Goal: Task Accomplishment & Management: Use online tool/utility

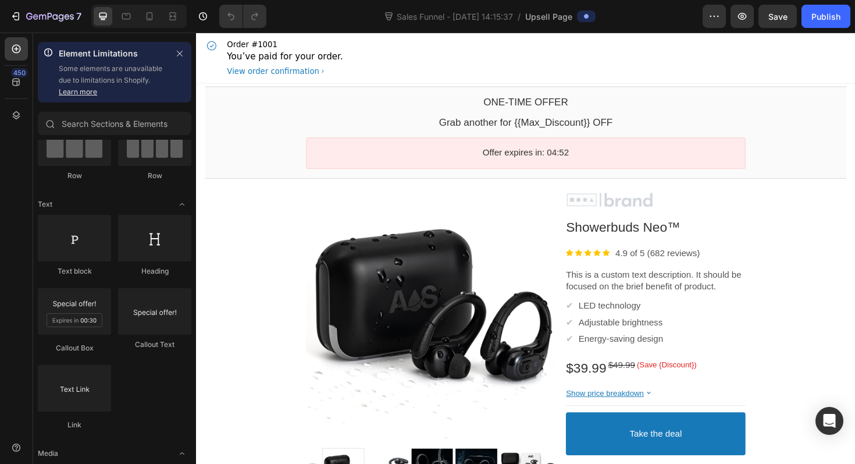
scroll to position [1, 0]
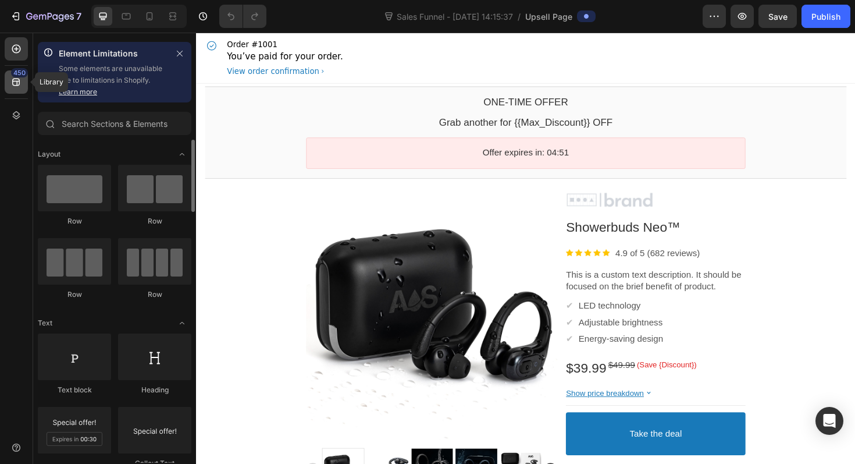
click at [19, 86] on icon at bounding box center [16, 82] width 12 height 12
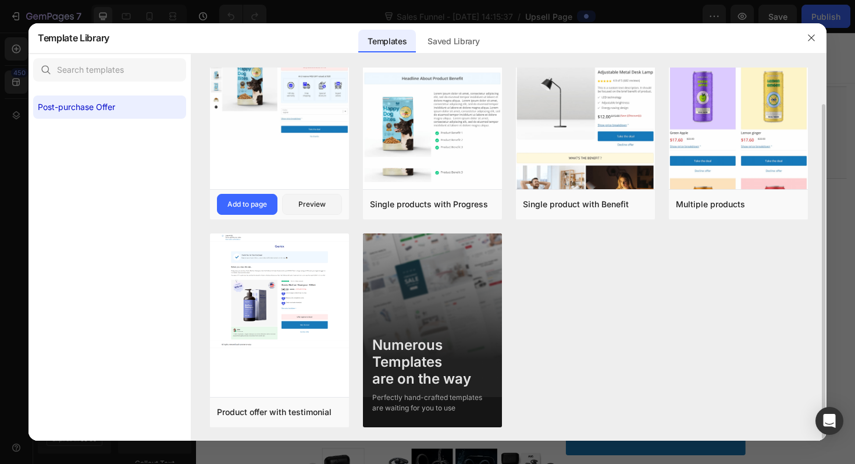
scroll to position [0, 0]
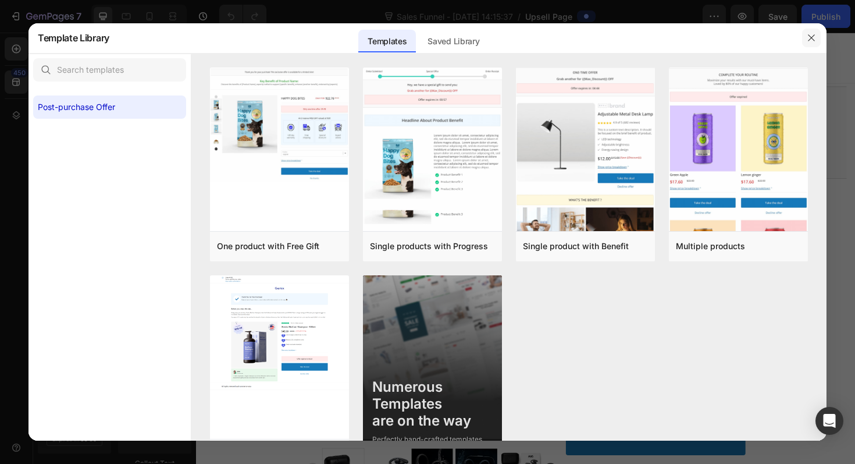
click at [808, 41] on icon "button" at bounding box center [811, 37] width 9 height 9
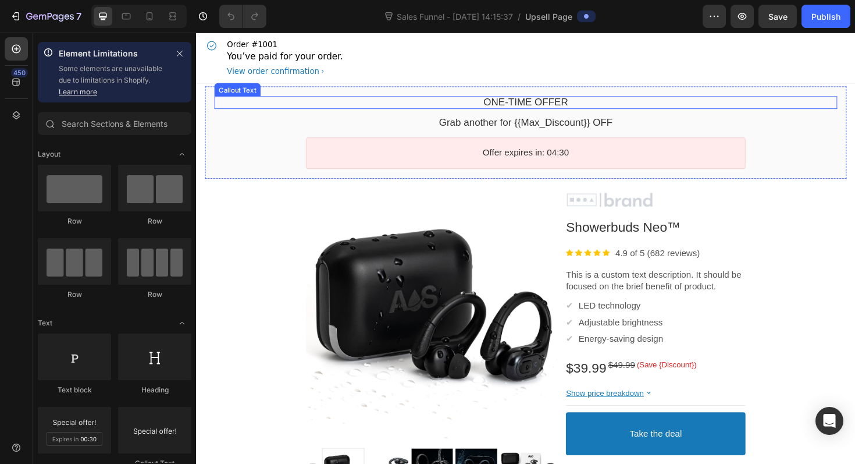
click at [642, 100] on div "One-time Offer" at bounding box center [545, 106] width 660 height 13
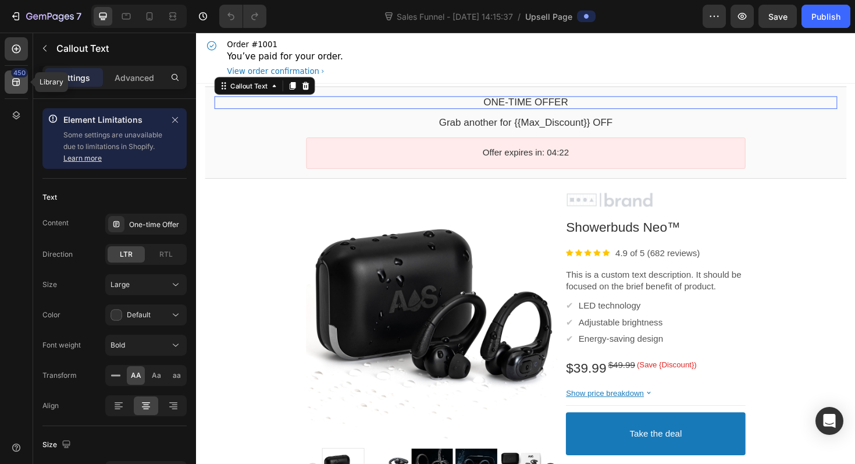
click at [8, 73] on div "450" at bounding box center [16, 81] width 23 height 23
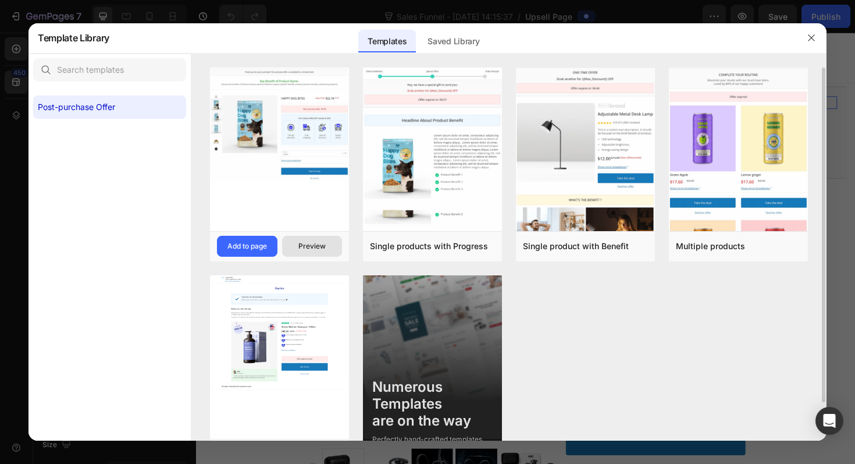
click at [307, 244] on div "Preview" at bounding box center [311, 246] width 27 height 10
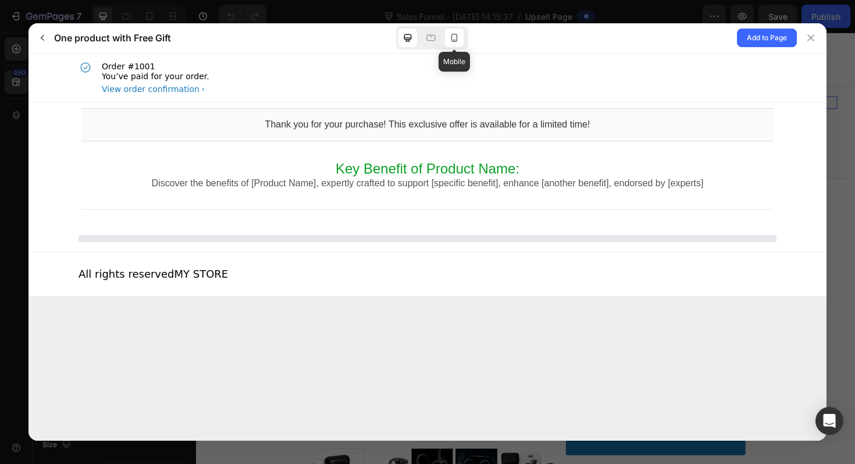
click at [453, 35] on icon at bounding box center [455, 38] width 12 height 12
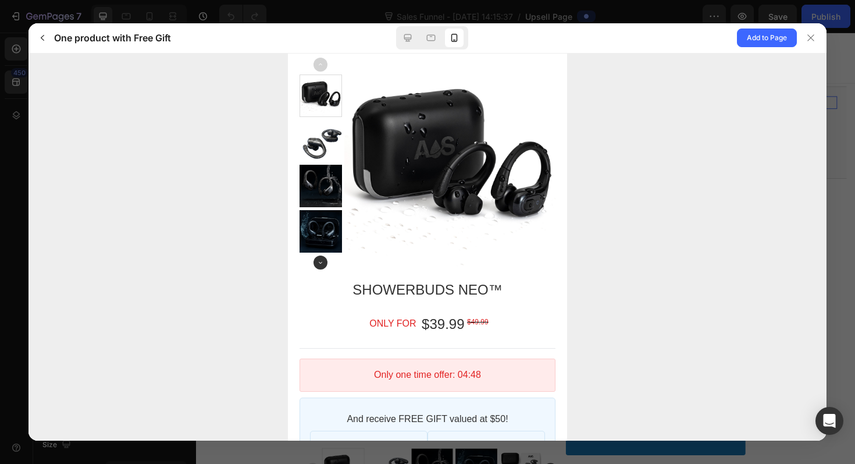
scroll to position [218, 0]
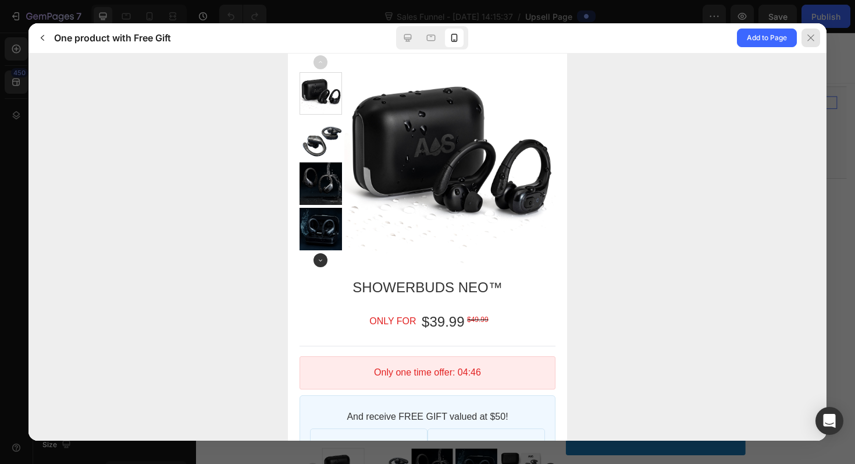
click at [805, 45] on div at bounding box center [811, 38] width 19 height 19
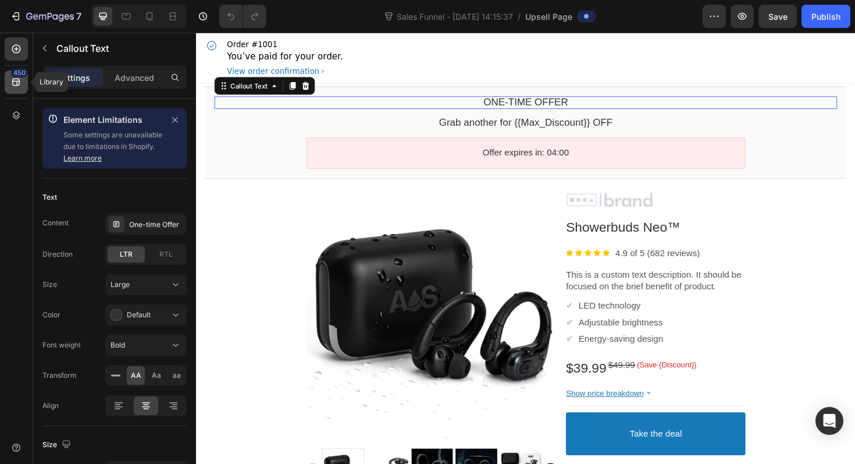
click at [16, 85] on icon at bounding box center [16, 83] width 8 height 8
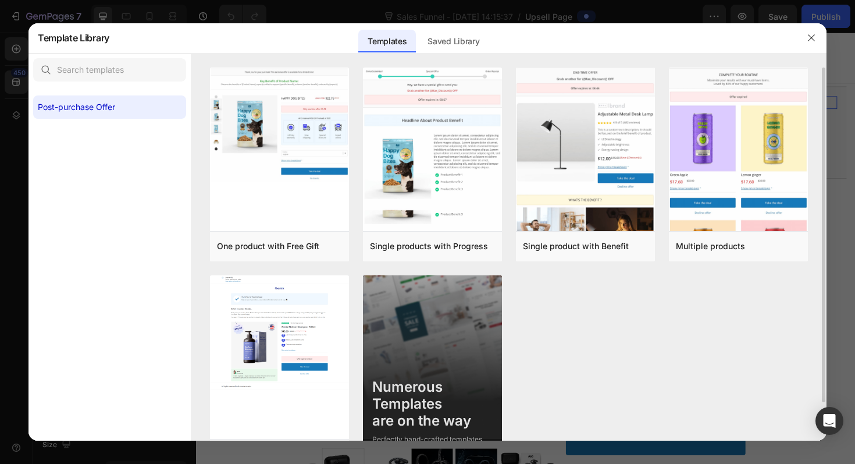
click at [279, 323] on img at bounding box center [279, 332] width 139 height 115
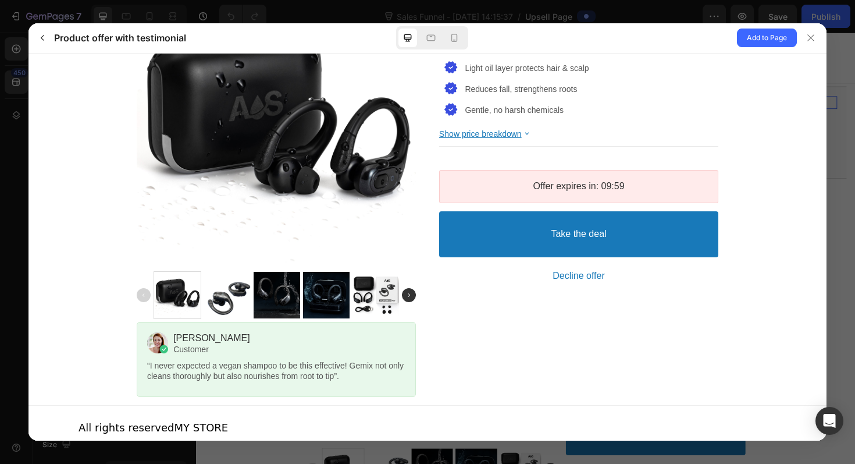
scroll to position [366, 0]
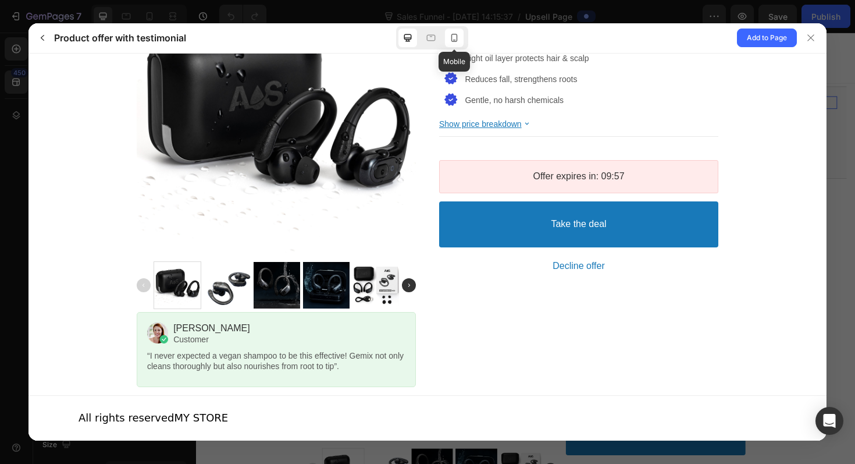
click at [449, 29] on div at bounding box center [454, 38] width 19 height 19
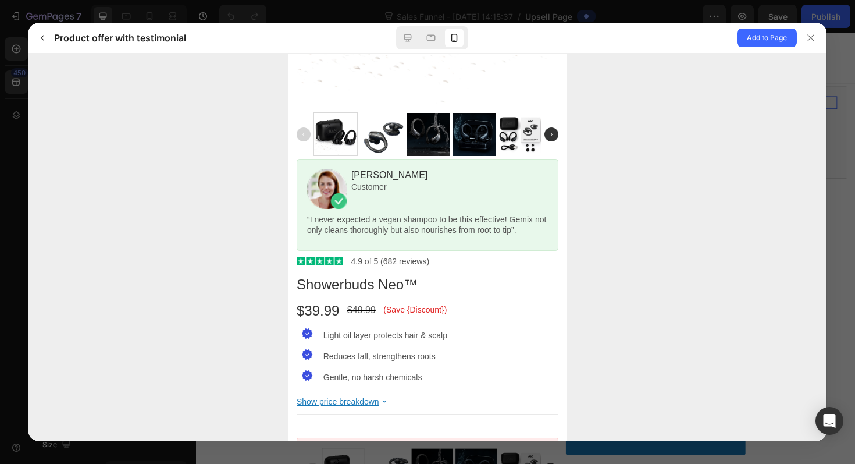
scroll to position [597, 0]
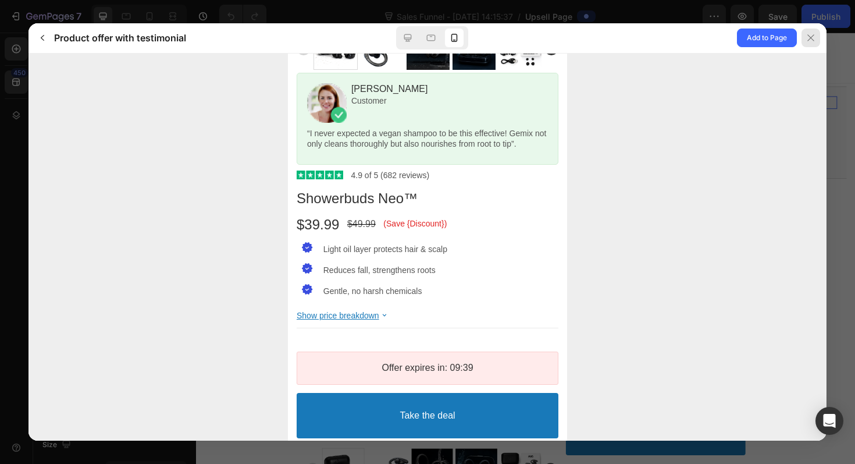
click at [808, 40] on icon at bounding box center [810, 37] width 9 height 9
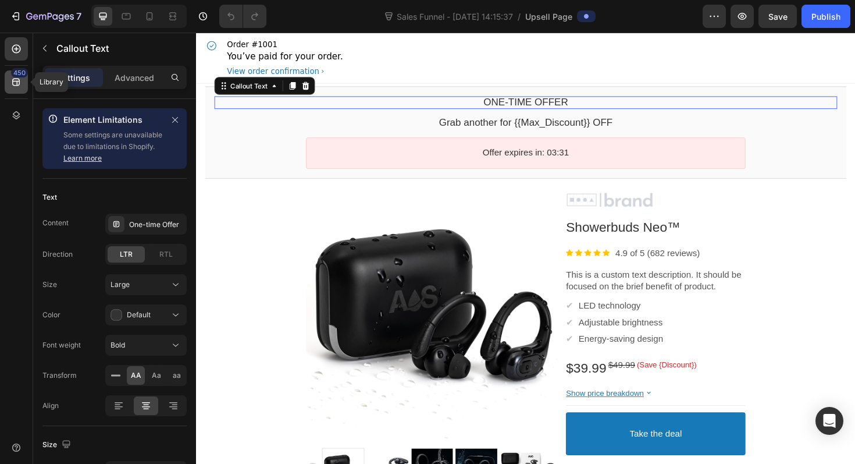
click at [17, 81] on icon at bounding box center [16, 83] width 8 height 8
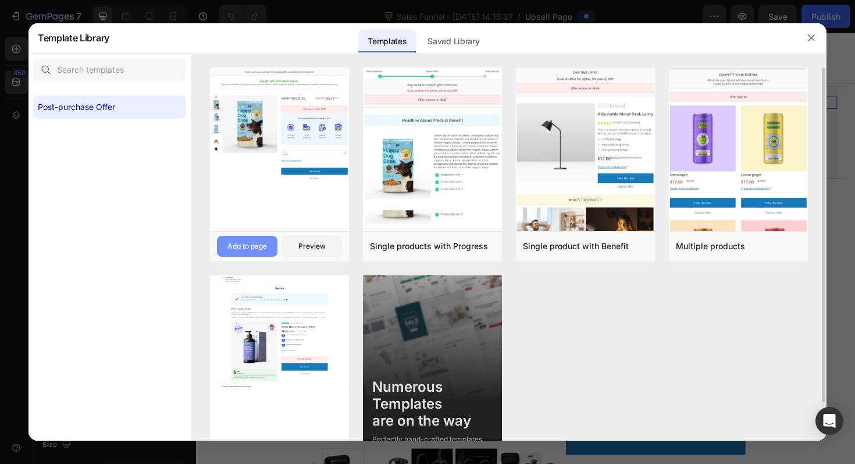
click at [259, 247] on div "Add to page" at bounding box center [247, 246] width 40 height 10
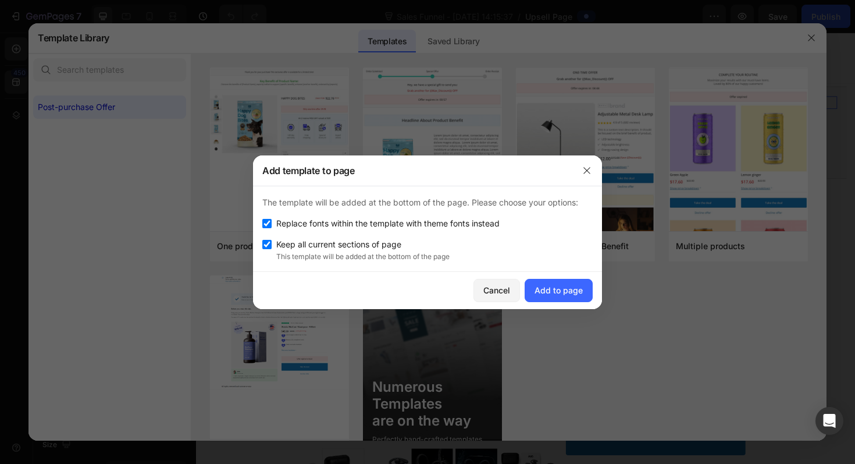
click at [400, 245] on span "Keep all current sections of page" at bounding box center [338, 244] width 125 height 14
click at [392, 240] on span "Keep all current sections of page" at bounding box center [338, 244] width 125 height 14
checkbox input "false"
click at [403, 224] on span "Replace fonts within the template with theme fonts instead" at bounding box center [387, 223] width 223 height 14
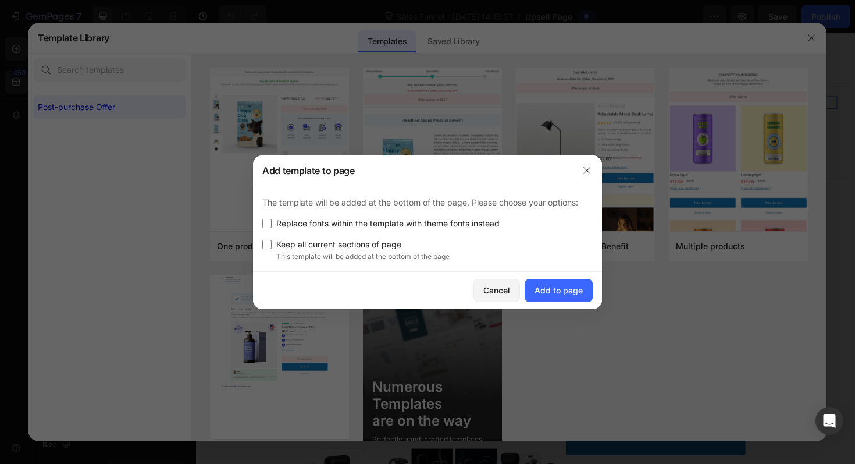
checkbox input "false"
click at [581, 303] on div "Cancel Add to page" at bounding box center [427, 290] width 349 height 37
click at [572, 293] on div "Add to page" at bounding box center [559, 290] width 48 height 12
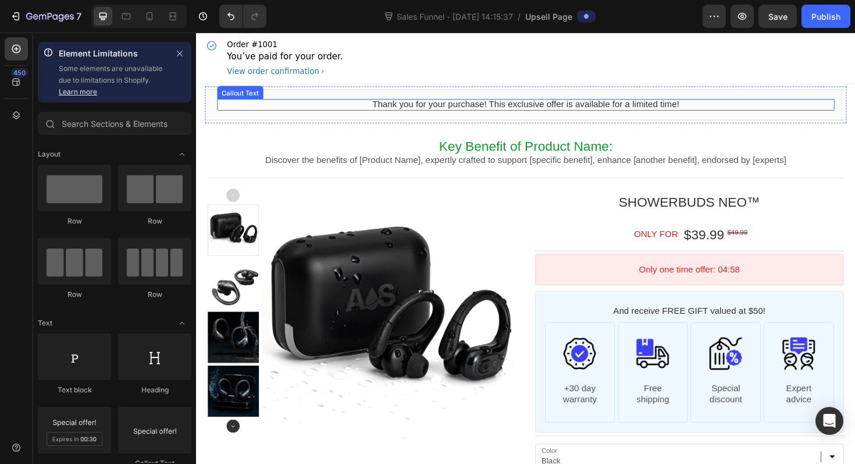
click at [535, 105] on bdo "Thank you for your purchase! This exclusive offer is available for a limited ti…" at bounding box center [545, 109] width 325 height 10
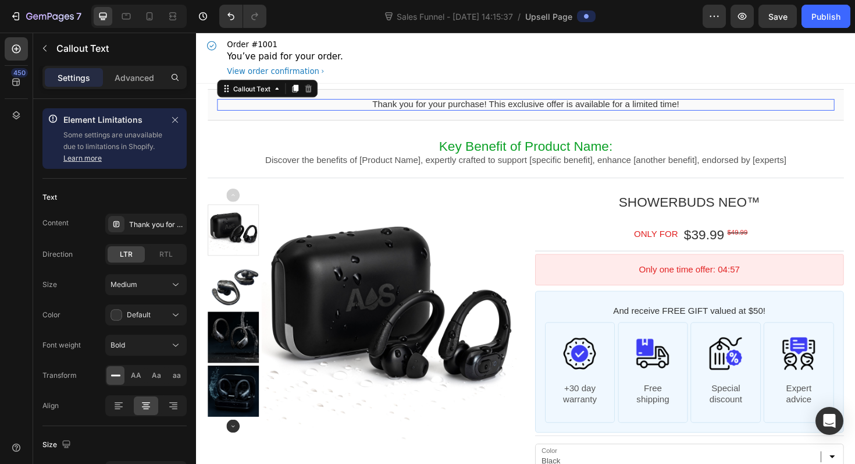
click at [535, 111] on bdo "Thank you for your purchase! This exclusive offer is available for a limited ti…" at bounding box center [545, 109] width 325 height 10
click at [535, 106] on bdo "Thank you for your purchase! This exclusive offer is available for a limited ti…" at bounding box center [545, 109] width 325 height 10
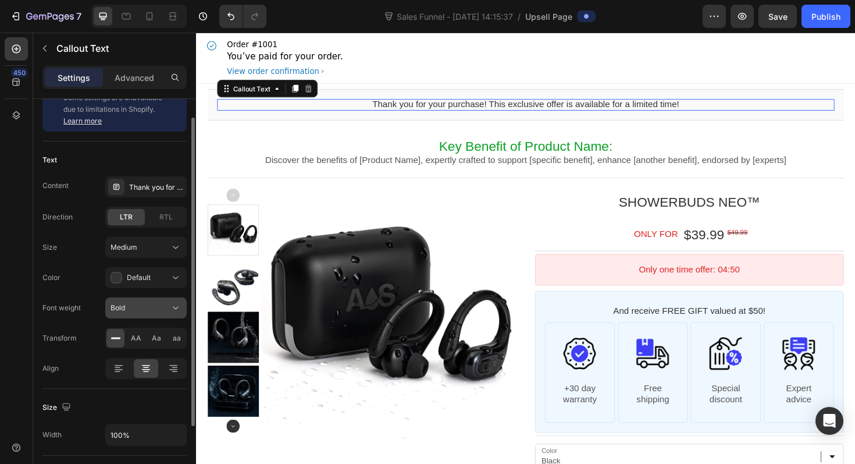
scroll to position [0, 0]
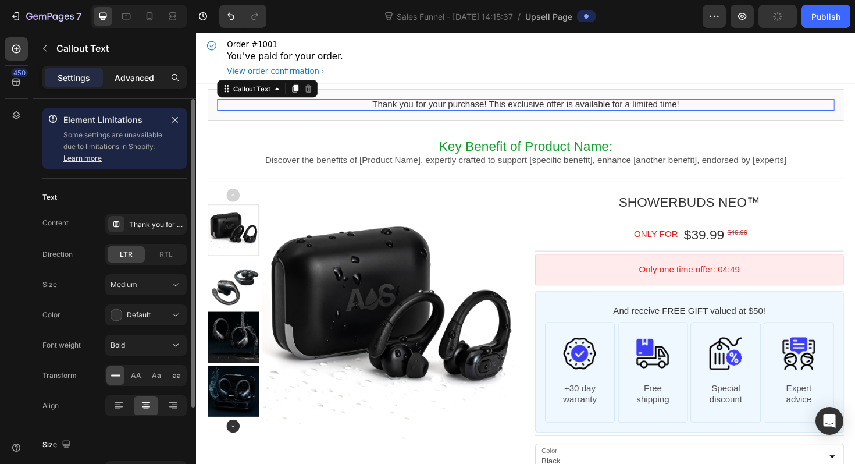
click at [134, 86] on div "Advanced" at bounding box center [134, 77] width 58 height 19
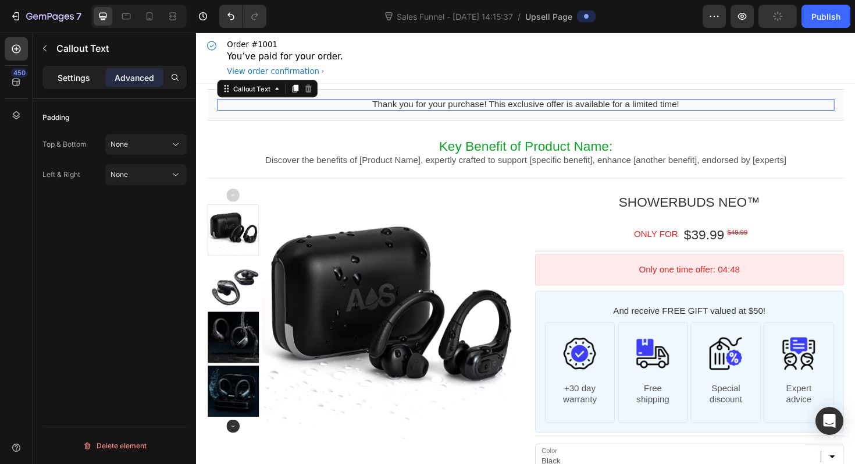
click at [92, 83] on div "Settings" at bounding box center [74, 77] width 58 height 19
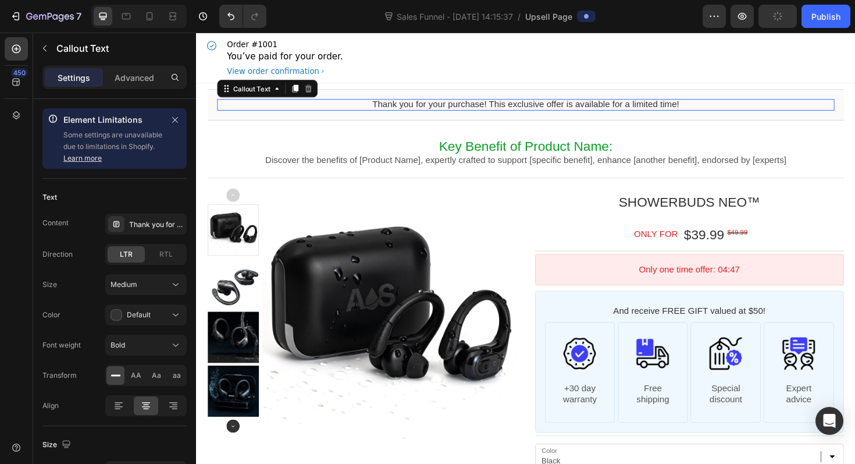
click at [327, 107] on div "Thank you for your purchase! This exclusive offer is available for a limited ti…" at bounding box center [545, 109] width 654 height 12
click at [388, 108] on bdo "Thank you for your purchase! This exclusive offer is available for a limited ti…" at bounding box center [545, 109] width 325 height 10
click at [399, 112] on bdo "Thank you for your purchase! This exclusive offer is available for a limited ti…" at bounding box center [545, 109] width 325 height 10
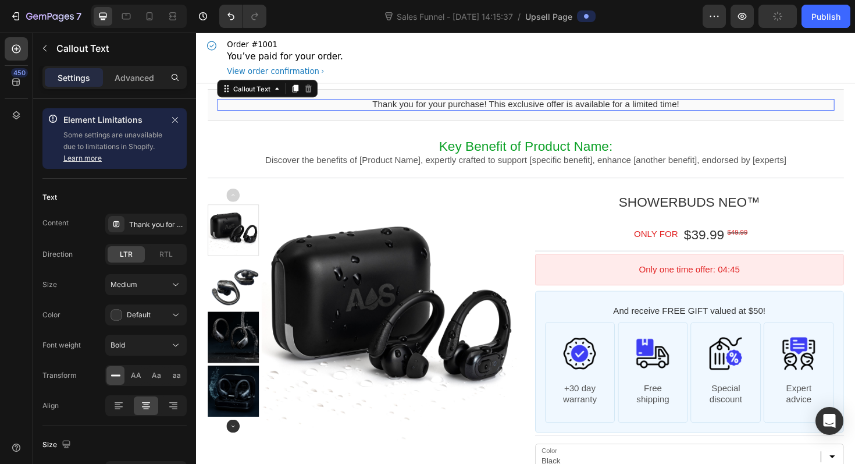
click at [399, 112] on bdo "Thank you for your purchase! This exclusive offer is available for a limited ti…" at bounding box center [545, 109] width 325 height 10
click at [405, 108] on bdo "Thank you for your purchase! This exclusive offer is available for a limited ti…" at bounding box center [545, 109] width 325 height 10
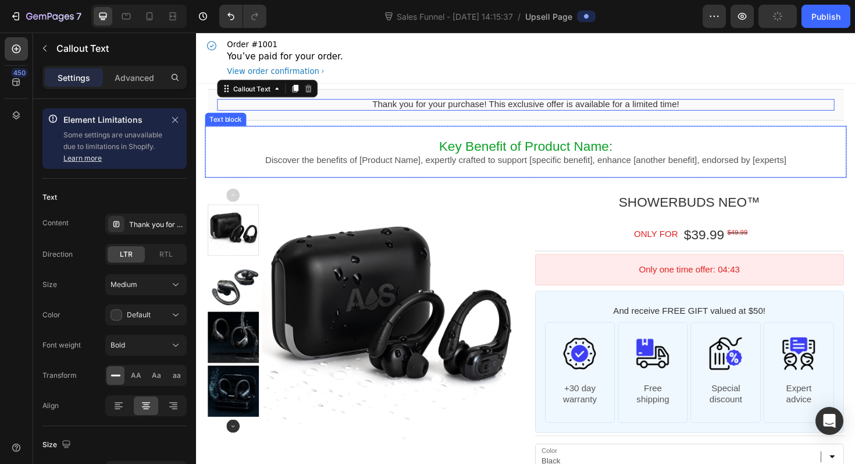
click at [421, 175] on div "Key Benefit of Product Name: Discover the benefits of [Product Name], expertly …" at bounding box center [545, 158] width 680 height 55
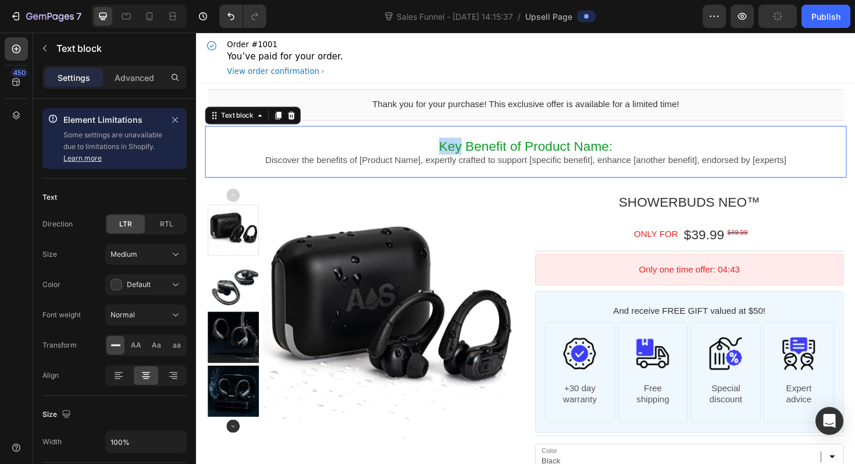
click at [453, 159] on p "Key Benefit of Product Name:" at bounding box center [545, 153] width 674 height 18
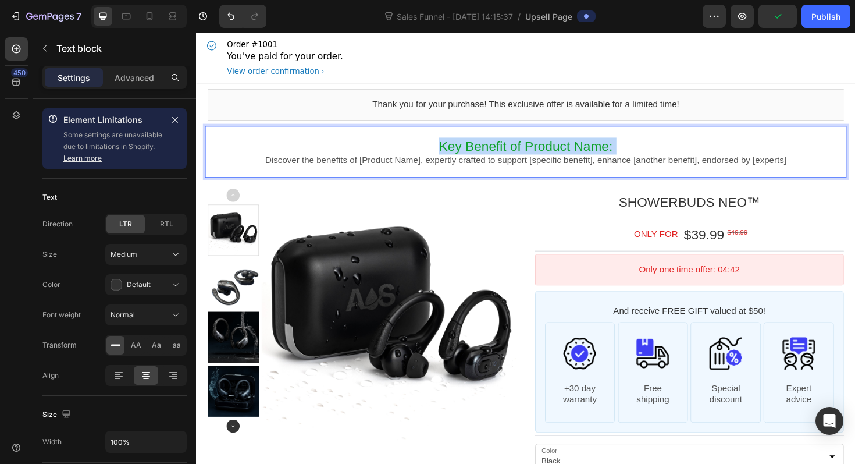
click at [453, 159] on p "Key Benefit of Product Name:" at bounding box center [545, 153] width 674 height 18
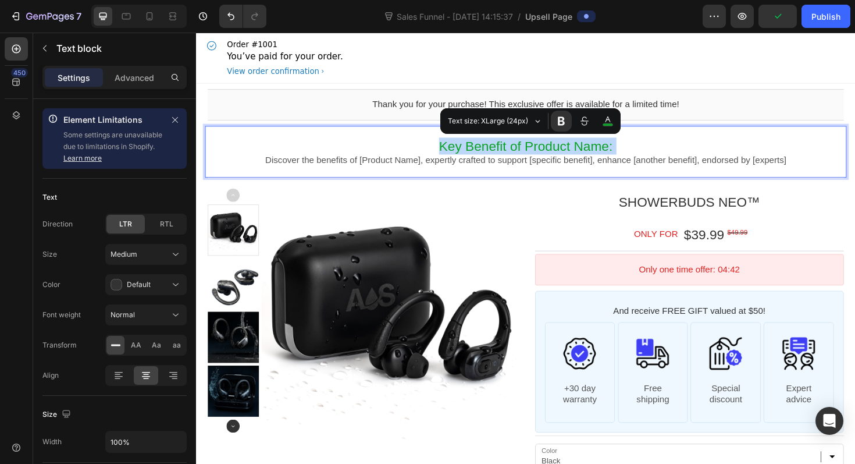
click at [453, 159] on p "Key Benefit of Product Name:" at bounding box center [545, 153] width 674 height 18
click at [447, 158] on p "Key Benefit of Product Name:" at bounding box center [545, 153] width 674 height 18
click at [448, 155] on p "Key Benefit of Product Name:" at bounding box center [545, 153] width 674 height 18
click at [462, 163] on p "Discover the benefits of [Product Name], expertly crafted to support [specific …" at bounding box center [545, 168] width 674 height 12
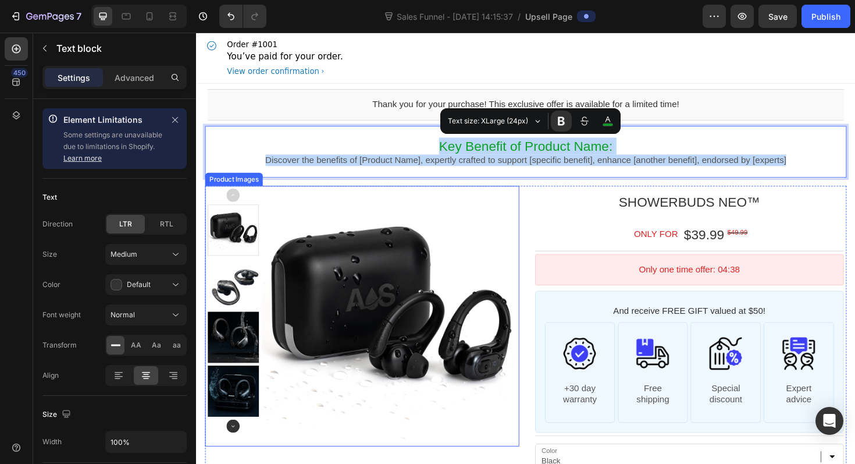
drag, startPoint x: 457, startPoint y: 154, endPoint x: 536, endPoint y: 199, distance: 90.9
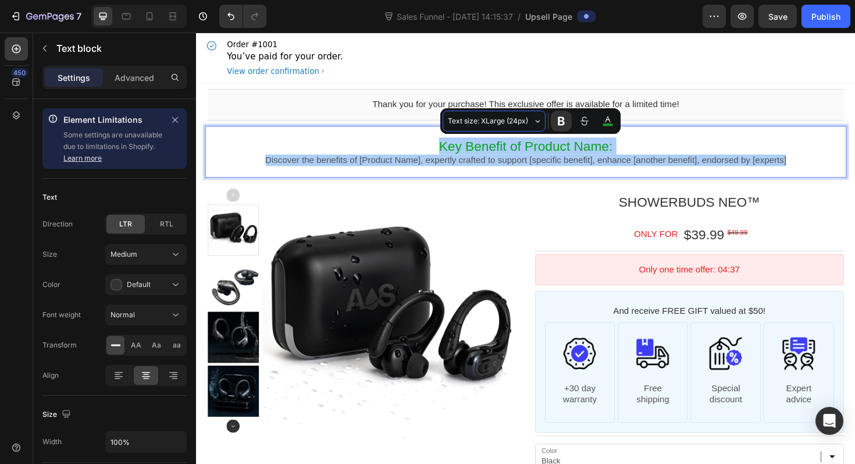
click at [514, 120] on span "Text size: XLarge (24px)" at bounding box center [489, 121] width 83 height 13
click at [89, 273] on div "Size Medium Color Default Font weight Normal Transform AA Aa aa" at bounding box center [114, 300] width 144 height 112
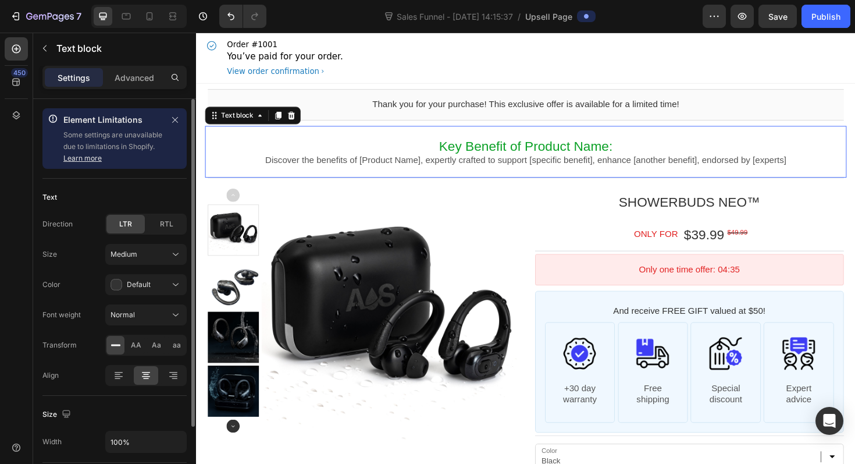
scroll to position [85, 0]
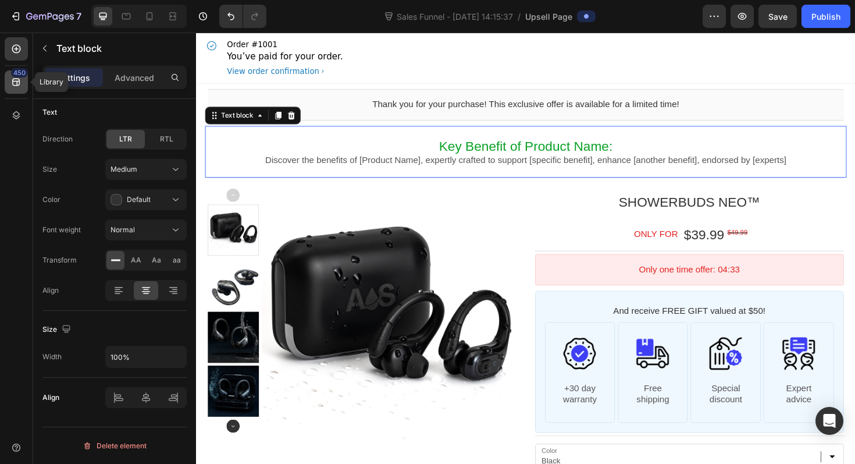
click at [18, 74] on div "450" at bounding box center [19, 72] width 17 height 9
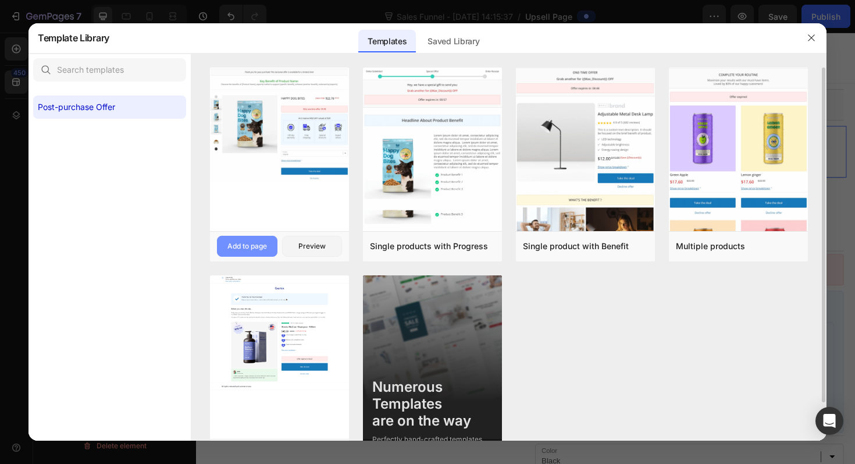
click at [244, 245] on div "Add to page" at bounding box center [247, 246] width 40 height 10
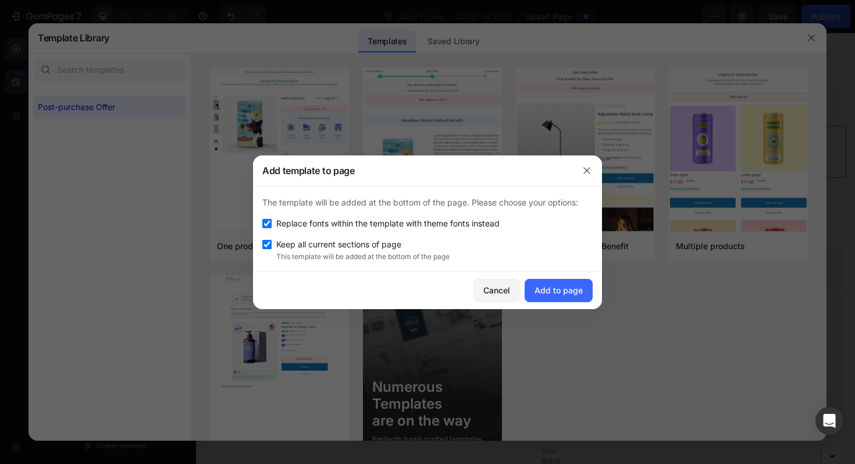
click at [376, 248] on span "Keep all current sections of page" at bounding box center [338, 244] width 125 height 14
checkbox input "false"
click at [539, 286] on div "Add to page" at bounding box center [559, 290] width 48 height 12
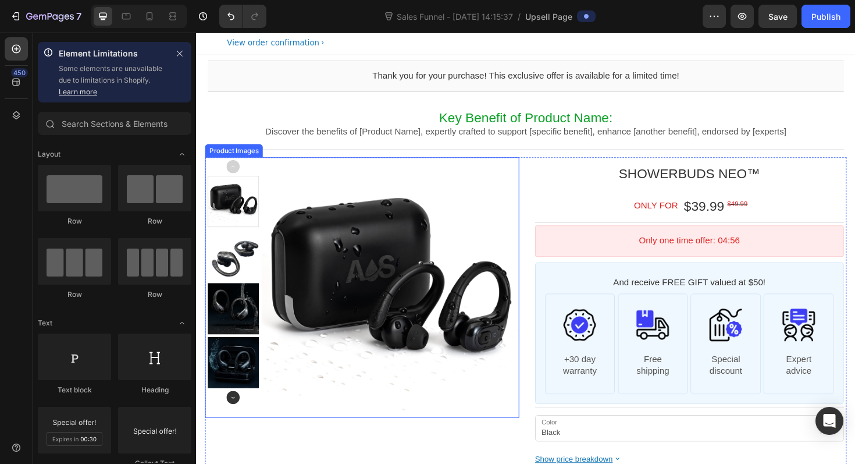
scroll to position [56, 0]
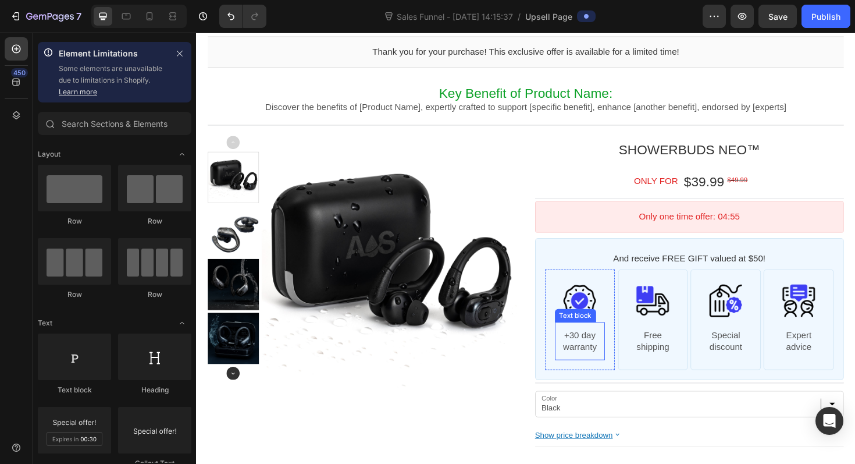
click at [604, 351] on p "+30 day" at bounding box center [603, 353] width 54 height 12
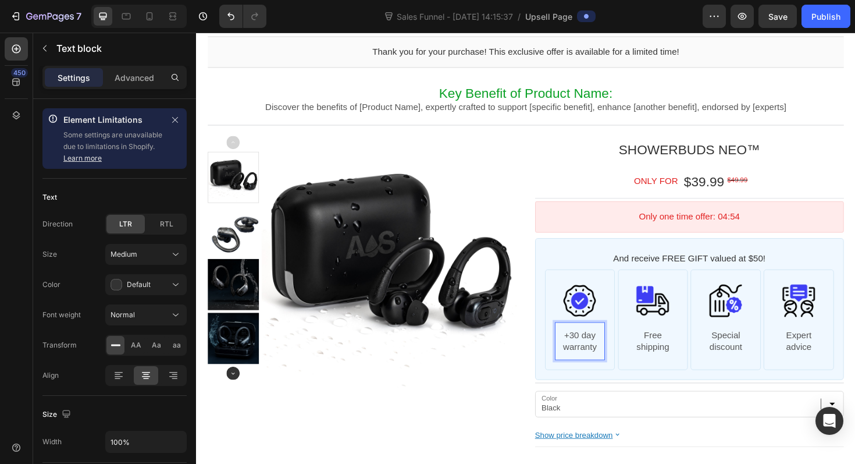
click at [601, 353] on p "+30 day" at bounding box center [603, 353] width 54 height 12
click at [609, 355] on p "1 day" at bounding box center [603, 353] width 54 height 12
click at [776, 189] on bdo "$49.99" at bounding box center [770, 188] width 22 height 8
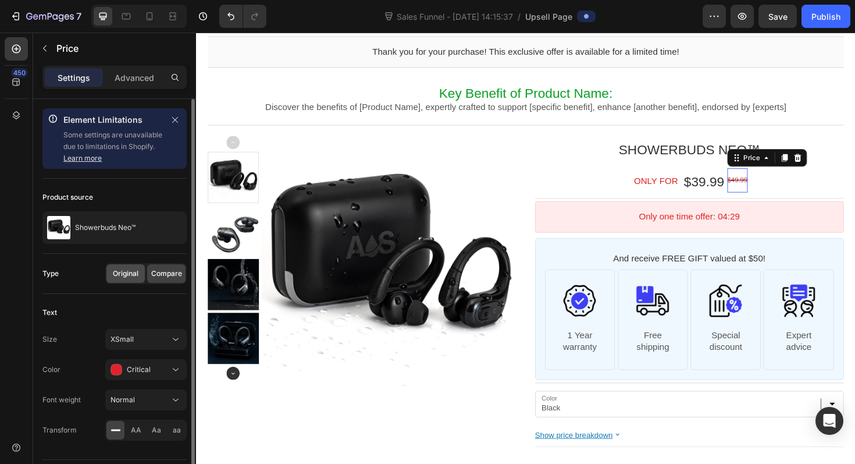
click at [121, 268] on span "Original" at bounding box center [126, 273] width 26 height 10
click at [157, 273] on span "Compare" at bounding box center [166, 273] width 31 height 10
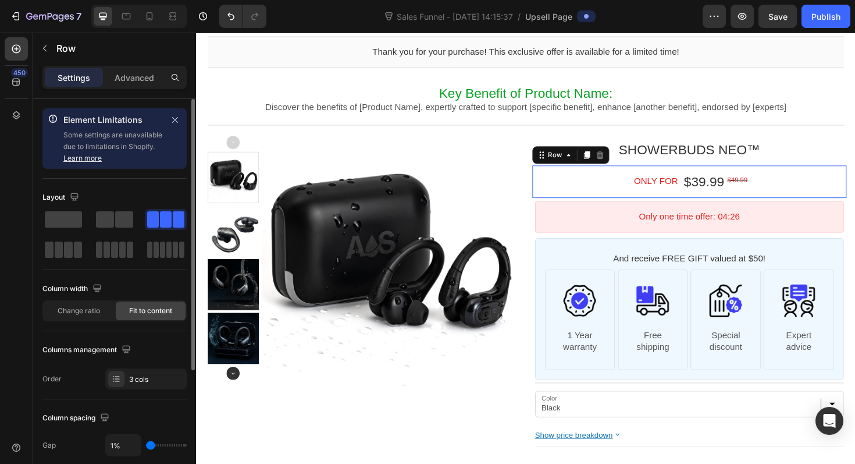
click at [610, 184] on div "ONLY FOR Text block $39.99 Price $49.99 Price Row This element contains require…" at bounding box center [718, 190] width 333 height 34
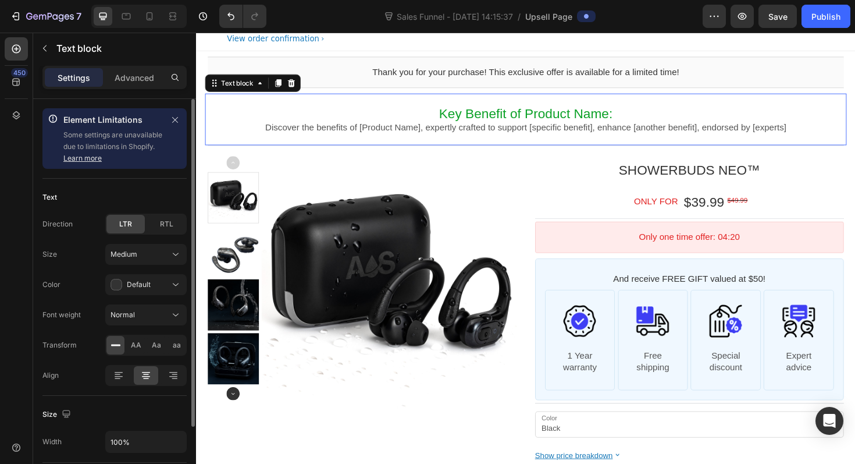
click at [659, 138] on p "Discover the benefits of [Product Name], expertly crafted to support [specific …" at bounding box center [545, 133] width 674 height 12
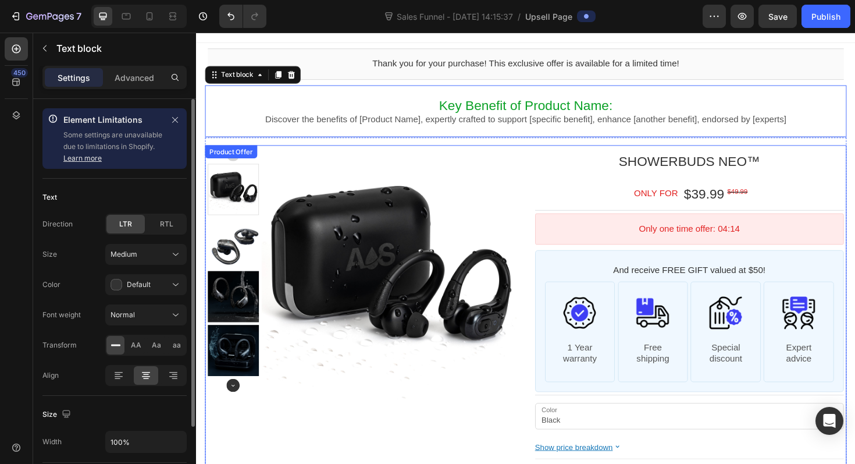
scroll to position [0, 0]
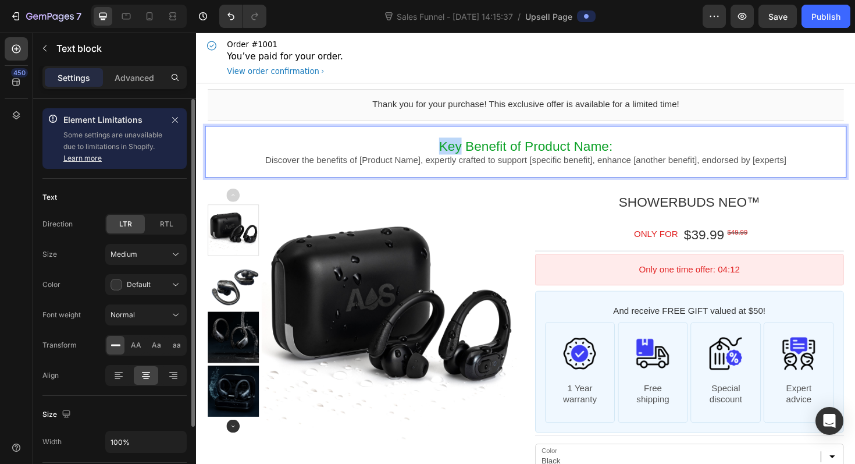
click at [432, 150] on p "Key Benefit of Product Name:" at bounding box center [545, 153] width 674 height 18
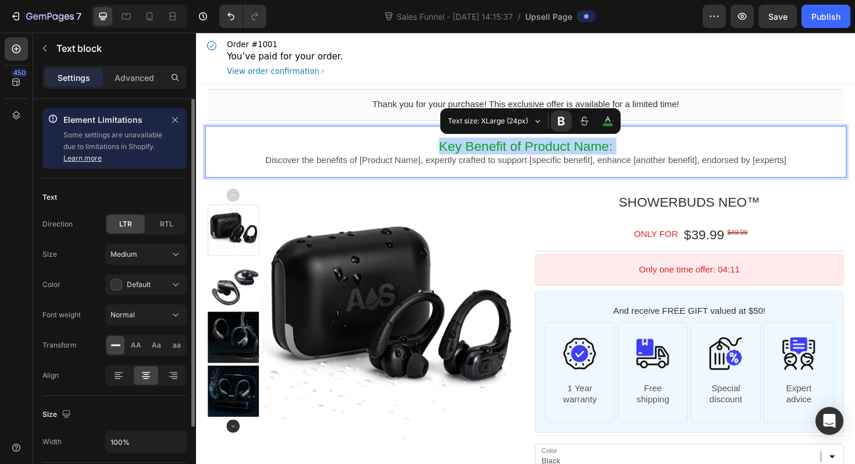
click at [431, 152] on p "Key Benefit of Product Name:" at bounding box center [545, 153] width 674 height 18
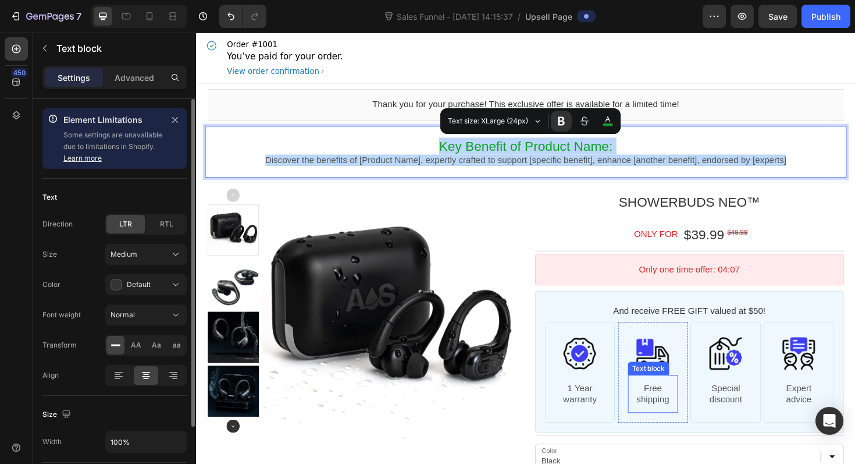
drag, startPoint x: 431, startPoint y: 152, endPoint x: 684, endPoint y: 397, distance: 352.2
click at [684, 397] on div "Thank you for your purchase! This exclusive offer is available for a limited ti…" at bounding box center [545, 359] width 698 height 544
copy div "Key Benefit of Product Name: Discover the benefits of [Product Name], expertly …"
click at [426, 161] on p "Key Benefit of Product Name:" at bounding box center [545, 153] width 674 height 18
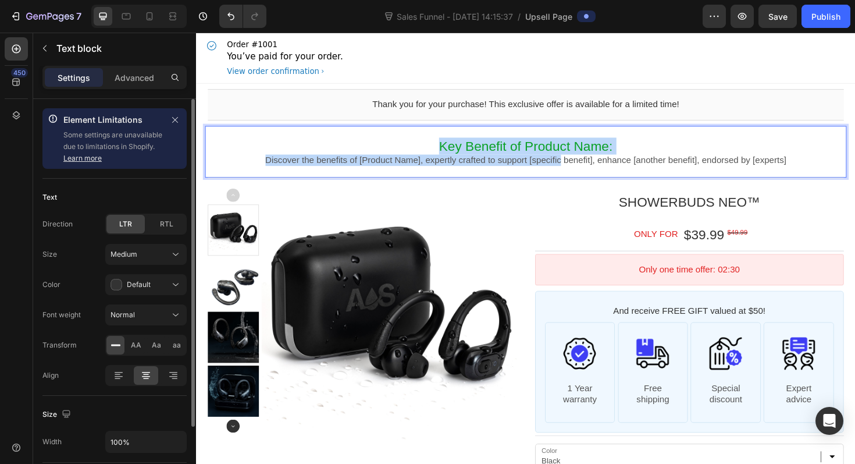
drag, startPoint x: 454, startPoint y: 155, endPoint x: 600, endPoint y: 168, distance: 146.1
click at [603, 168] on div "Key Benefit of Product Name: Discover the benefits of [Product Name], expertly …" at bounding box center [545, 159] width 674 height 30
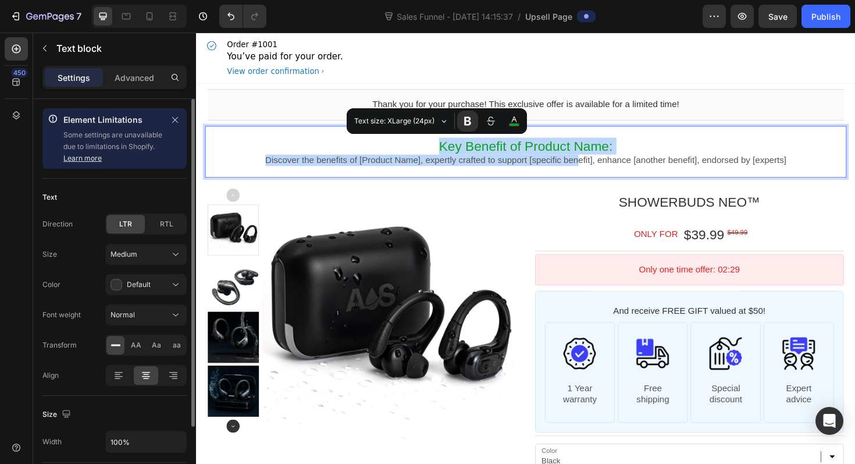
click at [628, 151] on span "Key Benefit of Product Name:" at bounding box center [545, 153] width 184 height 16
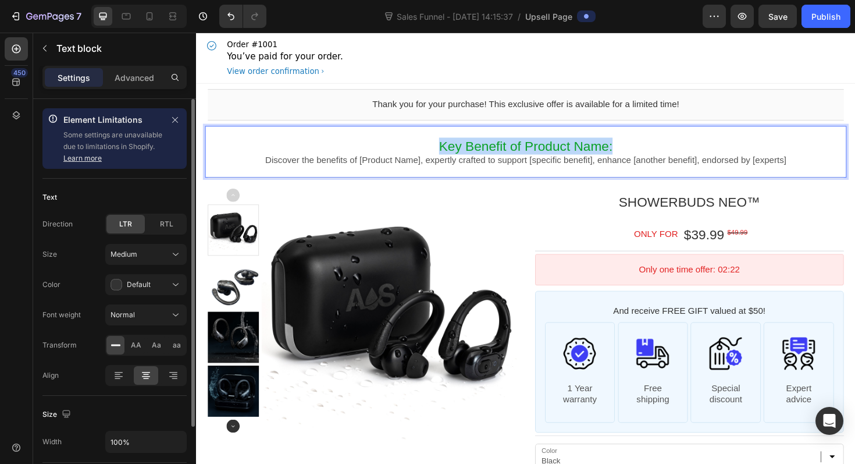
drag, startPoint x: 646, startPoint y: 154, endPoint x: 453, endPoint y: 153, distance: 193.2
click at [453, 153] on p "Key Benefit of Product Name:" at bounding box center [545, 153] width 674 height 18
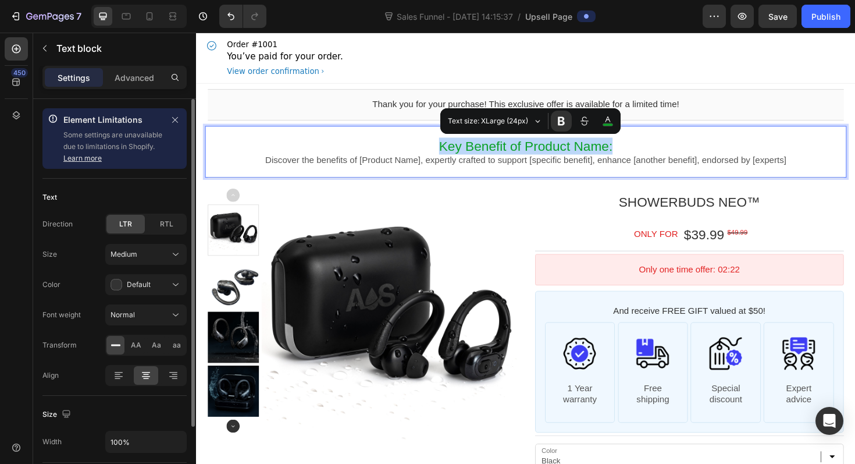
click at [453, 153] on p "Key Benefit of Product Name:" at bounding box center [545, 153] width 674 height 18
drag, startPoint x: 454, startPoint y: 153, endPoint x: 631, endPoint y: 152, distance: 176.3
click at [631, 152] on p "Key Benefit of Product Name:" at bounding box center [545, 153] width 674 height 18
click at [630, 151] on span "Key Benefit of Product Name:" at bounding box center [545, 153] width 184 height 16
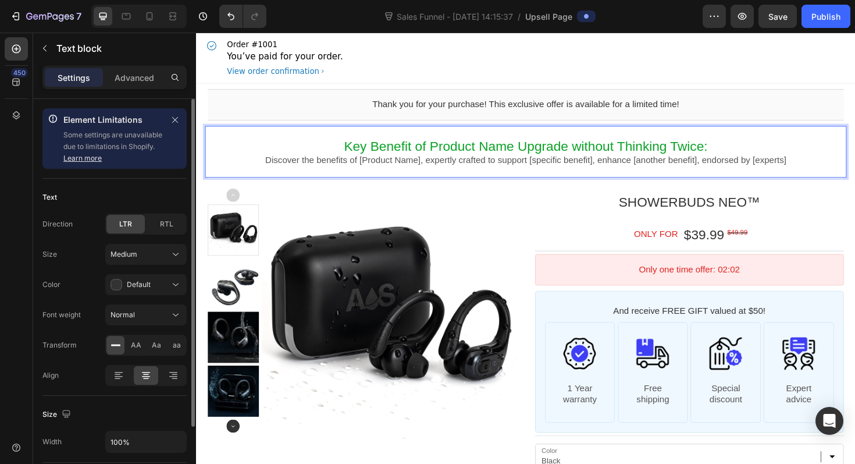
click at [532, 150] on span "Key Benefit of Product Name Upgrade without Thinking Twice:" at bounding box center [545, 153] width 385 height 16
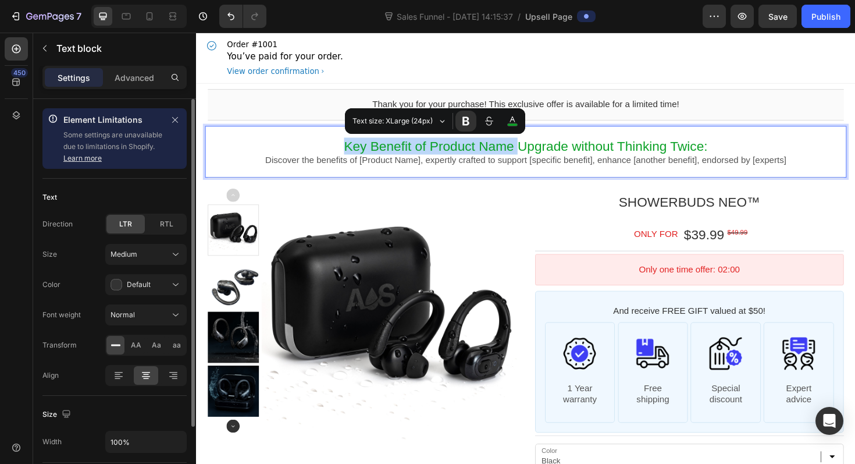
drag, startPoint x: 534, startPoint y: 150, endPoint x: 357, endPoint y: 147, distance: 177.5
click at [357, 147] on span "Key Benefit of Product Name Upgrade without Thinking Twice:" at bounding box center [545, 153] width 385 height 16
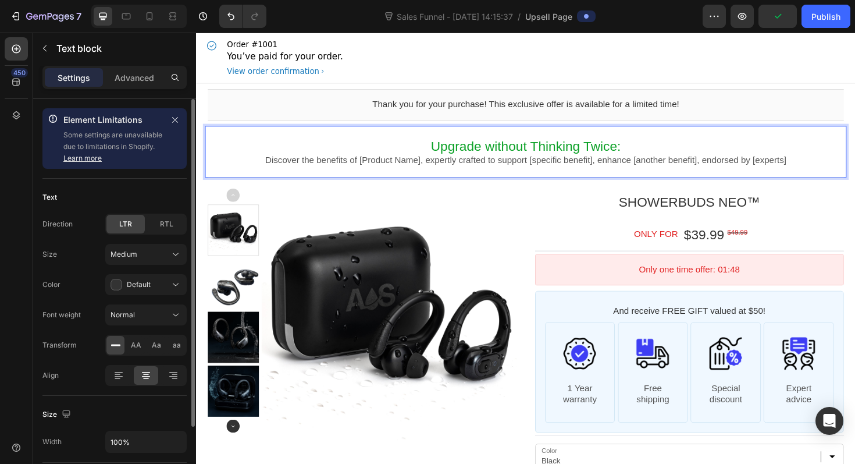
click at [261, 166] on p "Discover the benefits of [Product Name], expertly crafted to support [specific …" at bounding box center [545, 168] width 674 height 12
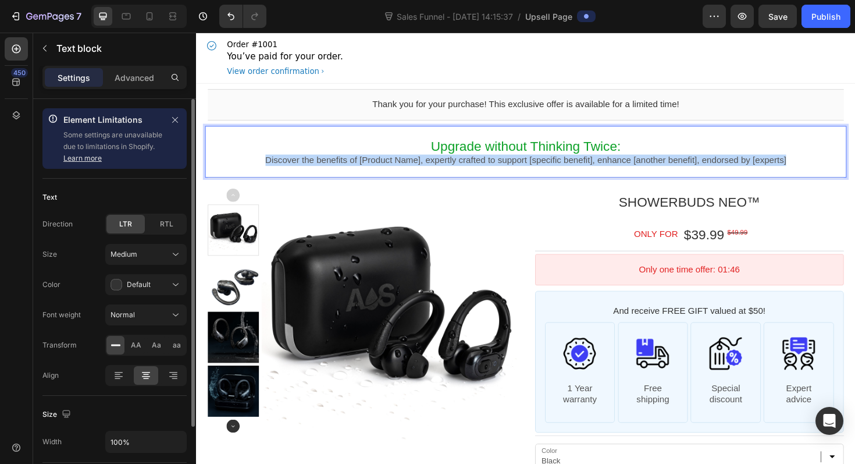
drag, startPoint x: 260, startPoint y: 166, endPoint x: 838, endPoint y: 172, distance: 577.7
click at [838, 172] on p "Discover the benefits of [Product Name], expertly crafted to support [specific …" at bounding box center [545, 168] width 674 height 12
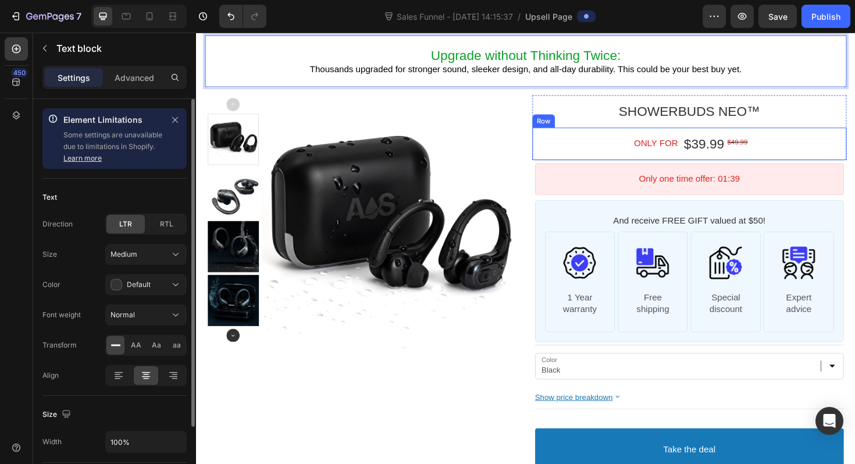
scroll to position [97, 0]
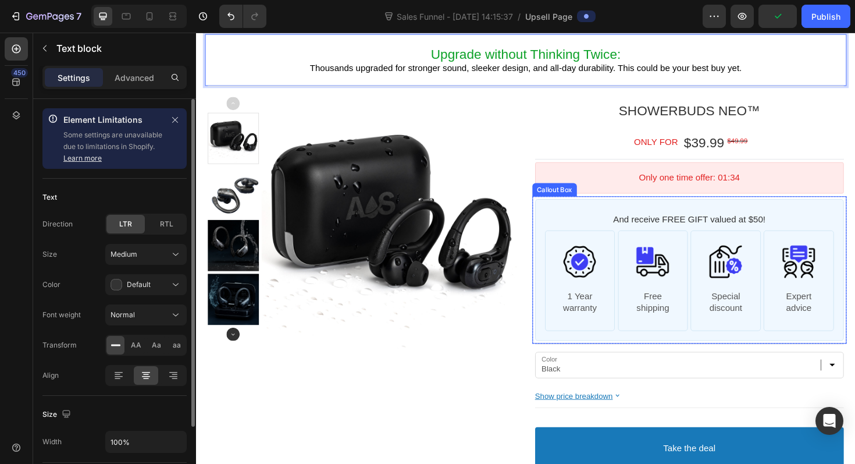
click at [817, 218] on div "And receive FREE GIFT valued at $50! Text block Image 1 Year warranty Text bloc…" at bounding box center [718, 284] width 327 height 150
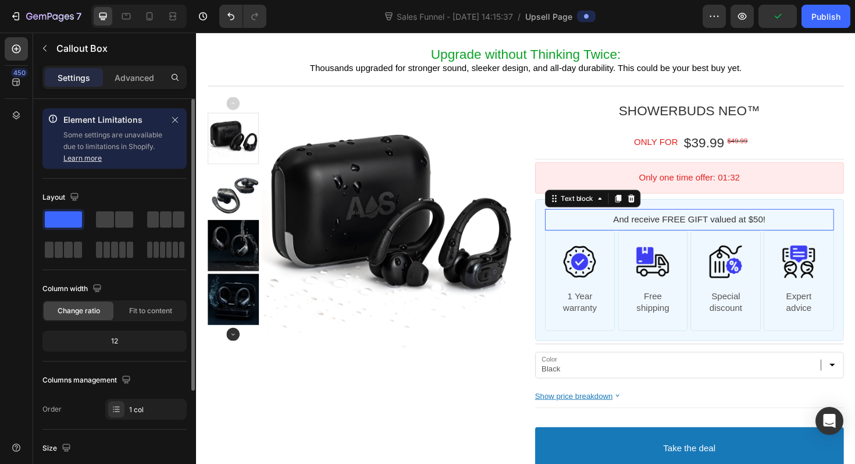
click at [741, 234] on p "And receive FREE GIFT valued at $50!" at bounding box center [718, 231] width 300 height 12
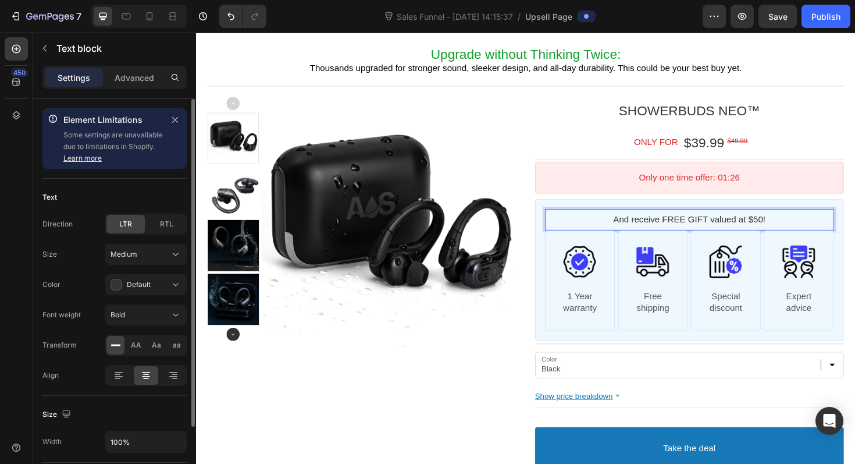
drag, startPoint x: 736, startPoint y: 227, endPoint x: 639, endPoint y: 226, distance: 96.6
click at [639, 226] on p "And receive FREE GIFT valued at $50!" at bounding box center [718, 231] width 300 height 12
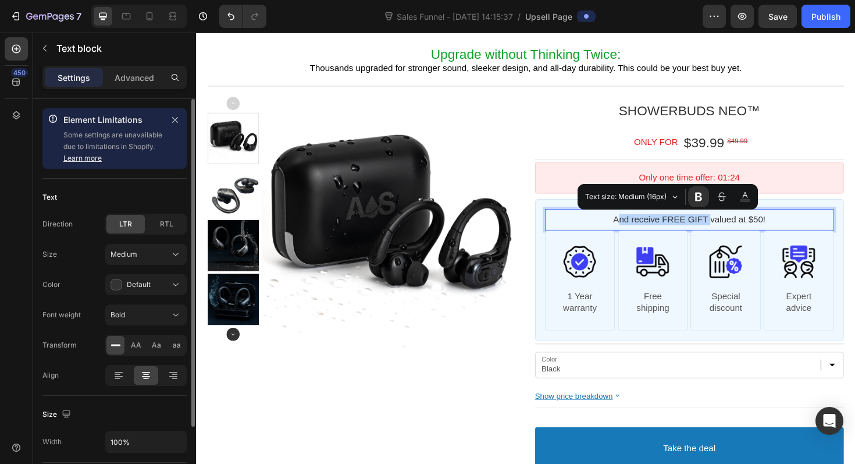
drag, startPoint x: 739, startPoint y: 228, endPoint x: 642, endPoint y: 231, distance: 97.2
click at [642, 231] on p "And receive FREE GIFT valued at $50!" at bounding box center [718, 231] width 300 height 12
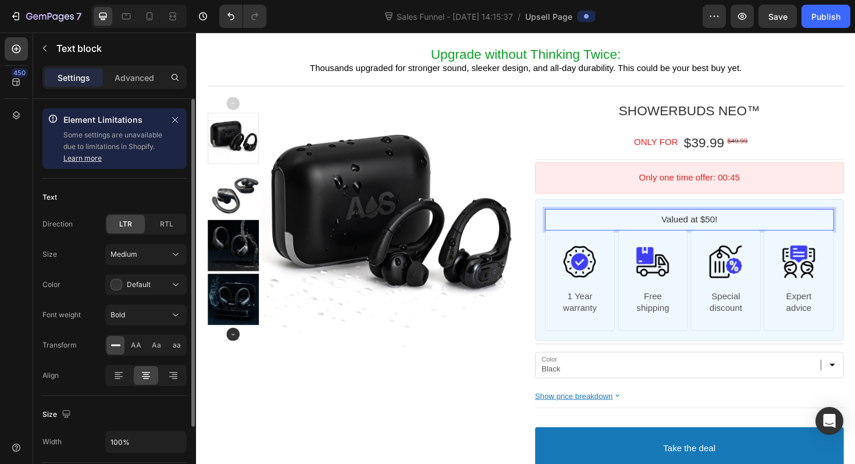
click at [742, 233] on p "Valued at $50!" at bounding box center [718, 231] width 300 height 12
click at [692, 318] on p "shipping" at bounding box center [680, 324] width 54 height 12
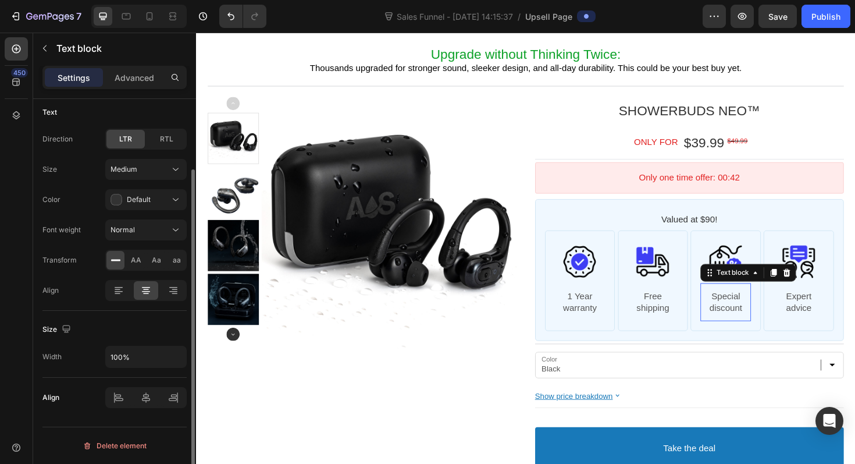
click at [761, 312] on p "Special" at bounding box center [757, 312] width 54 height 12
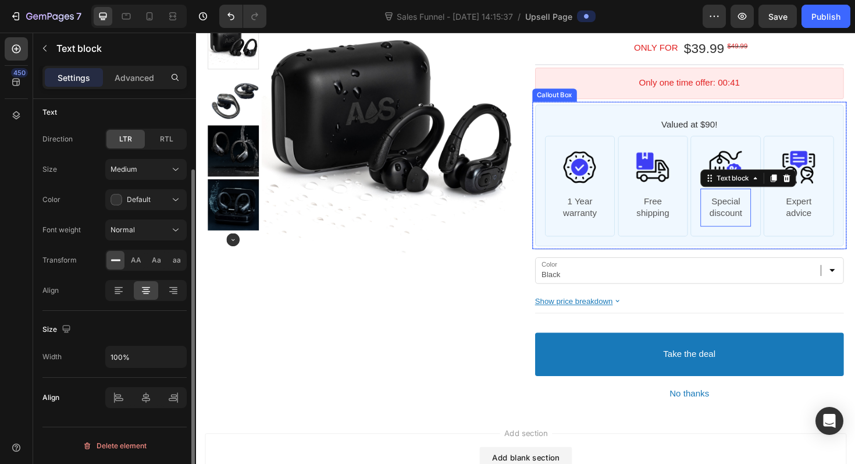
scroll to position [207, 0]
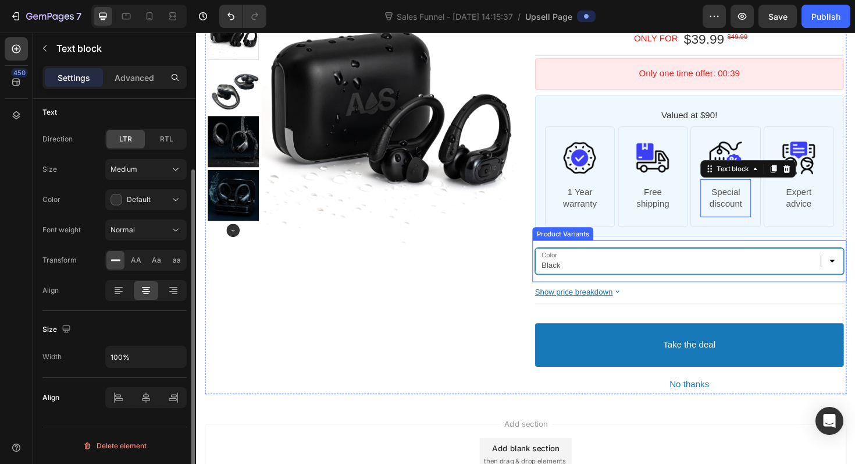
click at [717, 278] on select "Black" at bounding box center [718, 274] width 327 height 27
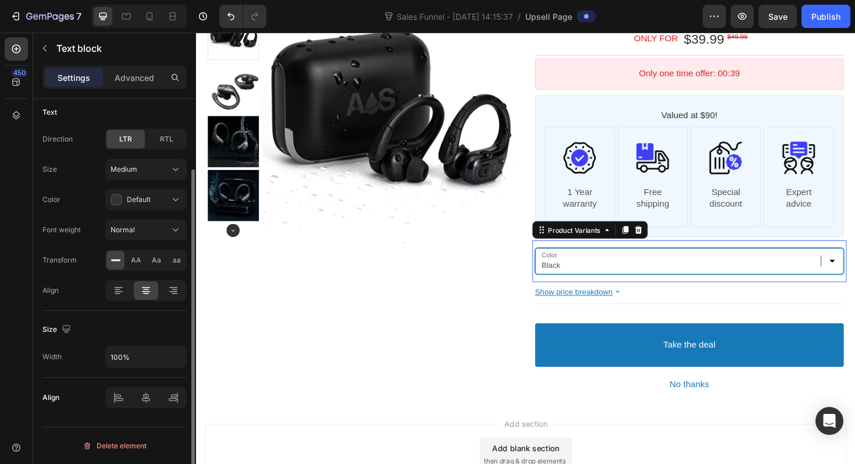
scroll to position [0, 0]
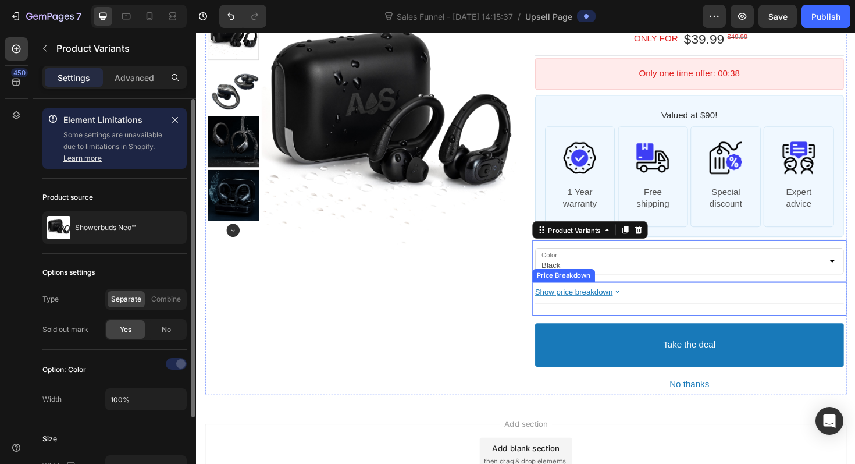
click at [628, 310] on bdo "Show price breakdown" at bounding box center [596, 307] width 83 height 9
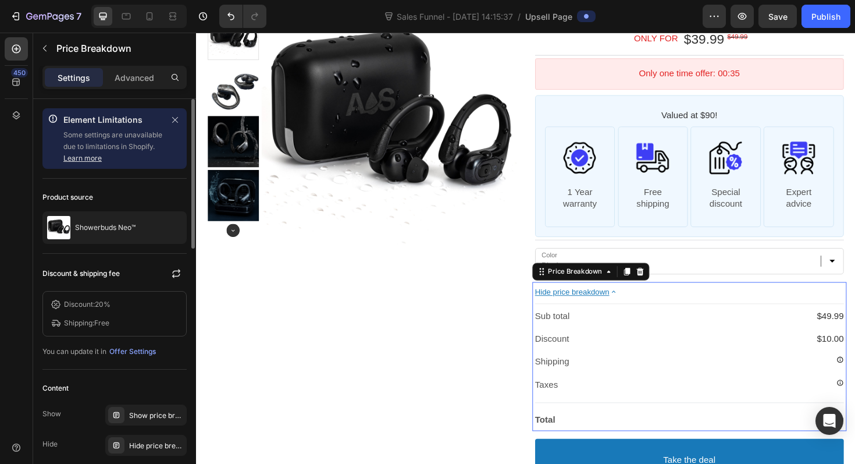
click at [634, 308] on bdo "Hide price breakdown" at bounding box center [594, 307] width 79 height 9
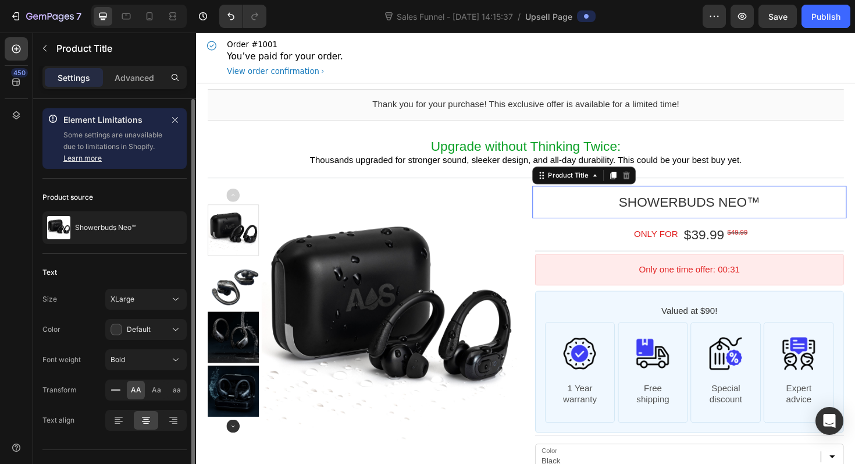
click at [658, 201] on div "Showerbuds Neo™ Product Title This element is required and can’t be deleted" at bounding box center [718, 212] width 333 height 34
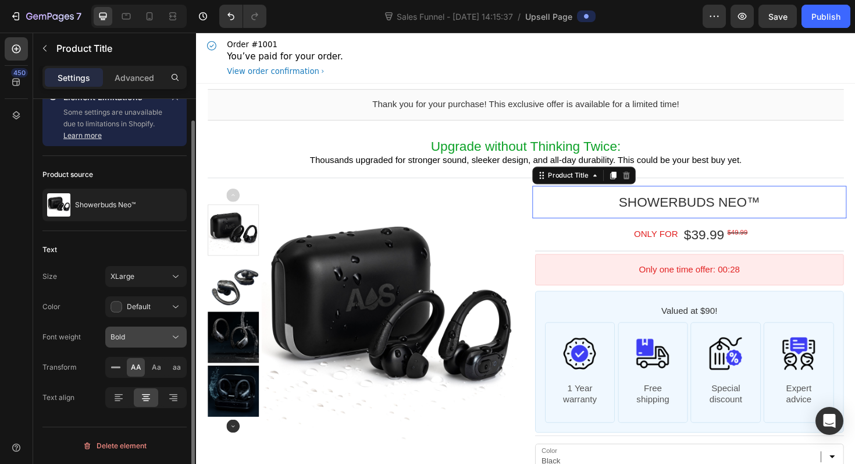
click at [131, 331] on div "Bold" at bounding box center [146, 337] width 71 height 12
click at [73, 328] on div "Font weight" at bounding box center [61, 337] width 38 height 19
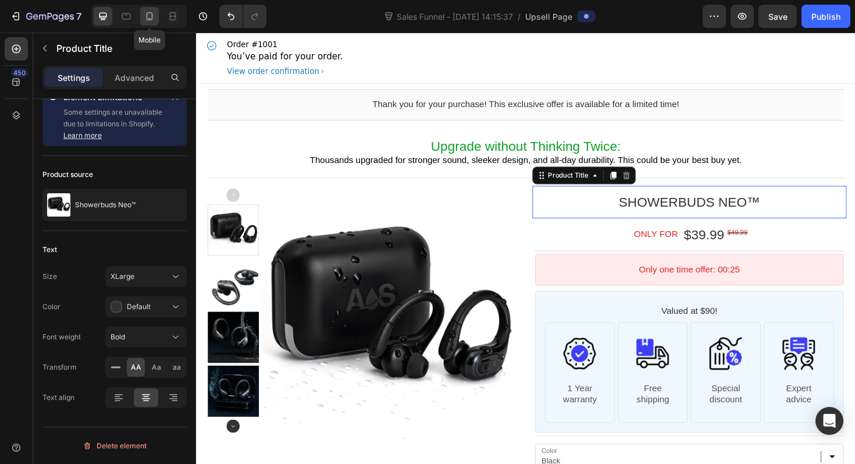
click at [154, 19] on icon at bounding box center [150, 16] width 12 height 12
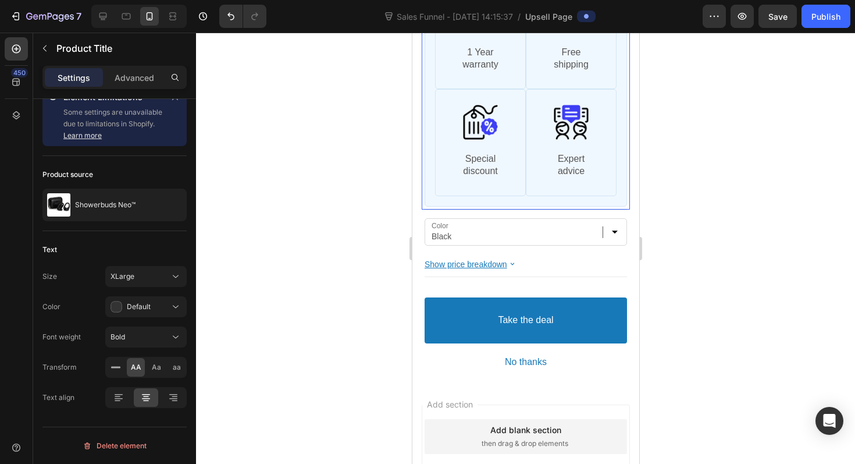
scroll to position [665, 0]
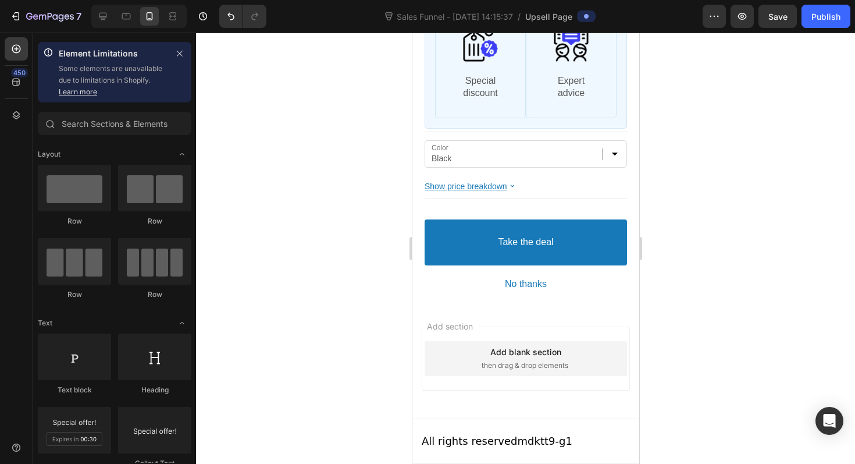
click at [546, 440] on p "All rights reserved mdktt9-g1" at bounding box center [496, 441] width 151 height 16
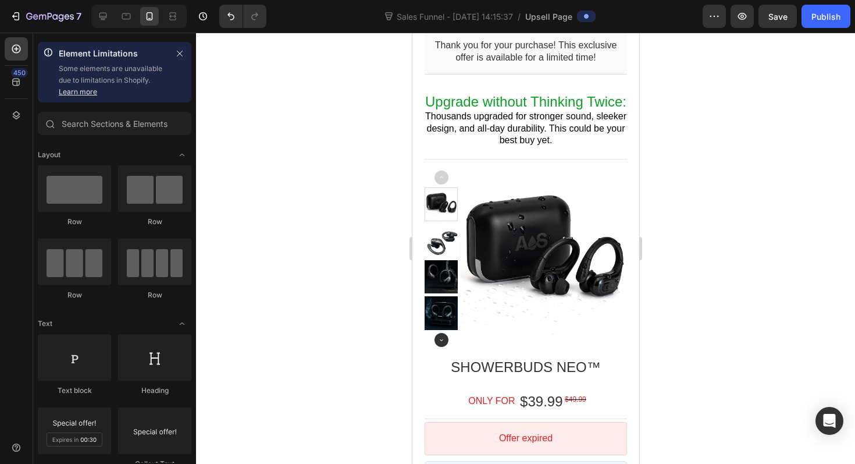
scroll to position [0, 0]
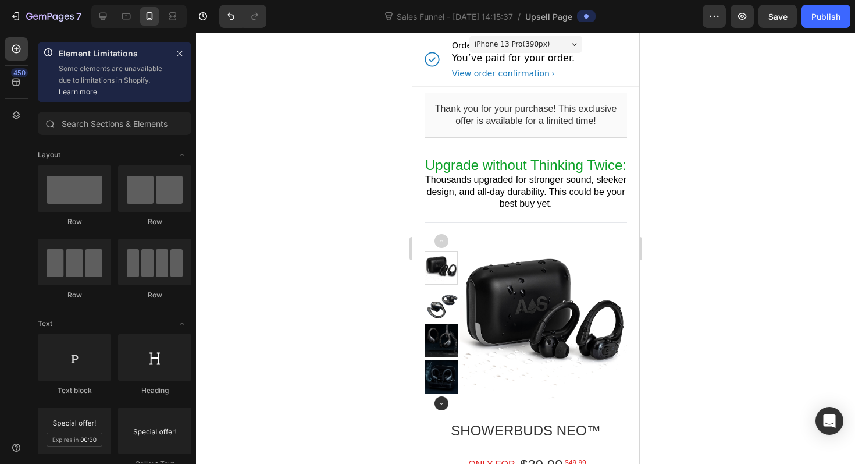
click at [552, 13] on span "Upsell Page" at bounding box center [548, 16] width 47 height 12
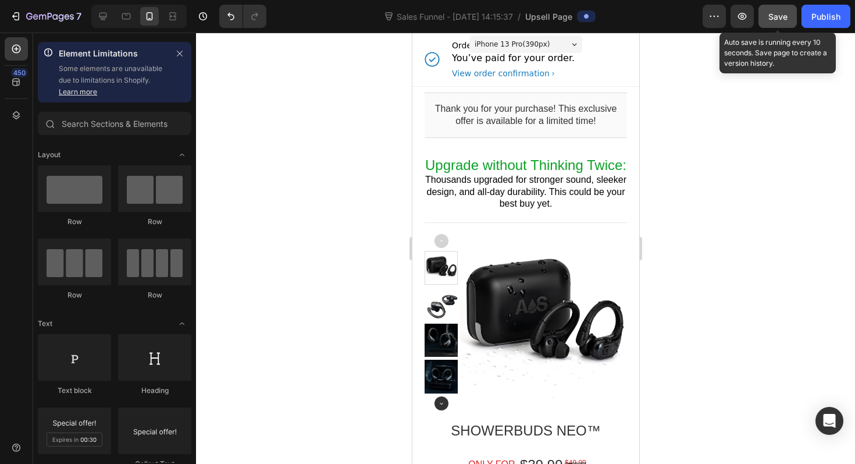
click at [776, 14] on span "Save" at bounding box center [778, 17] width 19 height 10
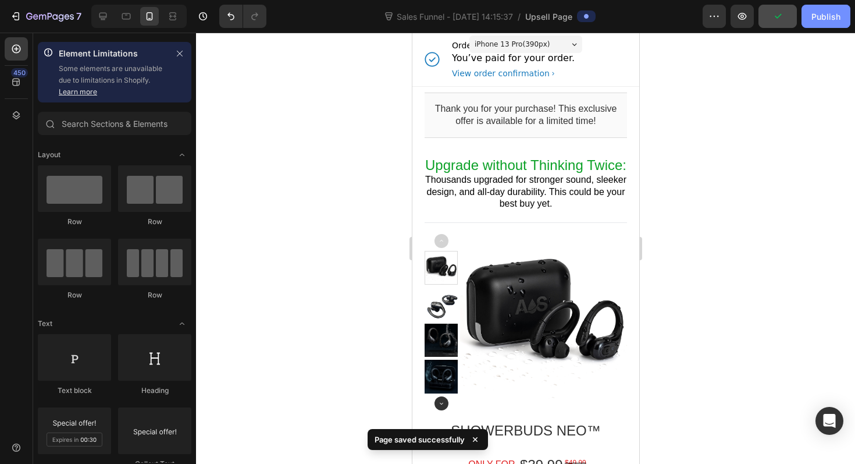
click at [823, 19] on div "Publish" at bounding box center [826, 16] width 29 height 12
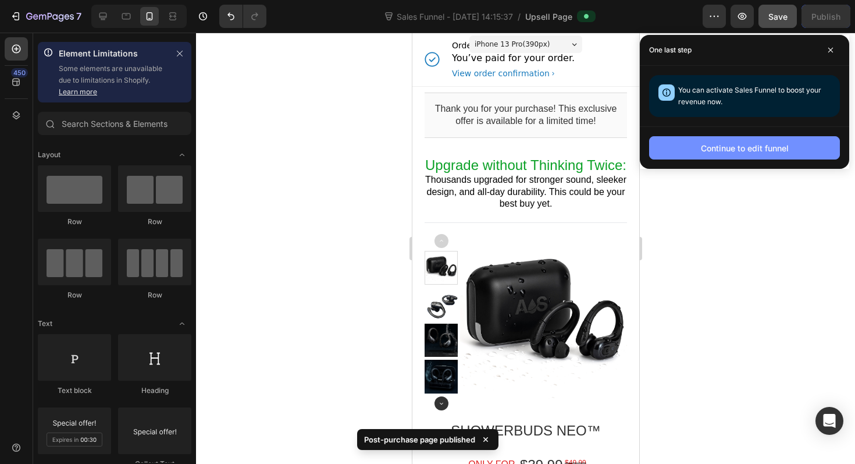
click at [760, 153] on div "Continue to edit funnel" at bounding box center [745, 148] width 88 height 12
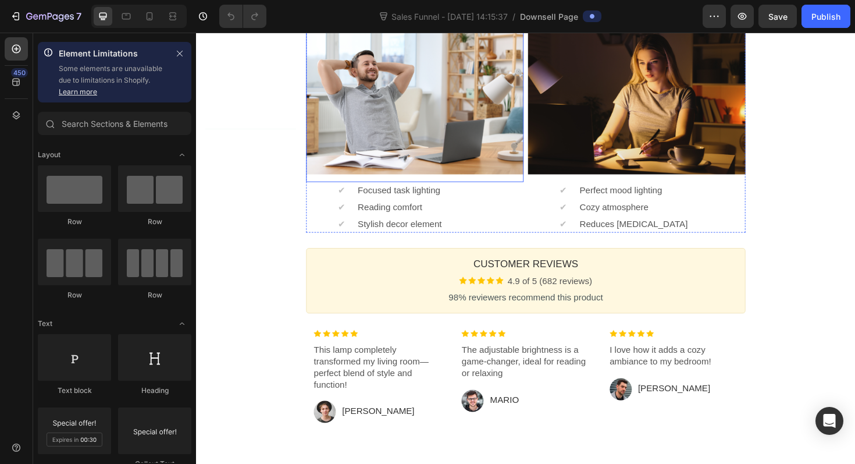
scroll to position [561, 0]
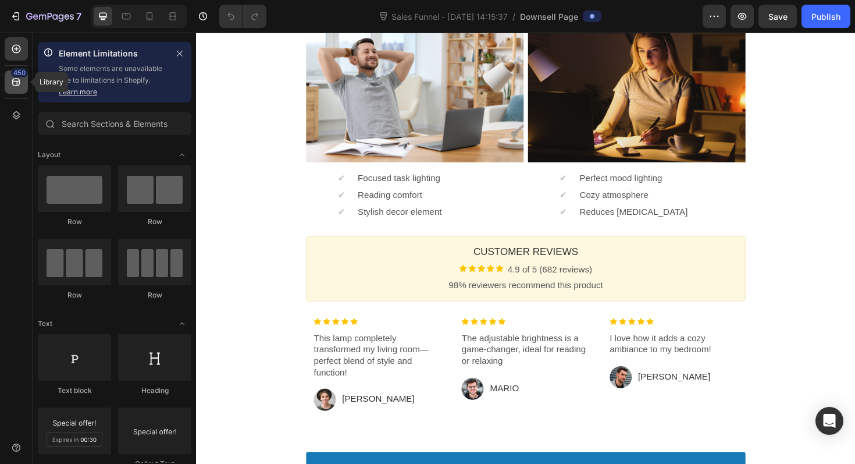
click at [19, 82] on icon at bounding box center [16, 83] width 8 height 8
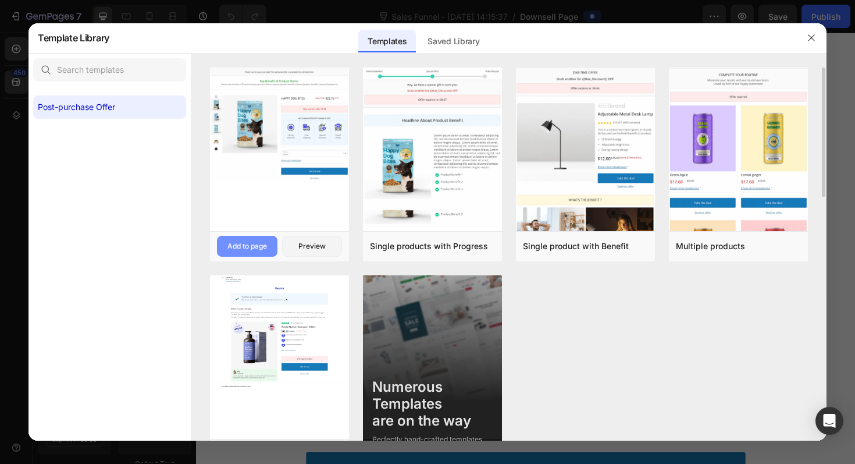
click at [235, 250] on div "Add to page" at bounding box center [247, 246] width 40 height 10
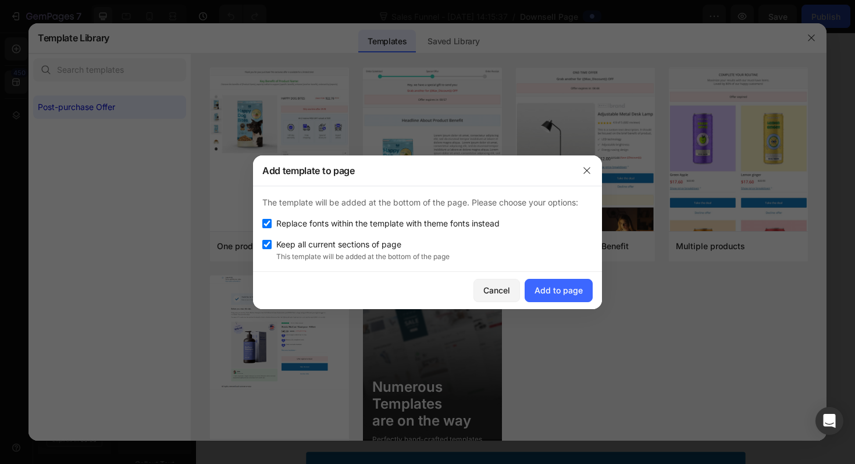
click at [330, 241] on span "Keep all current sections of page" at bounding box center [338, 244] width 125 height 14
checkbox input "false"
click at [579, 300] on button "Add to page" at bounding box center [559, 290] width 68 height 23
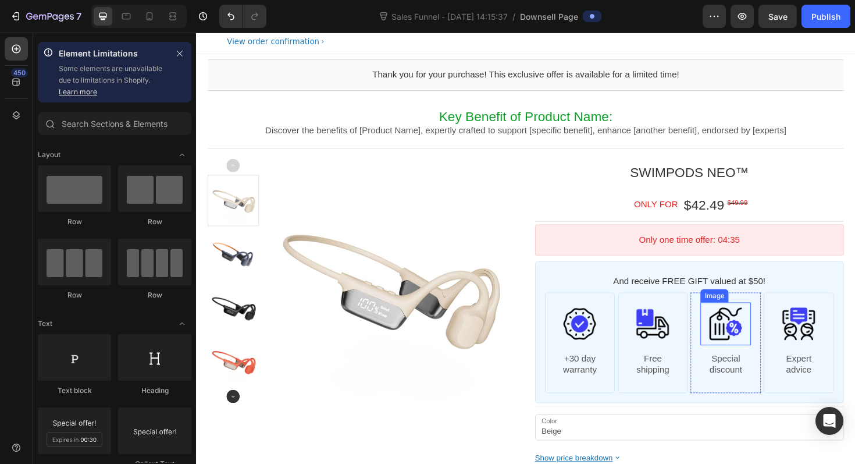
scroll to position [0, 0]
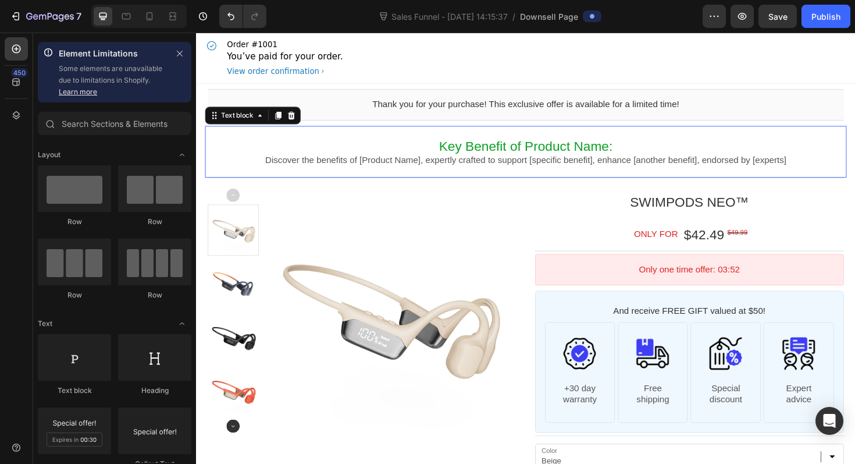
click at [505, 150] on span "Key Benefit of Product Name:" at bounding box center [545, 153] width 184 height 16
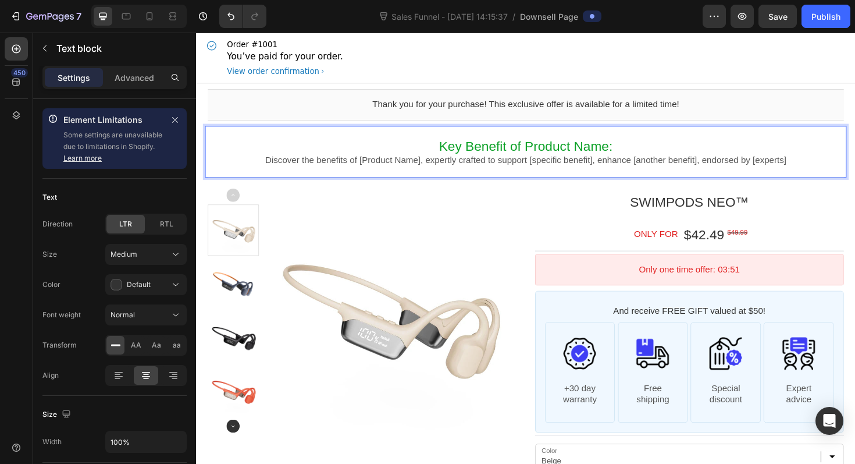
click at [625, 151] on span "Key Benefit of Product Name:" at bounding box center [545, 153] width 184 height 16
click at [628, 151] on span "Key Benefit of Product Name:" at bounding box center [545, 153] width 184 height 16
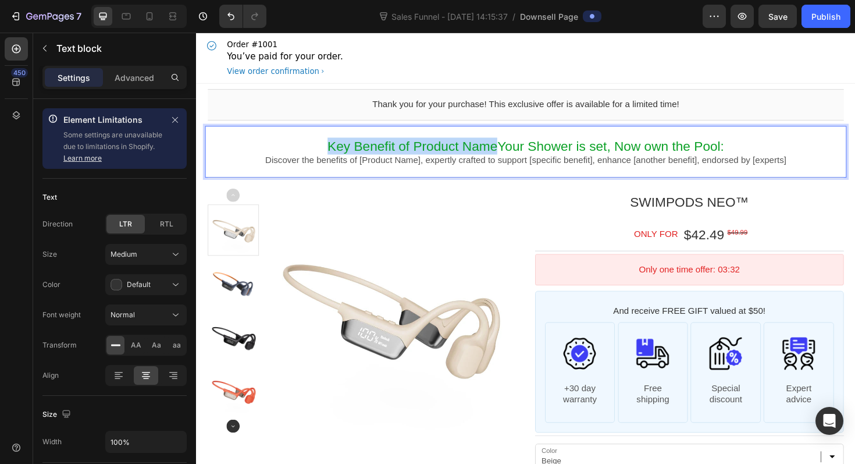
drag, startPoint x: 517, startPoint y: 149, endPoint x: 333, endPoint y: 148, distance: 183.3
click at [333, 148] on p "Key Benefit of Product NameYour Shower is set, Now own the Pool:" at bounding box center [545, 153] width 674 height 18
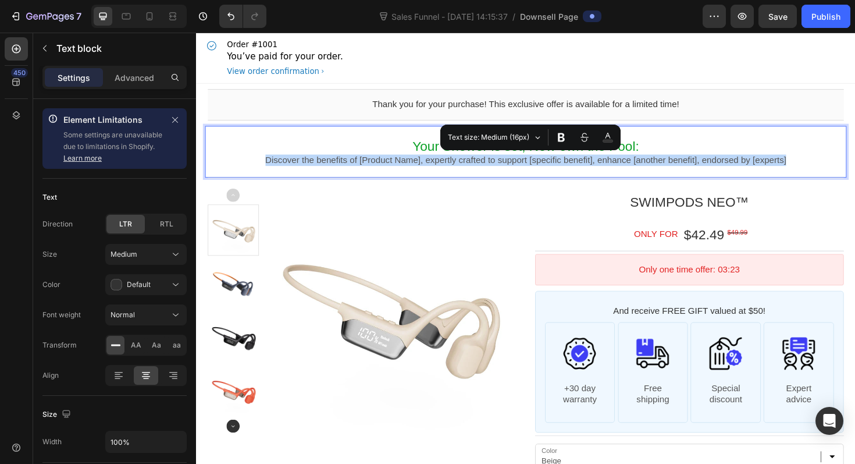
drag, startPoint x: 257, startPoint y: 169, endPoint x: 836, endPoint y: 169, distance: 579.5
click at [836, 169] on p "Discover the benefits of [Product Name], expertly crafted to support [specific …" at bounding box center [545, 168] width 674 height 12
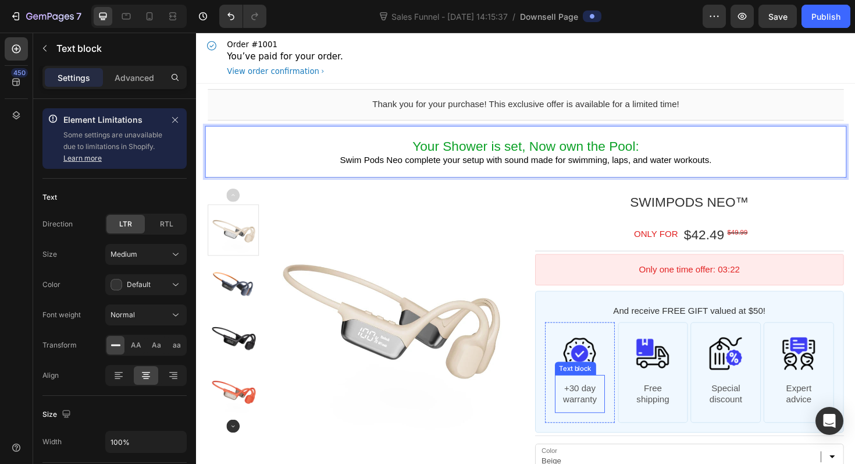
click at [599, 417] on p "warranty" at bounding box center [603, 421] width 54 height 12
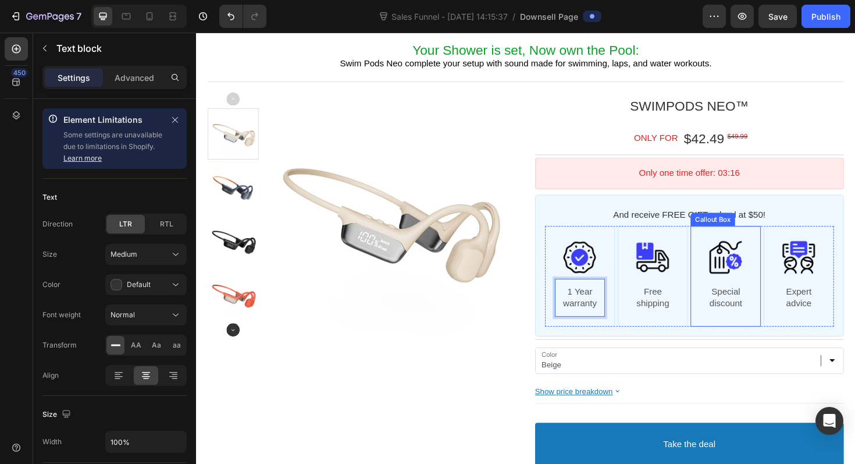
scroll to position [123, 0]
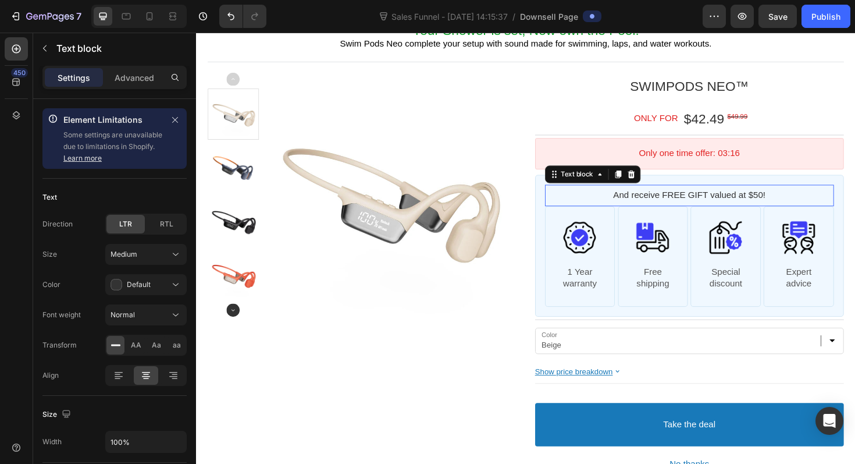
click at [778, 201] on p "And receive FREE GIFT valued at $50!" at bounding box center [718, 205] width 300 height 12
click at [733, 202] on p "And receive FREE GIFT valued at $50!" at bounding box center [718, 205] width 300 height 12
drag, startPoint x: 730, startPoint y: 204, endPoint x: 653, endPoint y: 206, distance: 76.8
click at [653, 206] on p "And receive FREE valued at $50!" at bounding box center [718, 205] width 300 height 12
click at [742, 205] on p "Valued at $50!" at bounding box center [718, 205] width 300 height 12
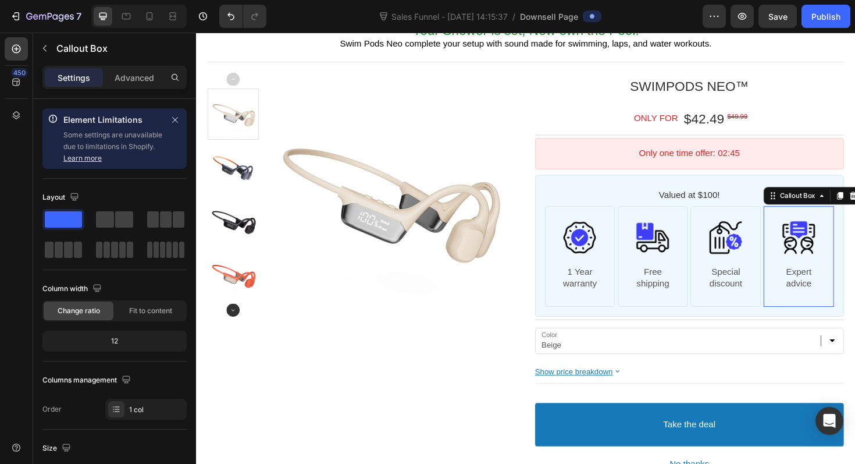
click at [806, 301] on div "Image Expert advice Text block" at bounding box center [834, 269] width 74 height 107
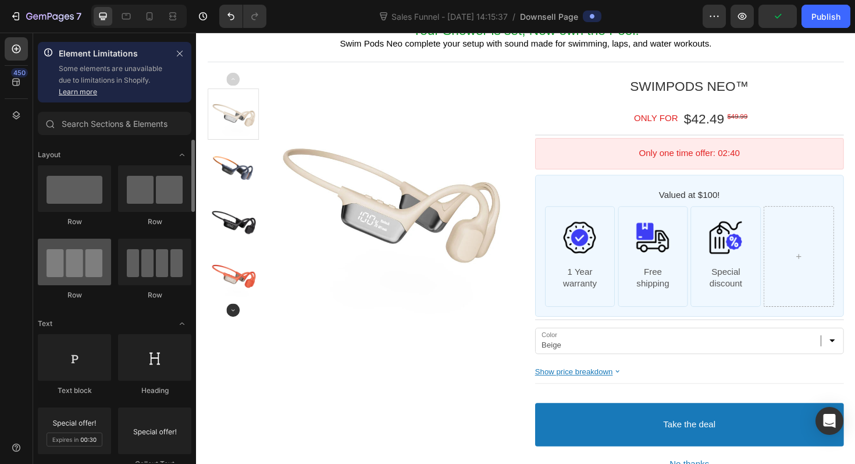
click at [93, 268] on div at bounding box center [74, 262] width 73 height 47
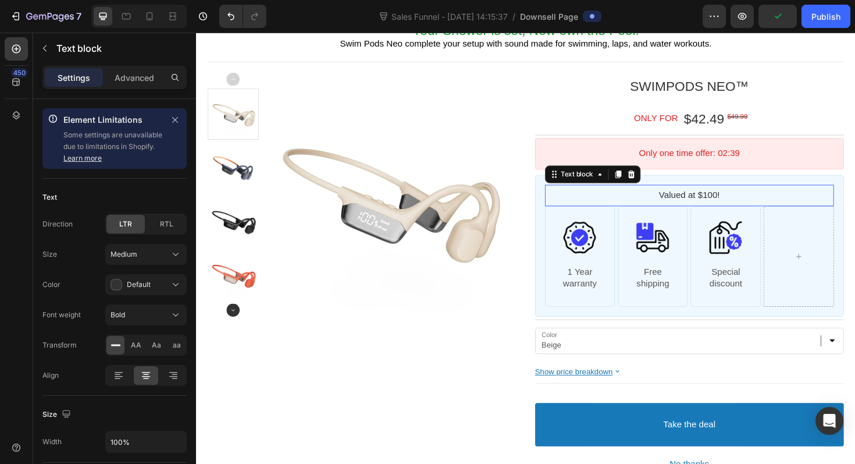
click at [592, 199] on p "Valued at $100!" at bounding box center [718, 205] width 300 height 12
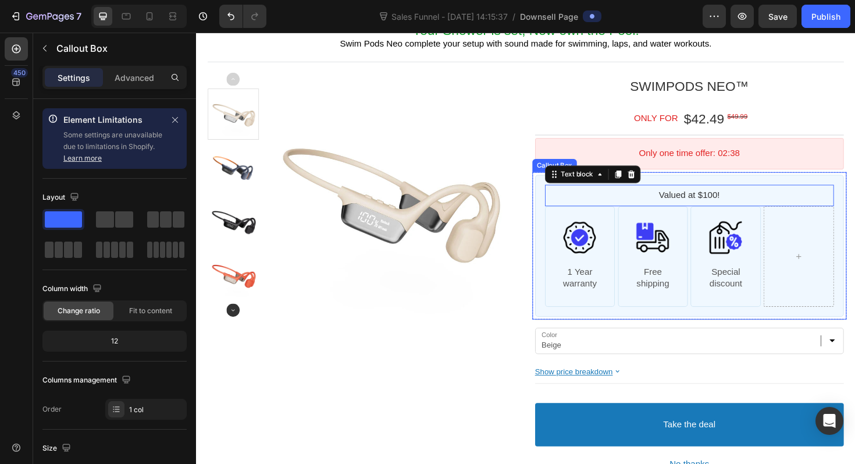
click at [564, 206] on div "Valued at $100! Text block Image 1 Year warranty Text block Callout Box Image F…" at bounding box center [718, 258] width 327 height 150
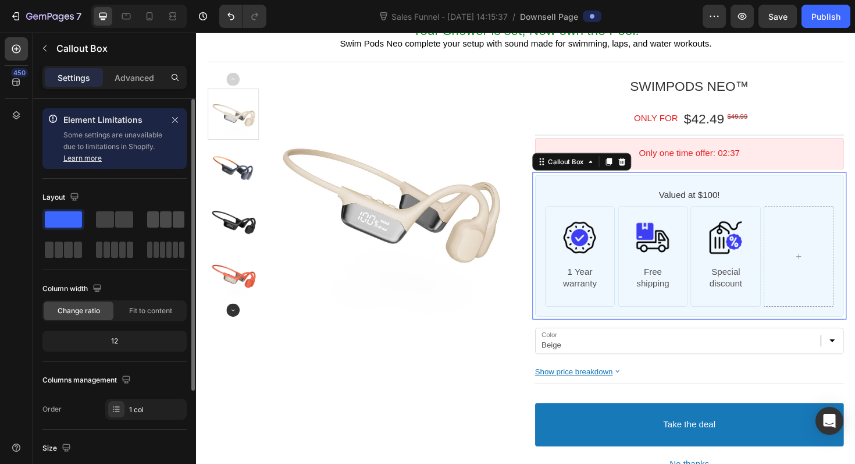
click at [176, 222] on span at bounding box center [179, 219] width 12 height 16
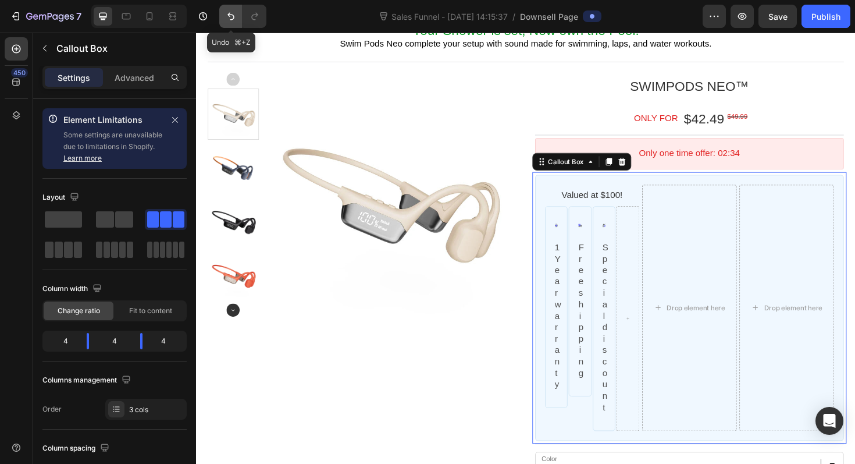
click at [227, 14] on icon "Undo/Redo" at bounding box center [231, 16] width 12 height 12
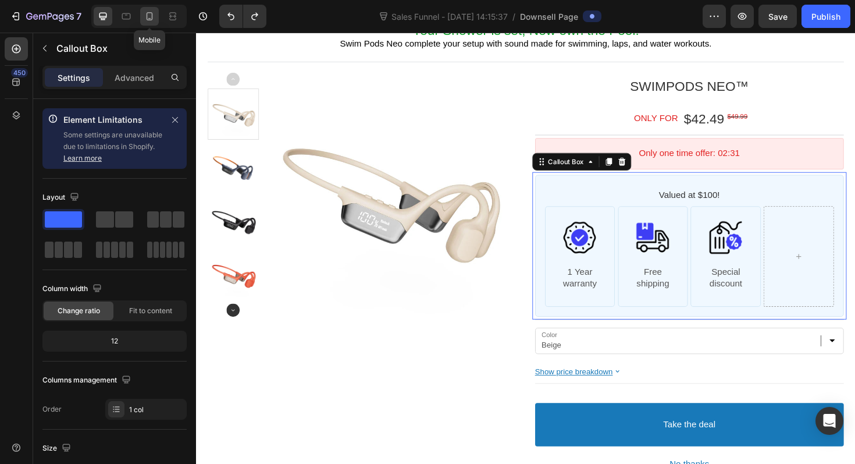
click at [155, 12] on icon at bounding box center [150, 16] width 12 height 12
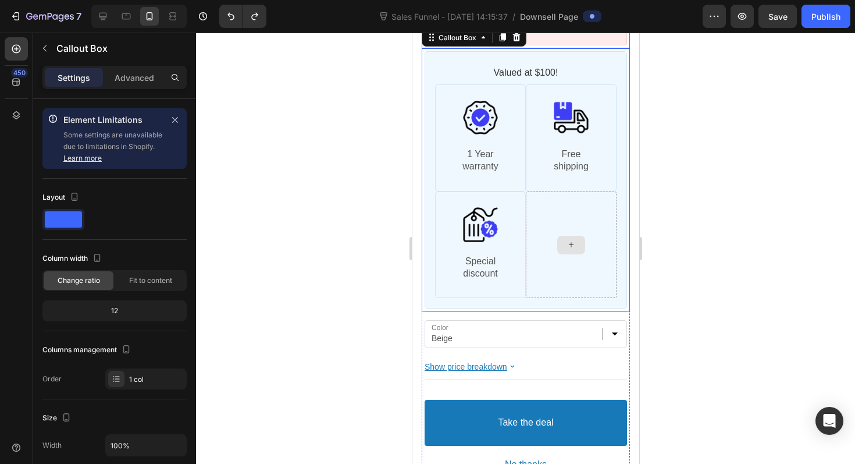
scroll to position [480, 0]
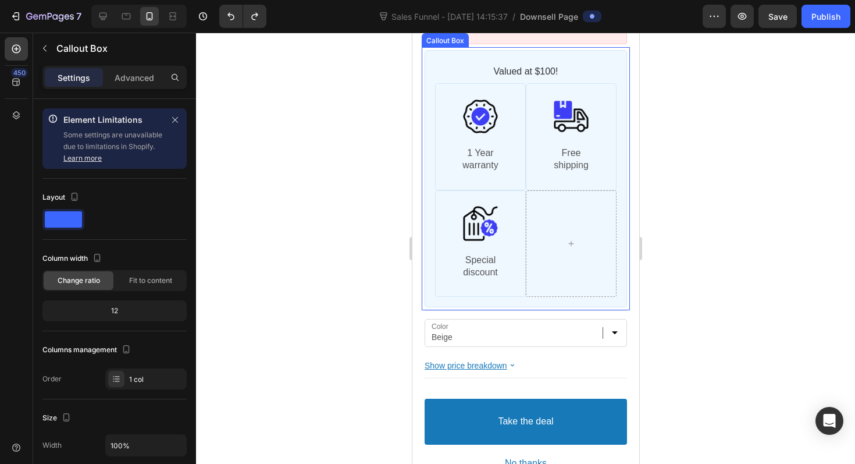
click at [430, 193] on div "Valued at $100! Text block Image 1 Year warranty Text block Callout Box Image F…" at bounding box center [525, 178] width 202 height 257
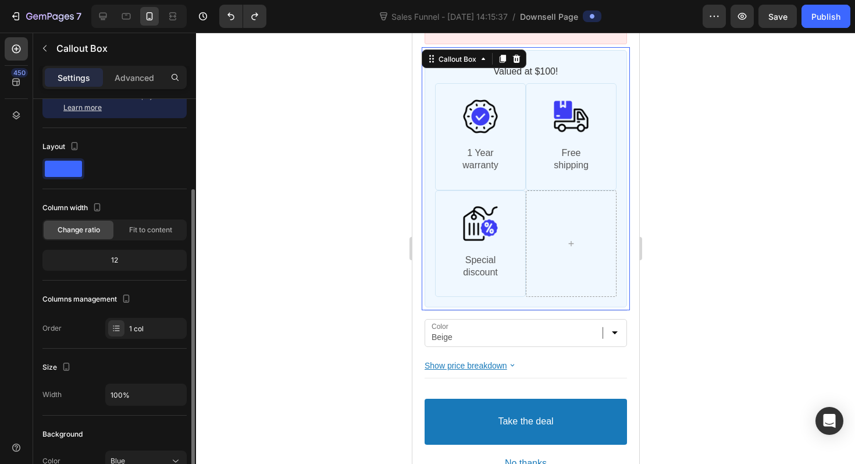
scroll to position [90, 0]
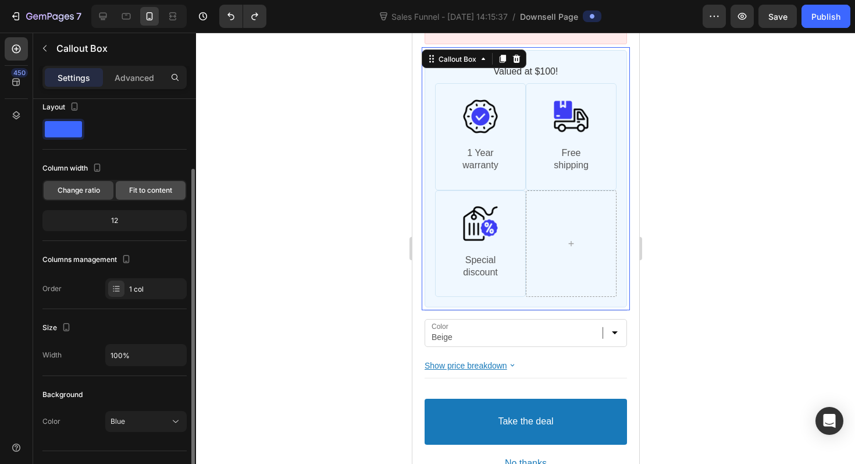
click at [151, 190] on span "Fit to content" at bounding box center [150, 190] width 43 height 10
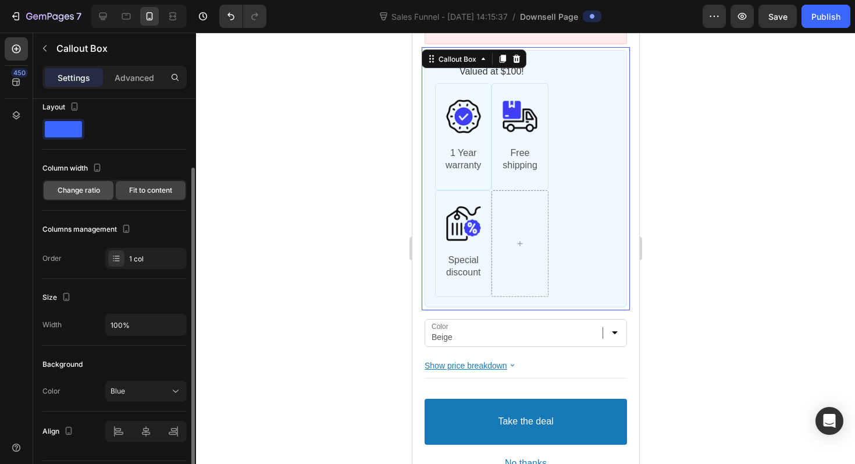
click at [93, 192] on span "Change ratio" at bounding box center [79, 190] width 42 height 10
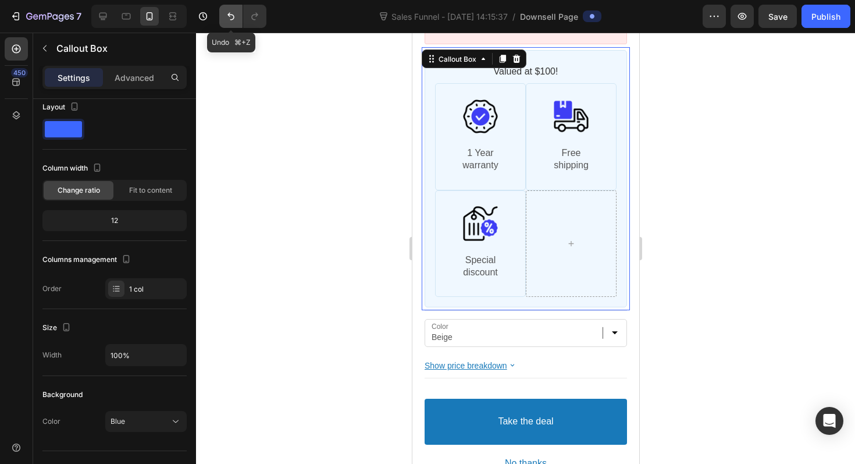
click at [223, 14] on button "Undo/Redo" at bounding box center [230, 16] width 23 height 23
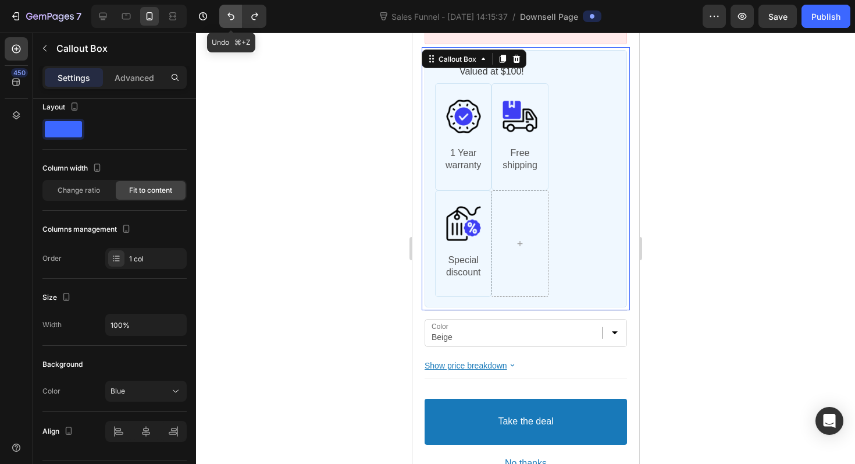
click at [223, 14] on button "Undo/Redo" at bounding box center [230, 16] width 23 height 23
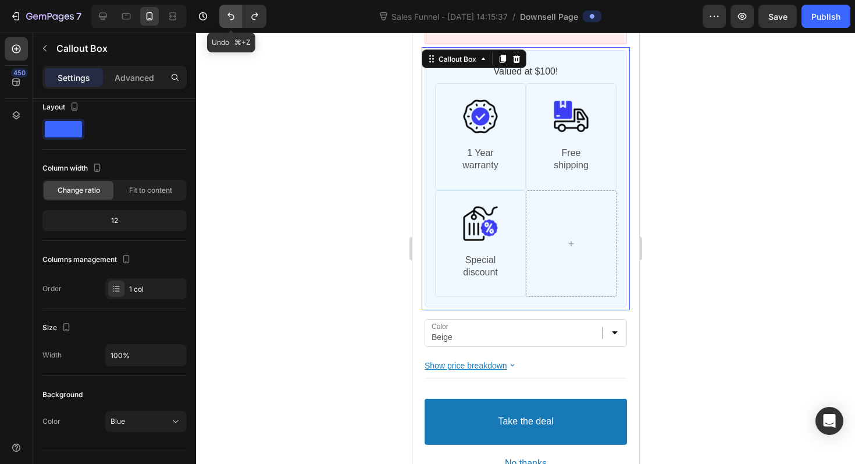
click at [223, 14] on button "Undo/Redo" at bounding box center [230, 16] width 23 height 23
click at [682, 157] on div at bounding box center [525, 248] width 659 height 431
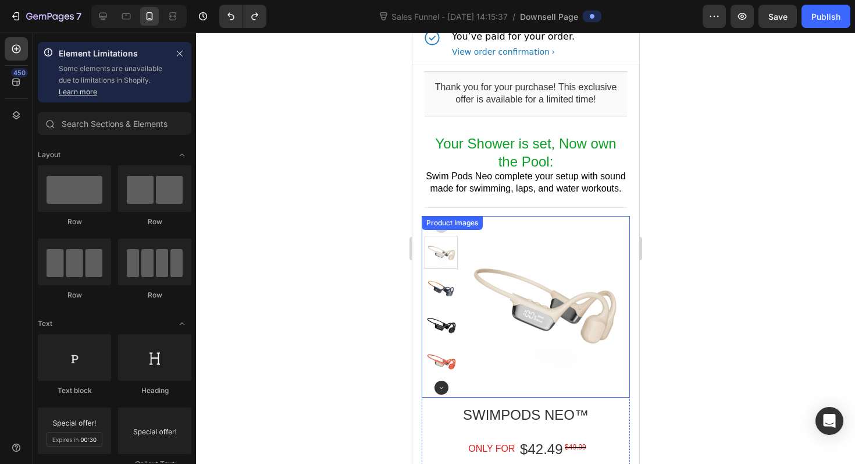
scroll to position [0, 0]
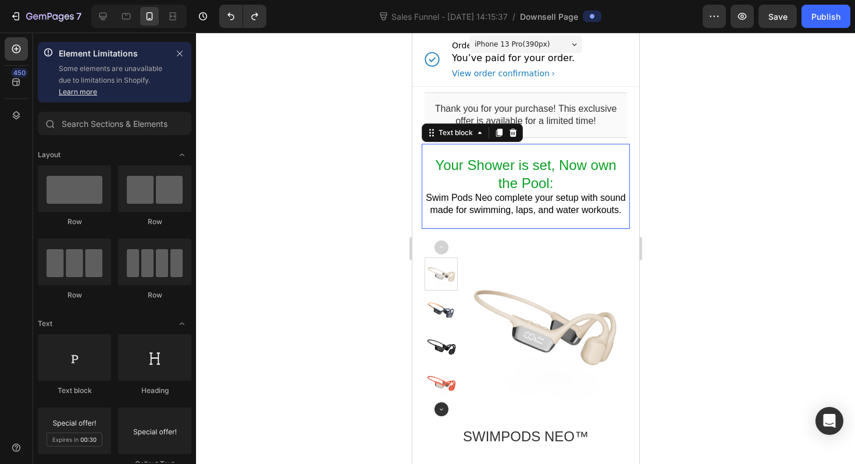
click at [562, 192] on p "Your Shower is set, Now own the Pool:" at bounding box center [525, 174] width 202 height 36
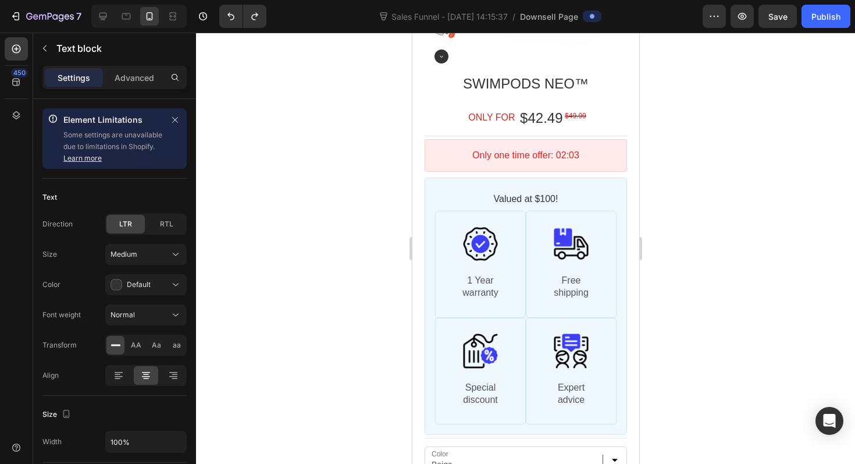
scroll to position [354, 0]
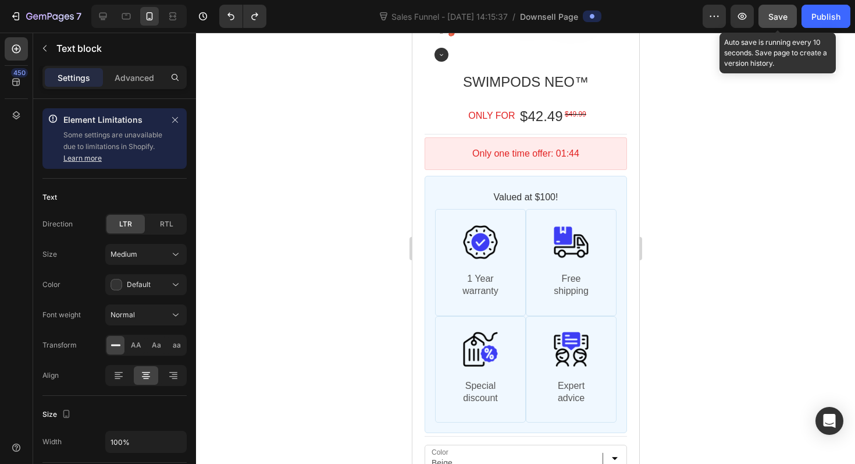
click at [786, 19] on span "Save" at bounding box center [778, 17] width 19 height 10
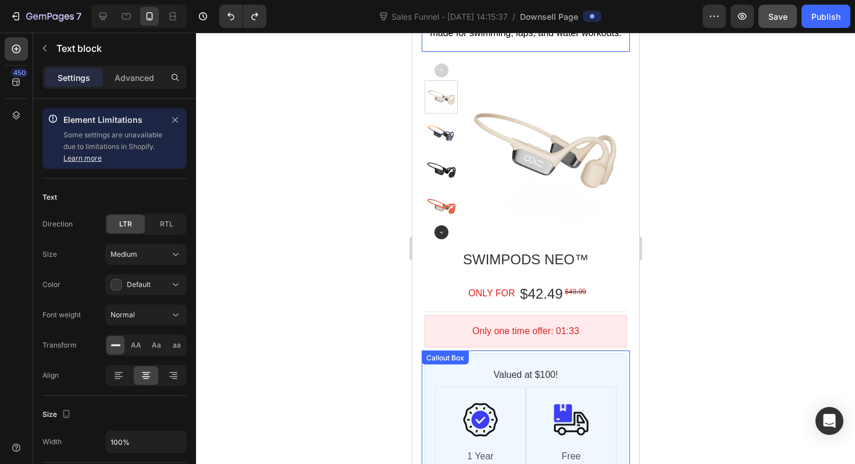
scroll to position [112, 0]
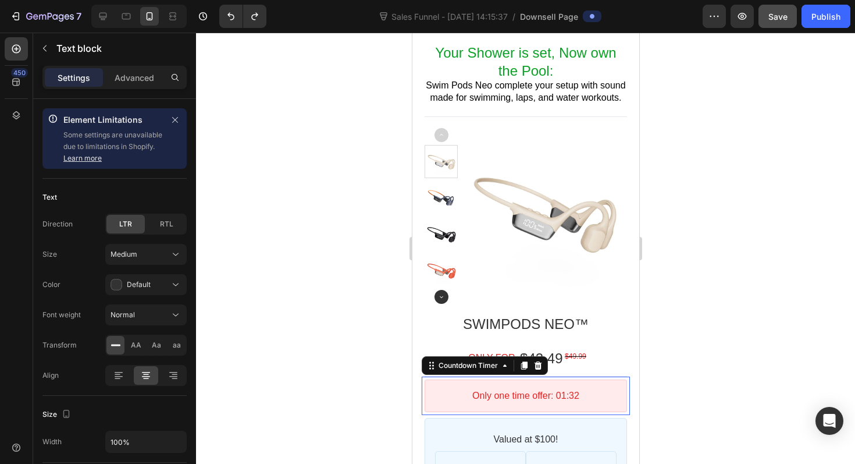
click at [600, 402] on div "Only one time offer: 01:32" at bounding box center [526, 396] width 182 height 12
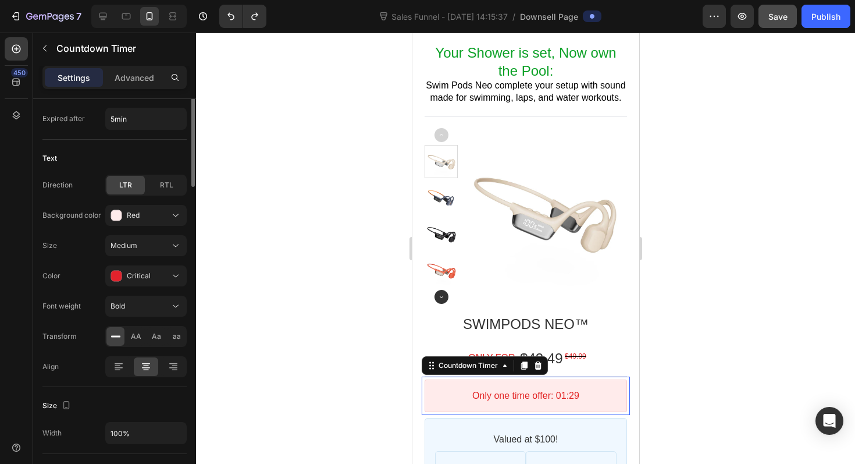
scroll to position [0, 0]
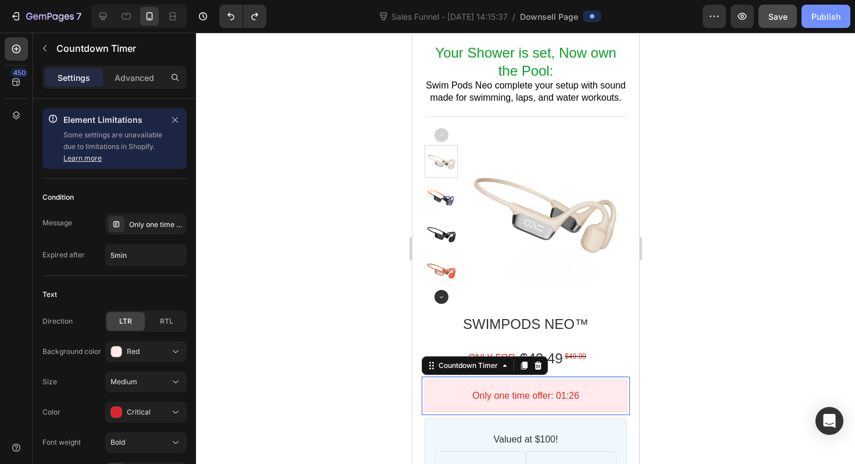
click at [812, 22] on div "Publish" at bounding box center [826, 16] width 29 height 12
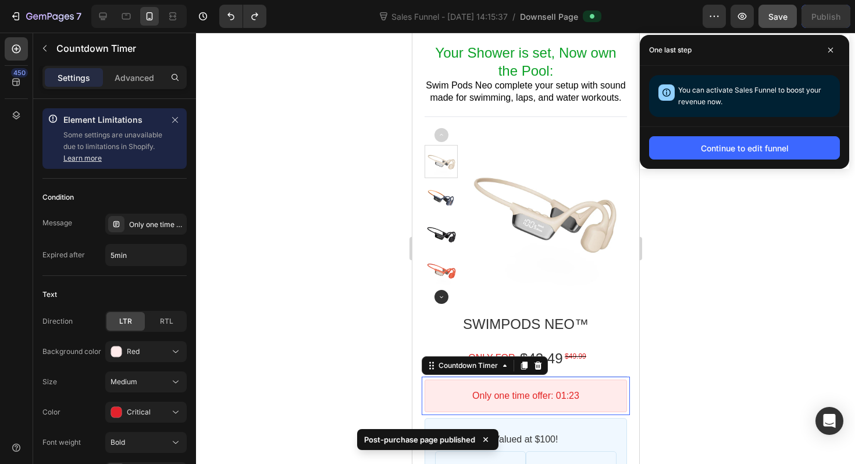
click at [764, 168] on div "Continue to edit funnel" at bounding box center [744, 147] width 209 height 42
click at [764, 152] on div "Continue to edit funnel" at bounding box center [745, 148] width 88 height 12
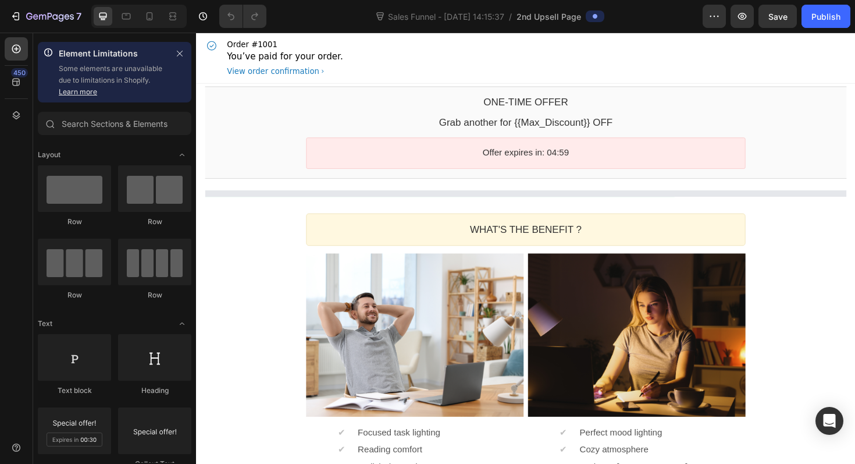
click at [29, 91] on div "450" at bounding box center [16, 248] width 33 height 431
click at [15, 83] on icon at bounding box center [16, 82] width 12 height 12
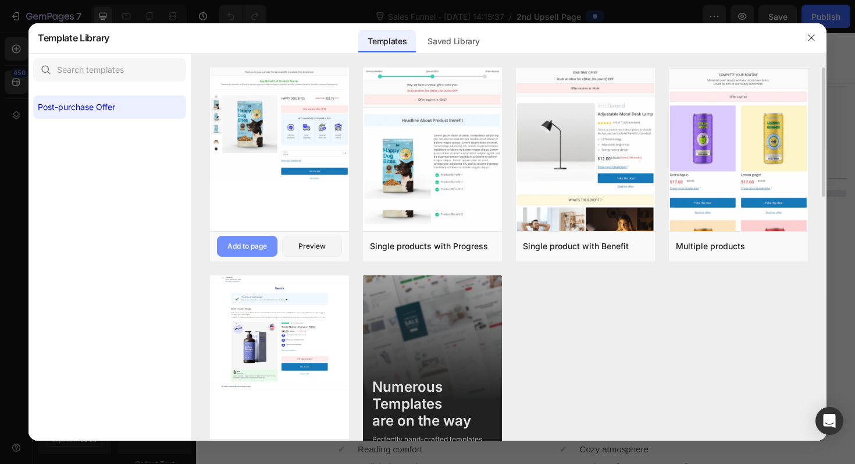
click at [246, 247] on div "Add to page" at bounding box center [247, 246] width 40 height 10
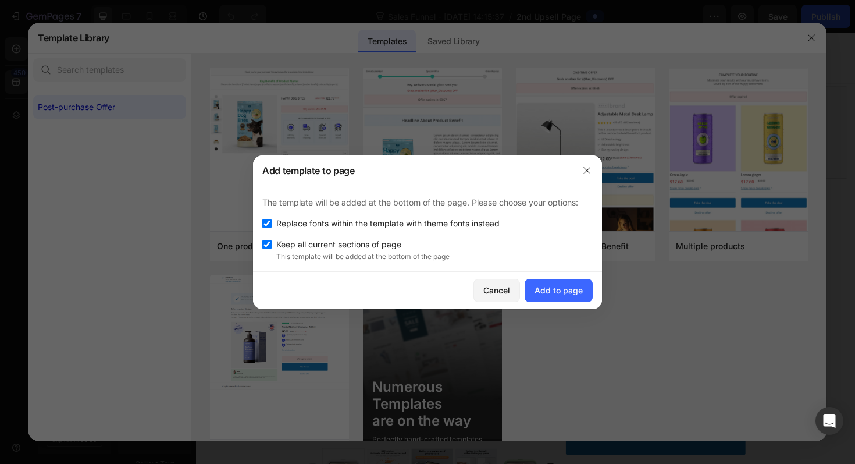
click at [355, 250] on span "Keep all current sections of page" at bounding box center [338, 244] width 125 height 14
checkbox input "false"
click at [559, 293] on div "Add to page" at bounding box center [559, 290] width 48 height 12
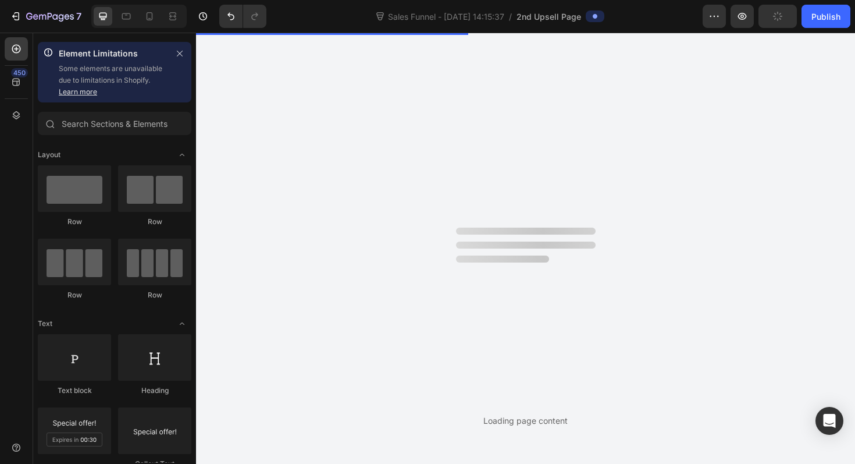
select select "Pink"
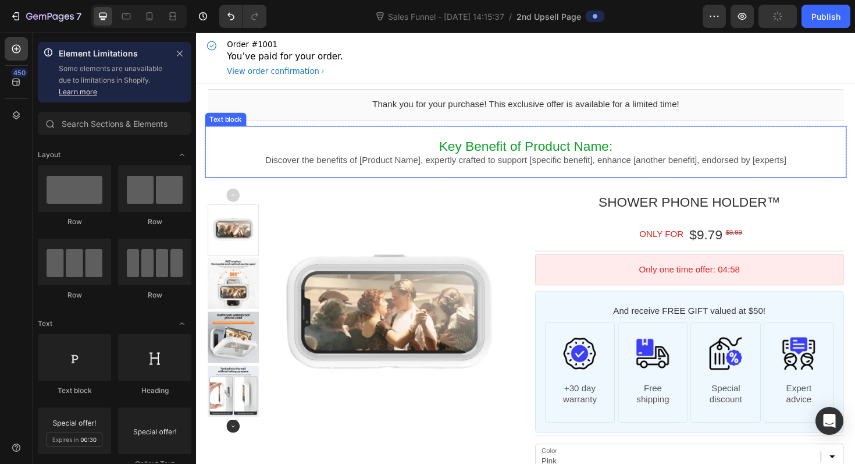
click at [532, 153] on span "Key Benefit of Product Name:" at bounding box center [545, 153] width 184 height 16
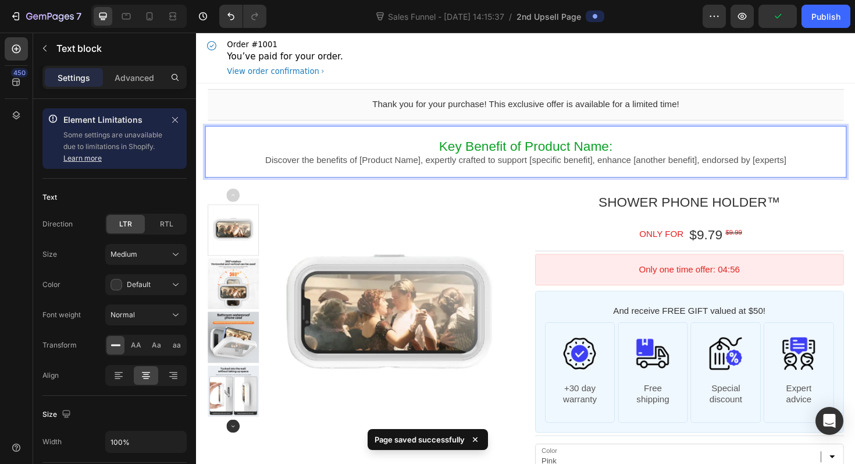
click at [629, 149] on span "Key Benefit of Product Name:" at bounding box center [545, 153] width 184 height 16
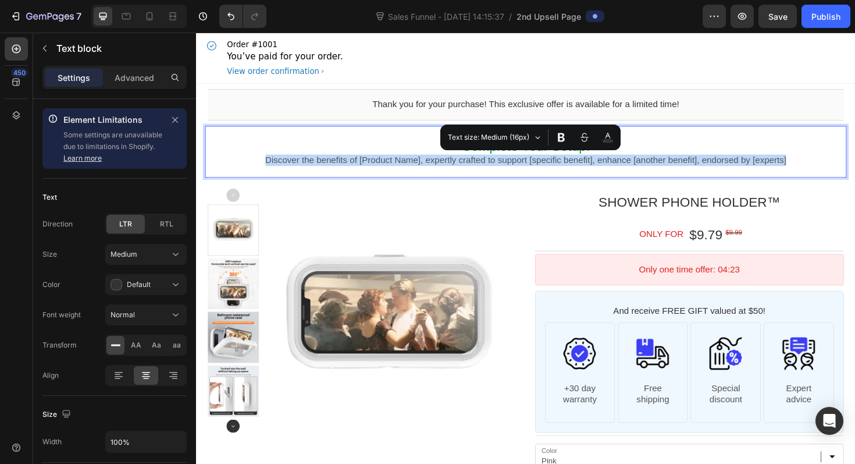
drag, startPoint x: 258, startPoint y: 168, endPoint x: 856, endPoint y: 173, distance: 598.1
click at [855, 173] on p "Discover the benefits of [Product Name], expertly crafted to support [specific …" at bounding box center [545, 168] width 674 height 12
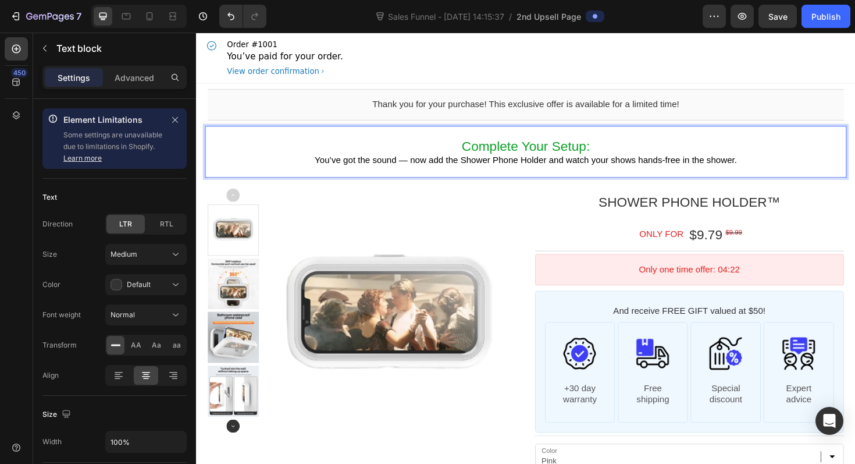
click at [417, 165] on span "You’ve got the sound — now add the Shower Phone Holder and watch your shows han…" at bounding box center [545, 167] width 447 height 10
click at [659, 168] on span "You’ve got the sound, now add the Shower Phone Holder and watch your shows hand…" at bounding box center [545, 167] width 438 height 10
click at [708, 166] on span "You’ve got the sound, now add the Shower Phone Holder and watch your shows hand…" at bounding box center [545, 167] width 438 height 10
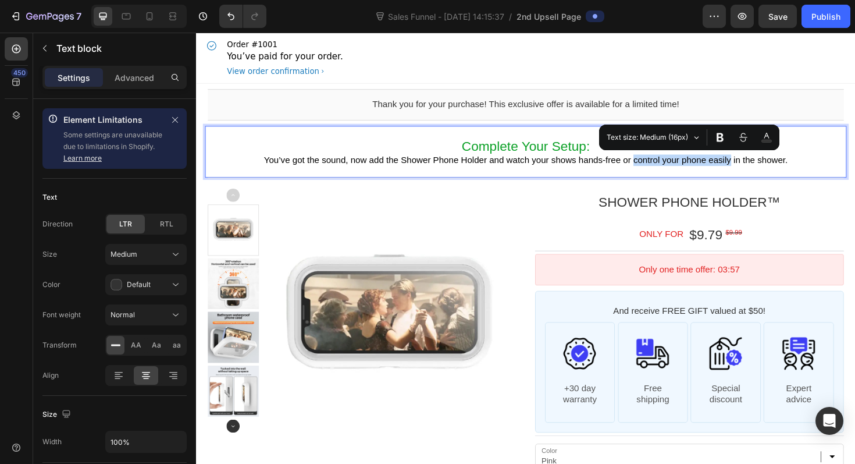
drag, startPoint x: 767, startPoint y: 168, endPoint x: 661, endPoint y: 169, distance: 105.9
click at [661, 169] on span "You’ve got the sound, now add the Shower Phone Holder and watch your shows hand…" at bounding box center [545, 167] width 555 height 10
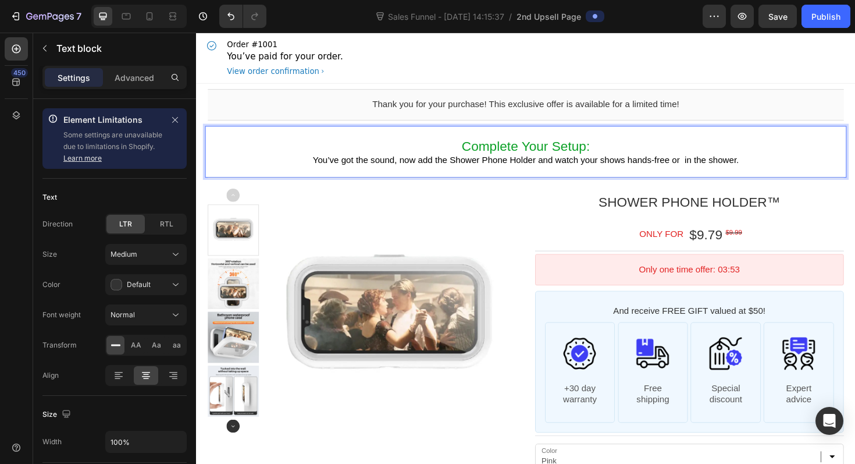
click at [574, 165] on span "You’ve got the sound, now add the Shower Phone Holder and watch your shows hand…" at bounding box center [544, 167] width 451 height 10
click at [779, 168] on span "You’ve got the sound, now add the Shower Phone Holder and control your phone ea…" at bounding box center [544, 167] width 571 height 10
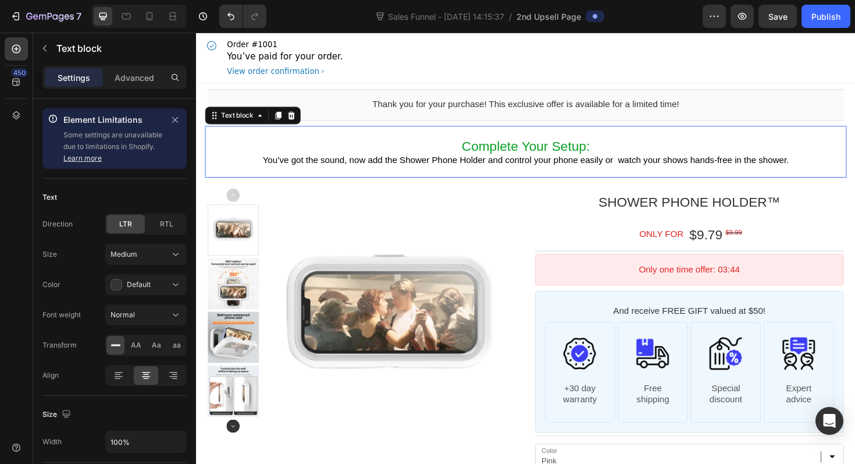
click at [794, 140] on div "Complete Your Setup: You’ve got the sound, now add the Shower Phone Holder and …" at bounding box center [545, 158] width 680 height 55
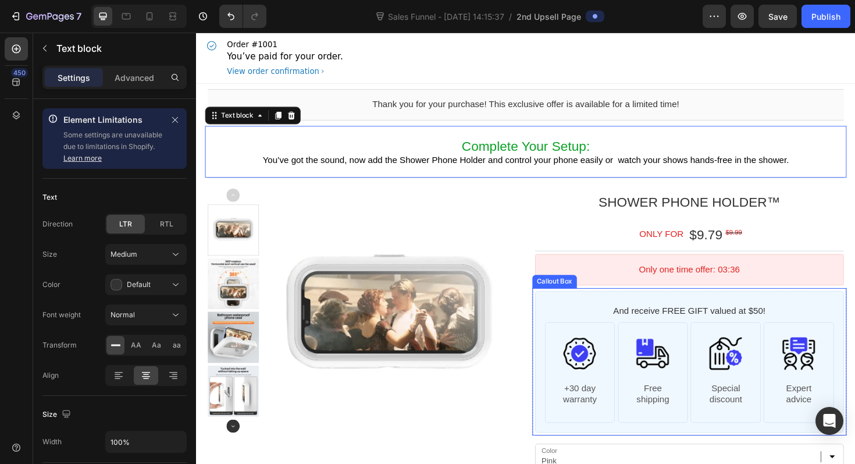
click at [837, 312] on div "And receive FREE GIFT valued at $50! Text block Image +30 day warranty Text blo…" at bounding box center [718, 381] width 327 height 150
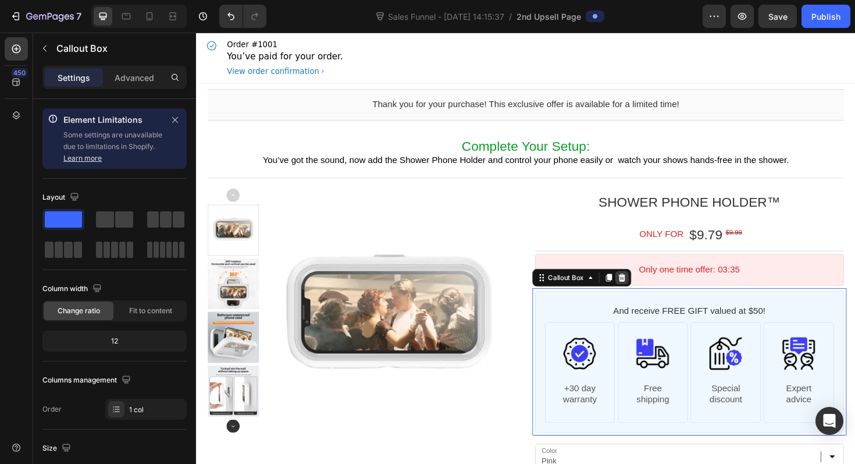
click at [644, 291] on icon at bounding box center [647, 292] width 8 height 8
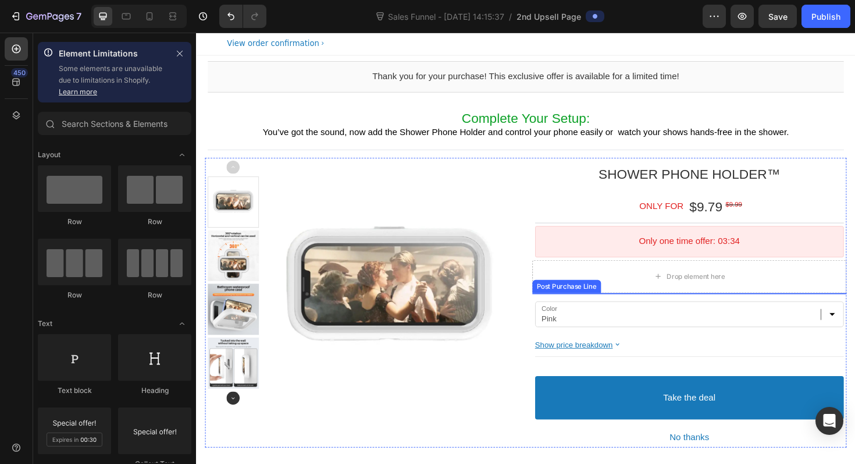
scroll to position [51, 0]
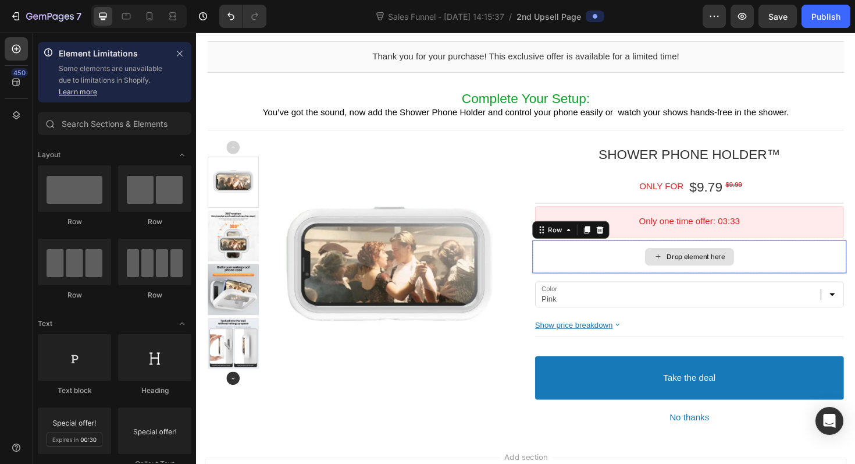
click at [632, 273] on div "Drop element here" at bounding box center [718, 269] width 333 height 35
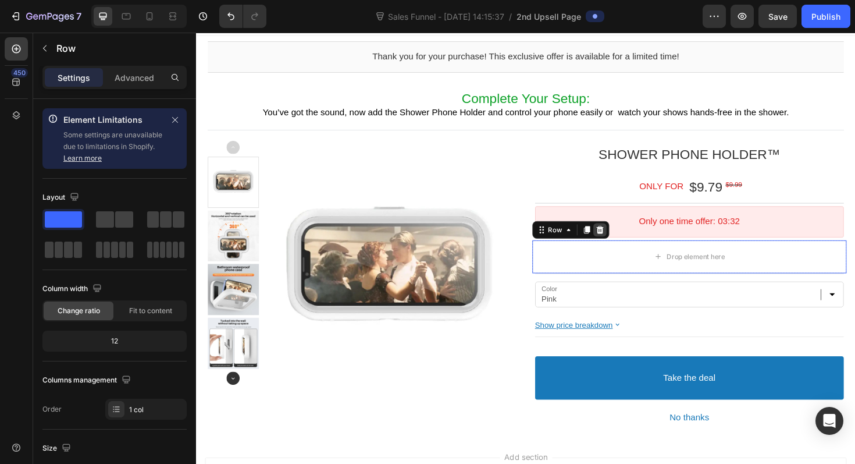
click at [625, 242] on icon at bounding box center [624, 241] width 8 height 8
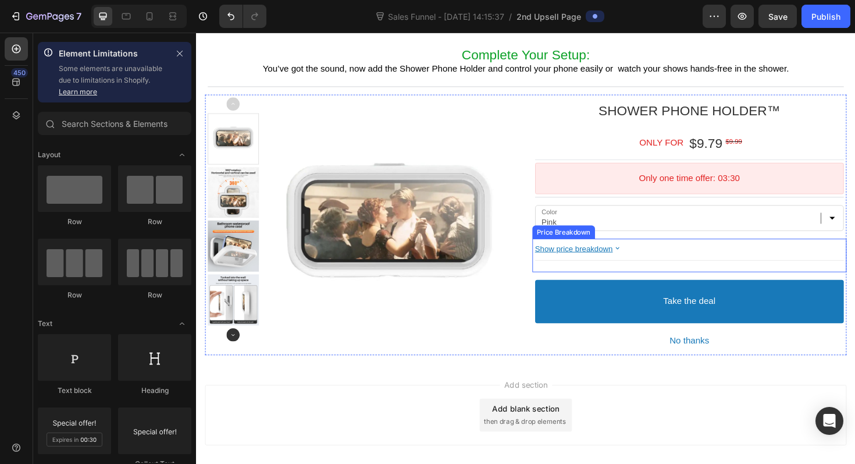
scroll to position [0, 0]
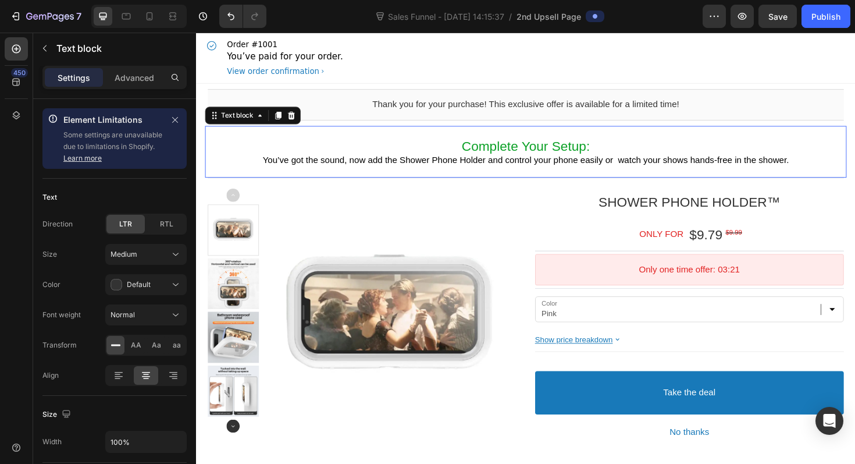
click at [649, 164] on span "You’ve got the sound, now add the Shower Phone Holder and control your phone ea…" at bounding box center [544, 167] width 557 height 10
click at [642, 165] on span "You’ve got the sound, now add the Shower Phone Holder and control your phone ea…" at bounding box center [544, 167] width 557 height 10
click at [744, 56] on div "Order #1001 You’ve paid for your order. View order confirmation" at bounding box center [545, 60] width 680 height 54
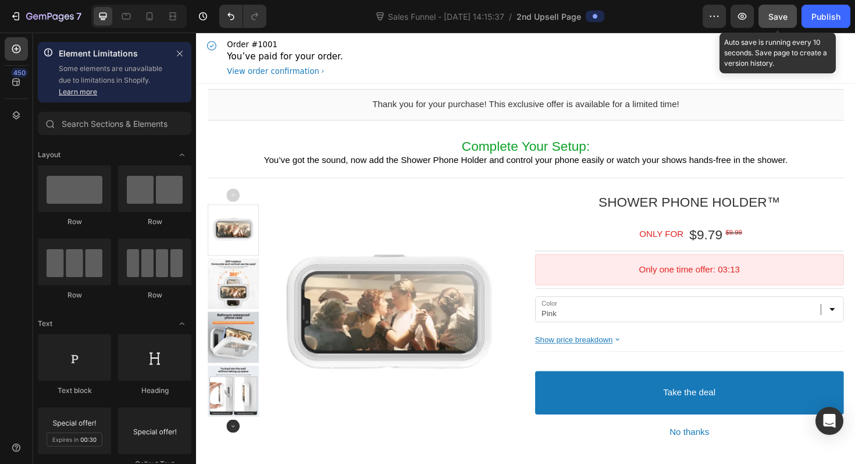
click at [774, 19] on span "Save" at bounding box center [778, 17] width 19 height 10
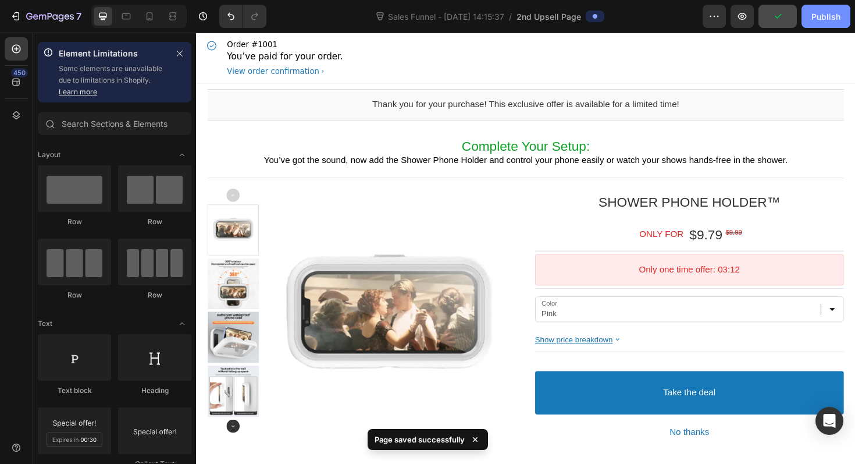
click at [827, 8] on button "Publish" at bounding box center [826, 16] width 49 height 23
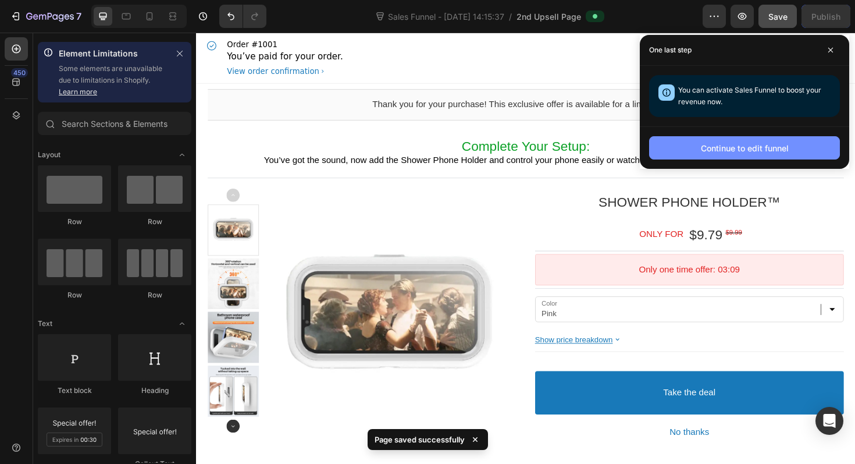
click at [769, 151] on div "Continue to edit funnel" at bounding box center [745, 148] width 88 height 12
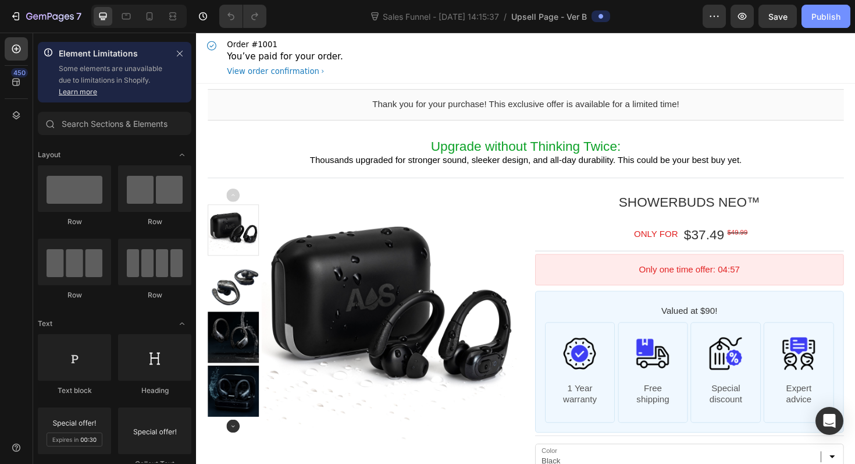
click at [821, 20] on div "Publish" at bounding box center [826, 16] width 29 height 12
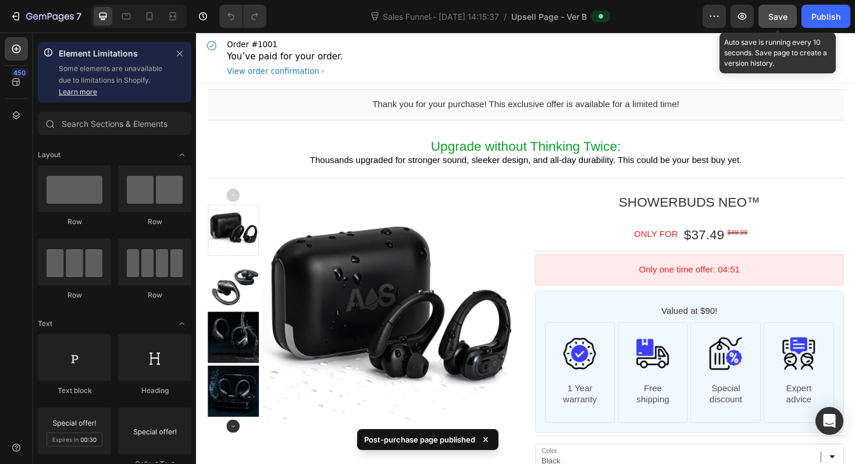
click at [792, 15] on button "Save" at bounding box center [778, 16] width 38 height 23
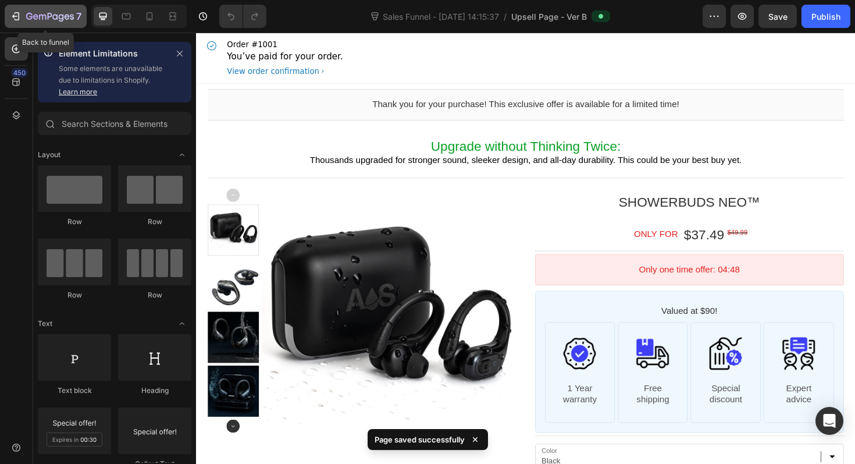
click at [22, 10] on div "7" at bounding box center [46, 16] width 72 height 14
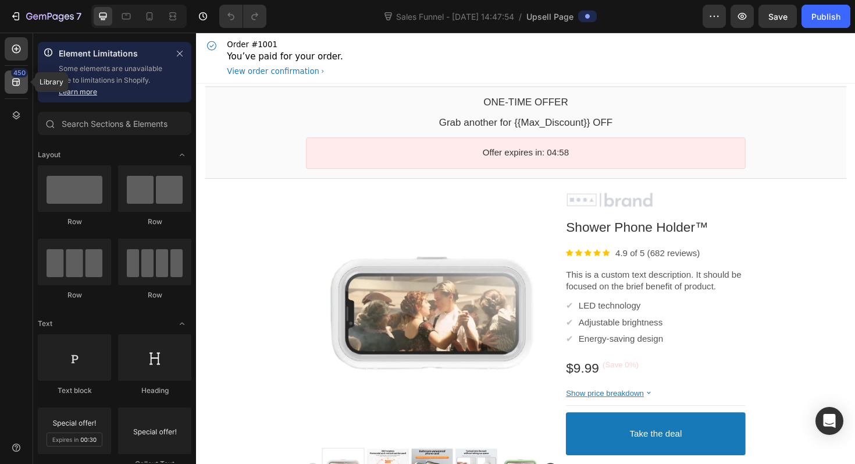
click at [13, 84] on icon at bounding box center [16, 83] width 8 height 8
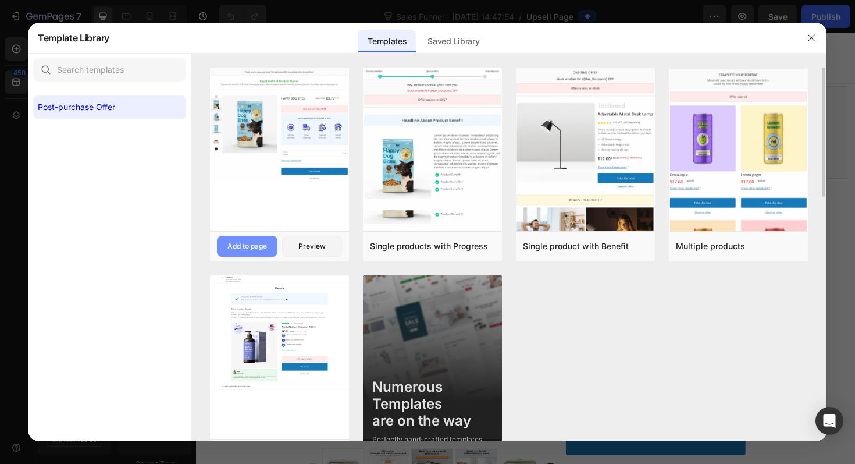
click at [257, 247] on div "Add to page" at bounding box center [247, 246] width 40 height 10
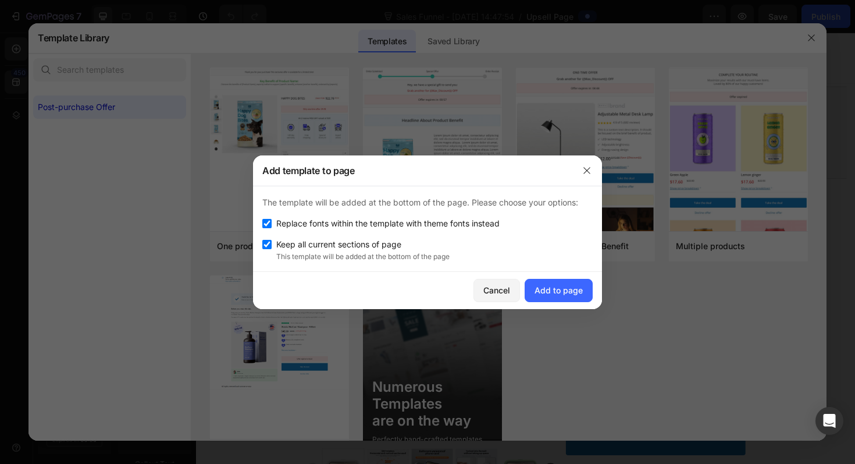
click at [371, 245] on span "Keep all current sections of page" at bounding box center [338, 244] width 125 height 14
checkbox input "false"
click at [561, 283] on button "Add to page" at bounding box center [559, 290] width 68 height 23
select select "Pink"
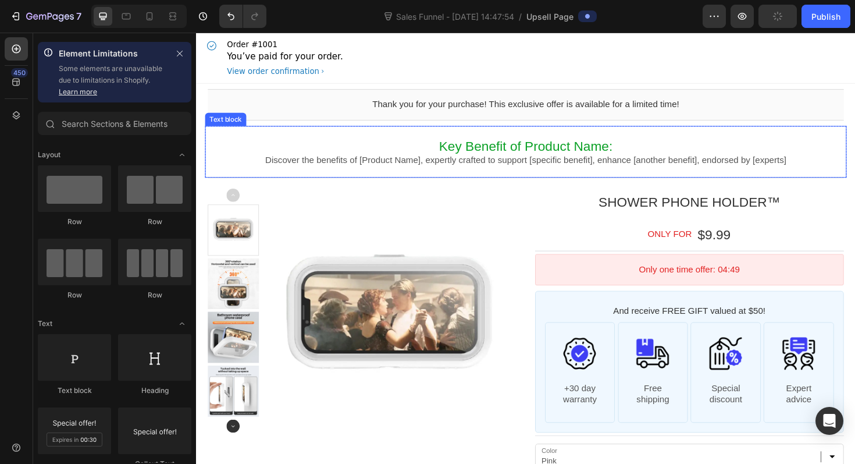
click at [625, 158] on span "Key Benefit of Product Name:" at bounding box center [545, 153] width 184 height 16
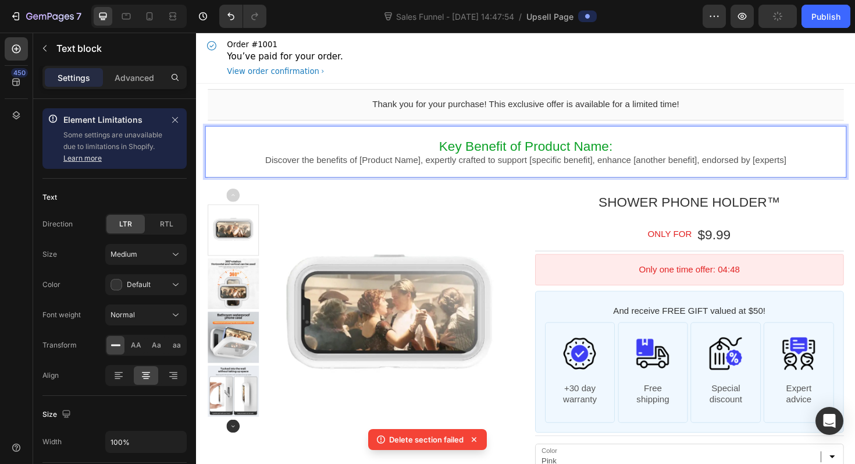
click at [630, 155] on span "Key Benefit of Product Name:" at bounding box center [545, 153] width 184 height 16
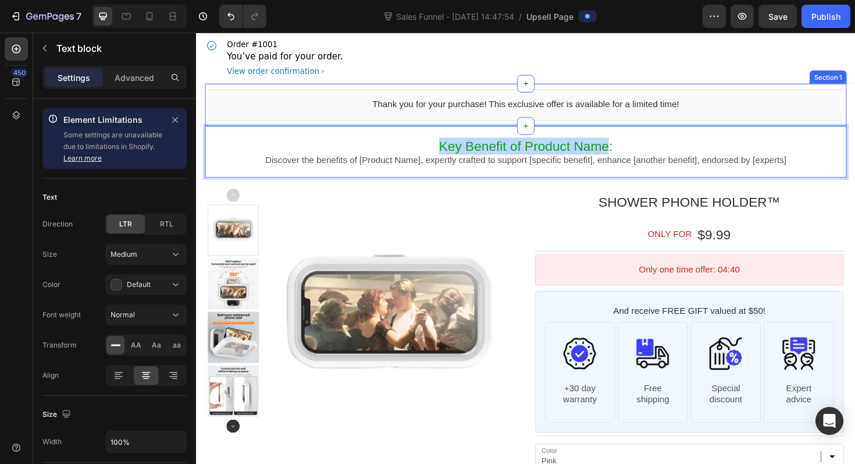
drag, startPoint x: 631, startPoint y: 155, endPoint x: 470, endPoint y: 129, distance: 163.8
click at [470, 129] on div "Thank you for your purchase! This exclusive offer is available for a limited ti…" at bounding box center [545, 359] width 698 height 544
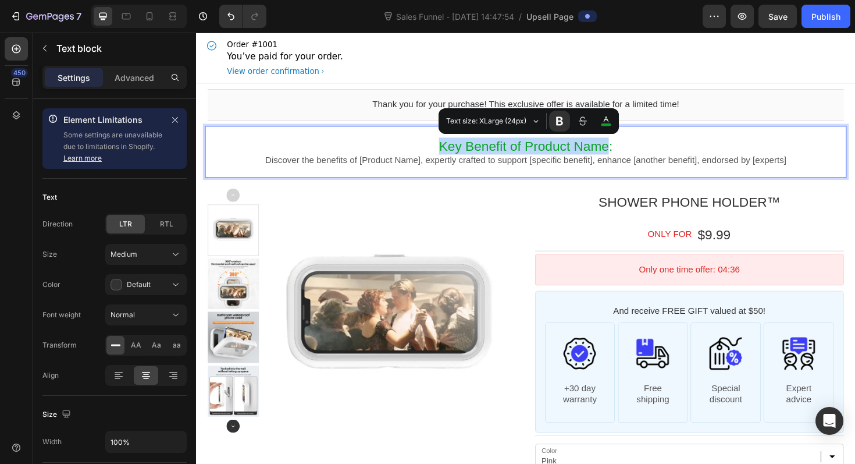
click at [620, 154] on span "Key Benefit of Product Name:" at bounding box center [545, 153] width 184 height 16
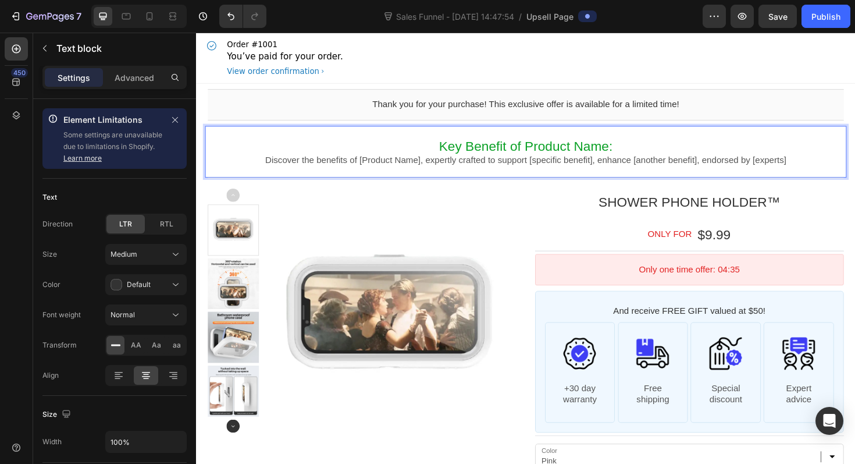
click at [629, 154] on span "Key Benefit of Product Name:" at bounding box center [545, 153] width 184 height 16
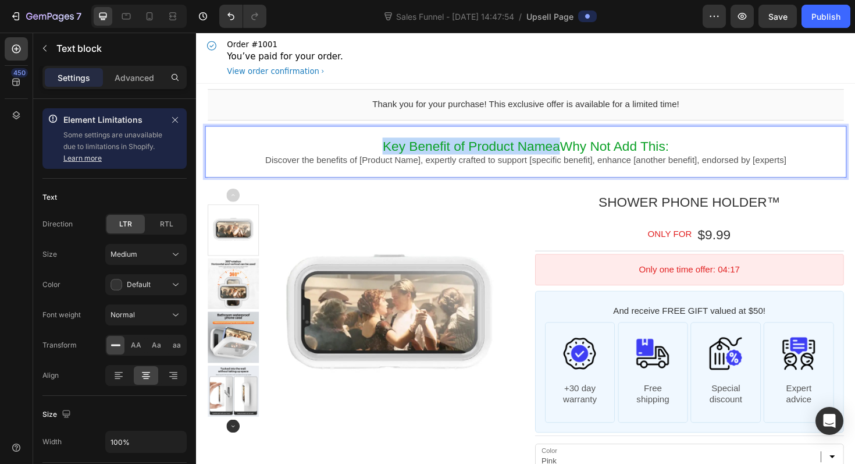
drag, startPoint x: 577, startPoint y: 150, endPoint x: 385, endPoint y: 140, distance: 192.2
click at [385, 140] on div "Key Benefit of Product NameaWhy Not Add This: Discover the benefits of [Product…" at bounding box center [545, 158] width 680 height 55
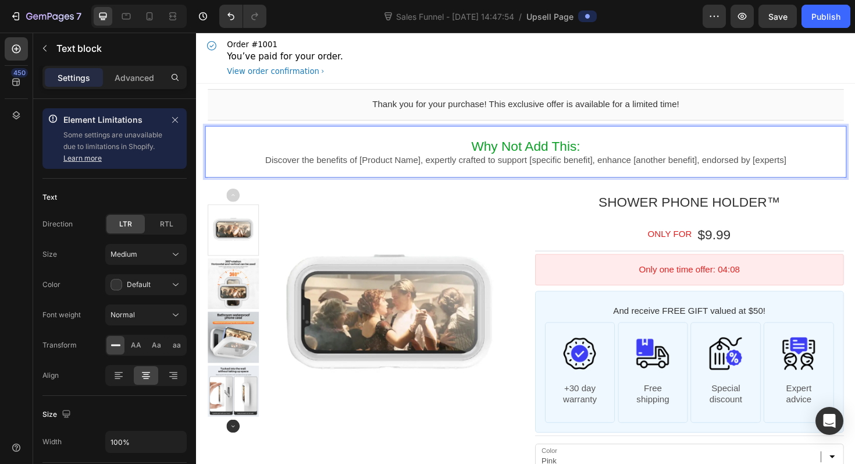
click at [396, 170] on p "Discover the benefits of [Product Name], expertly crafted to support [specific …" at bounding box center [545, 168] width 674 height 12
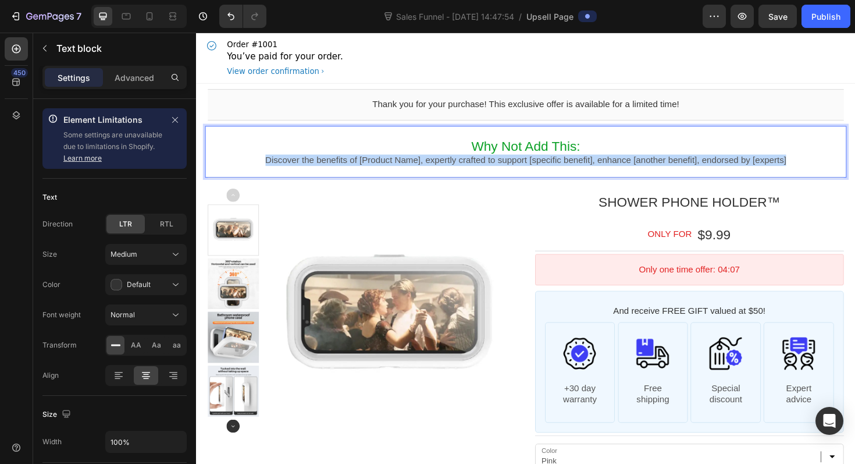
click at [396, 170] on p "Discover the benefits of [Product Name], expertly crafted to support [specific …" at bounding box center [545, 168] width 674 height 12
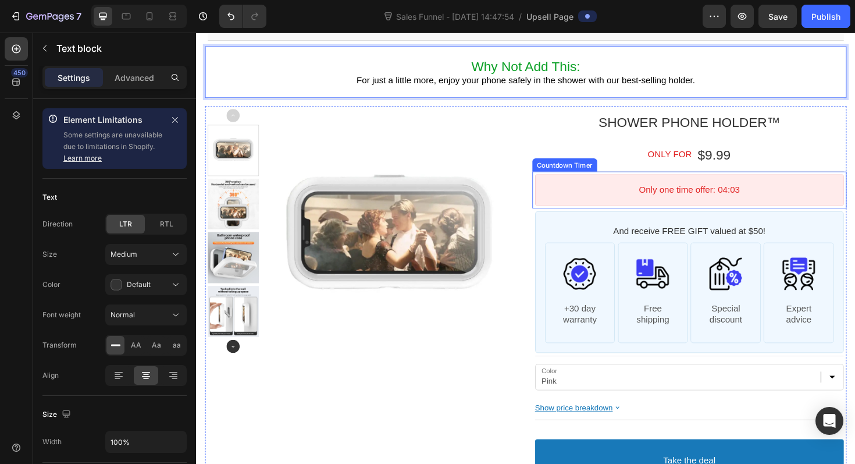
scroll to position [88, 0]
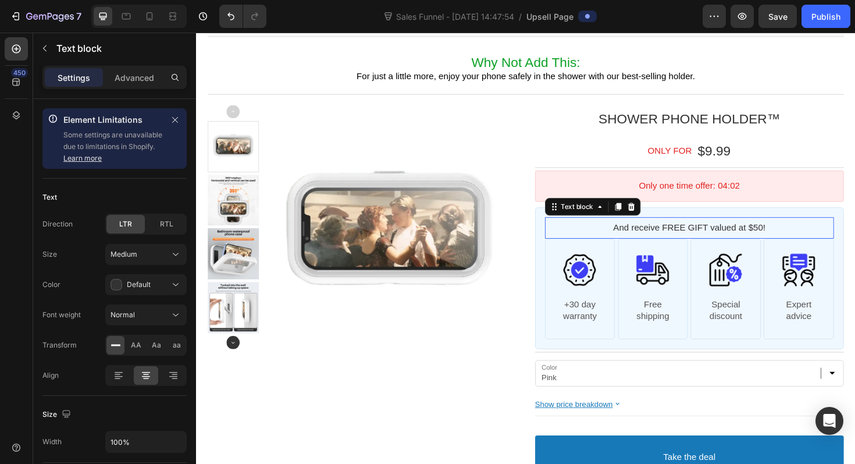
click at [645, 233] on p "And receive FREE GIFT valued at $50!" at bounding box center [718, 239] width 300 height 12
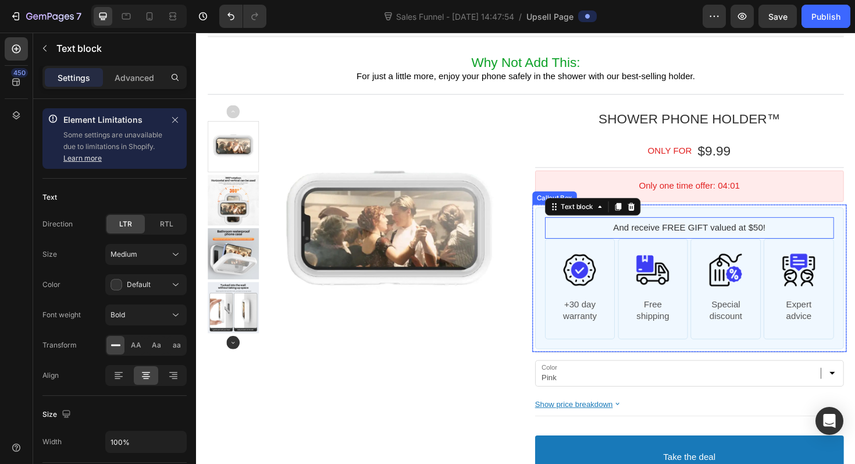
click at [732, 222] on div "And receive FREE GIFT valued at $50! Text block Image +30 day warranty Text blo…" at bounding box center [718, 293] width 327 height 150
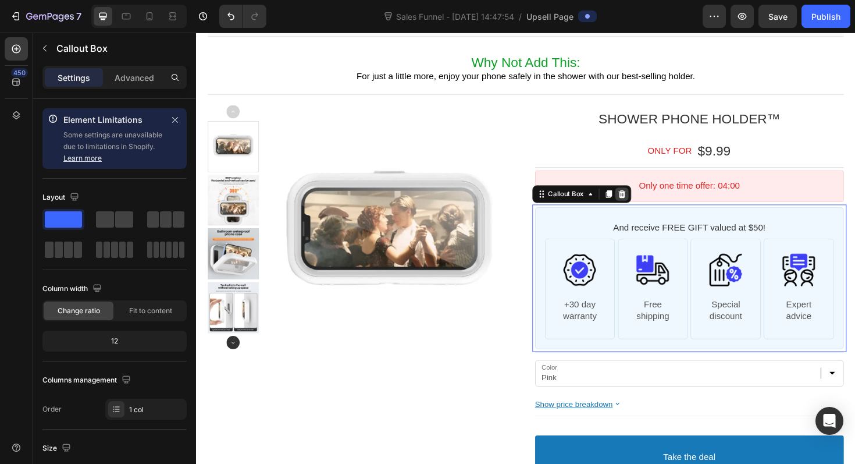
click at [645, 206] on icon at bounding box center [647, 204] width 8 height 8
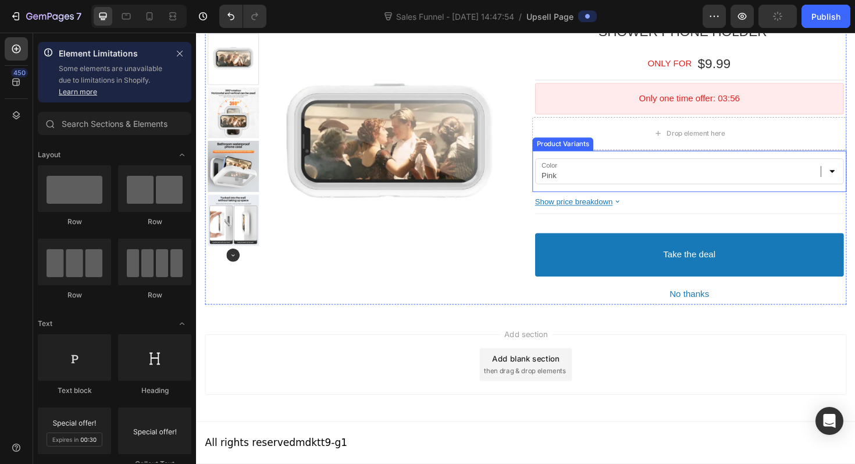
scroll to position [0, 0]
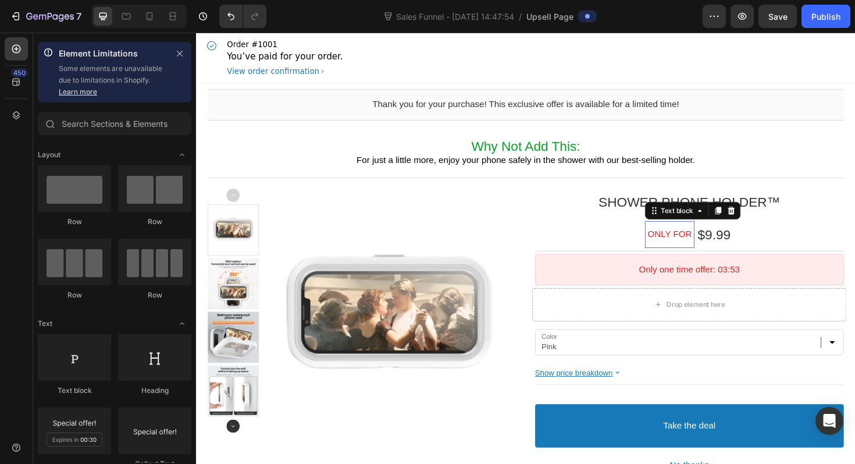
click at [695, 242] on p "ONLY FOR" at bounding box center [697, 246] width 47 height 12
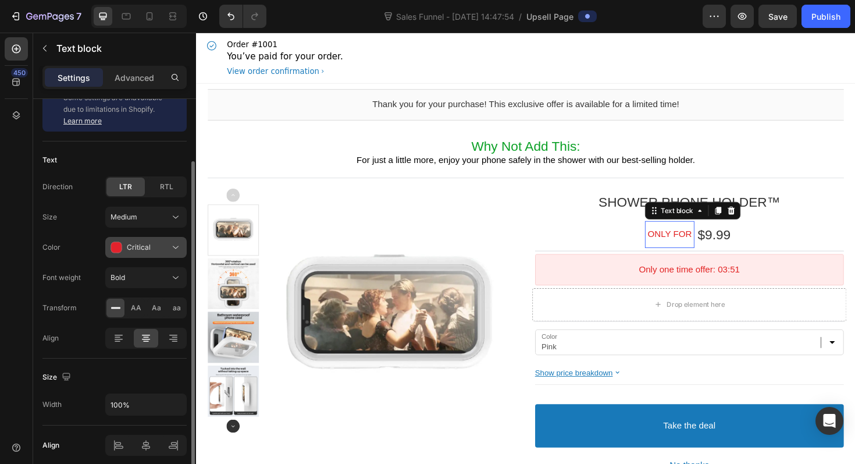
scroll to position [85, 0]
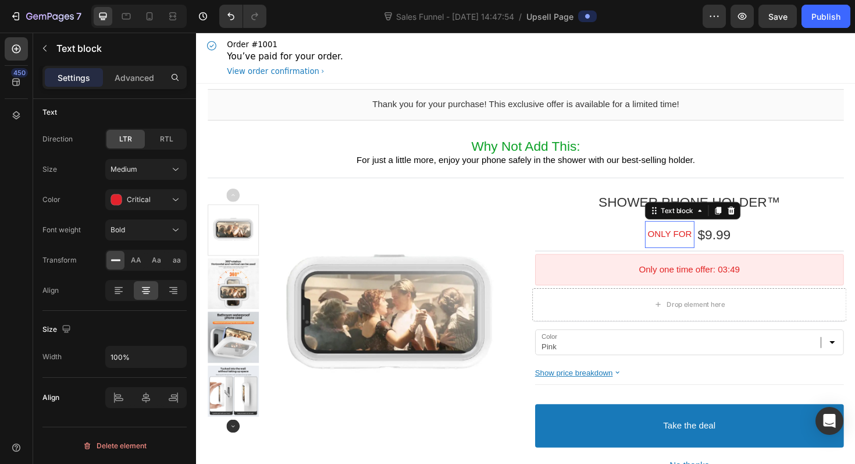
click at [453, 71] on div "Order #1001 You’ve paid for your order. View order confirmation" at bounding box center [545, 60] width 680 height 54
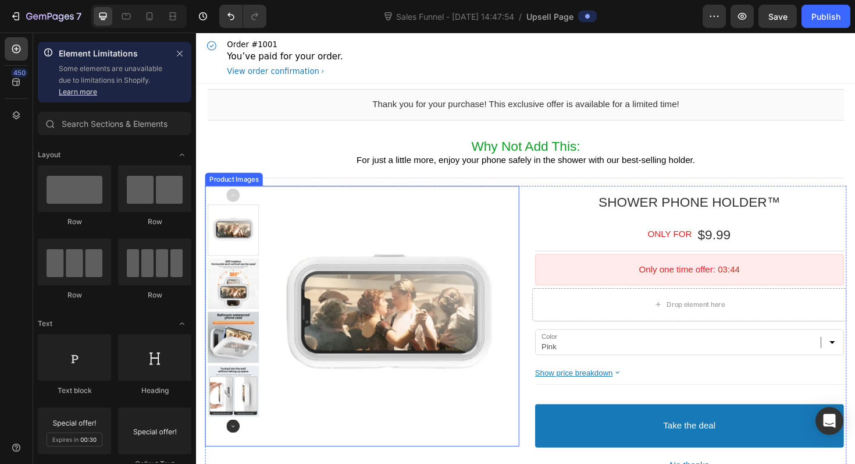
scroll to position [181, 0]
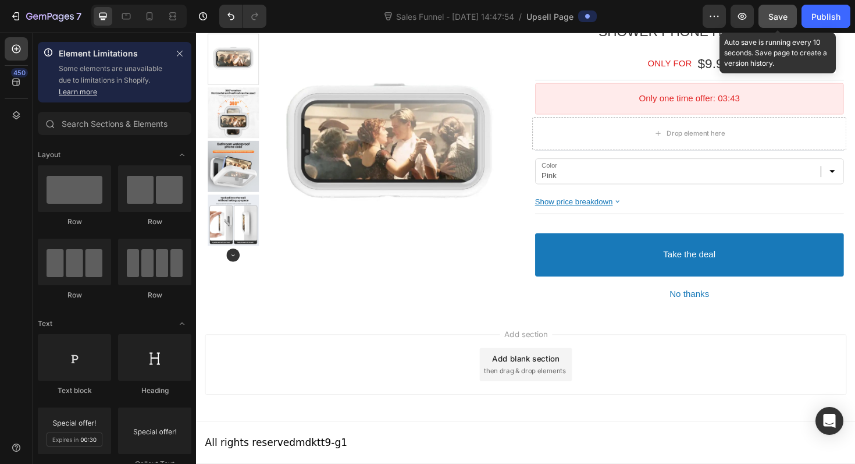
click at [780, 26] on button "Save" at bounding box center [778, 16] width 38 height 23
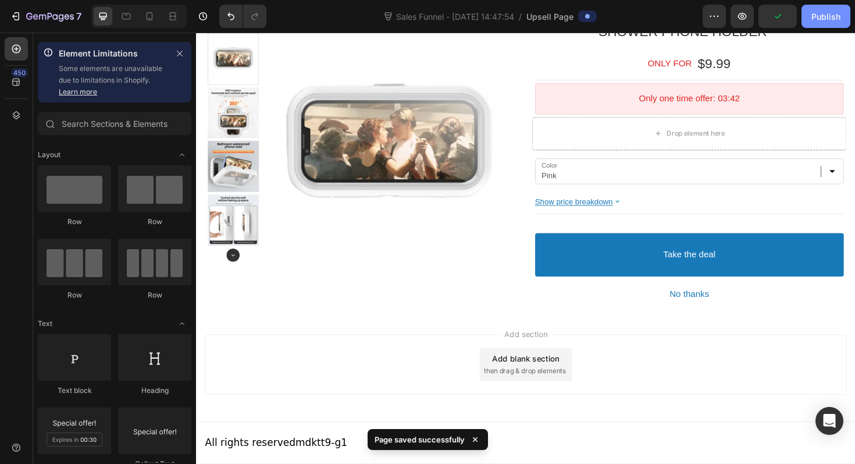
click at [835, 12] on div "Publish" at bounding box center [826, 16] width 29 height 12
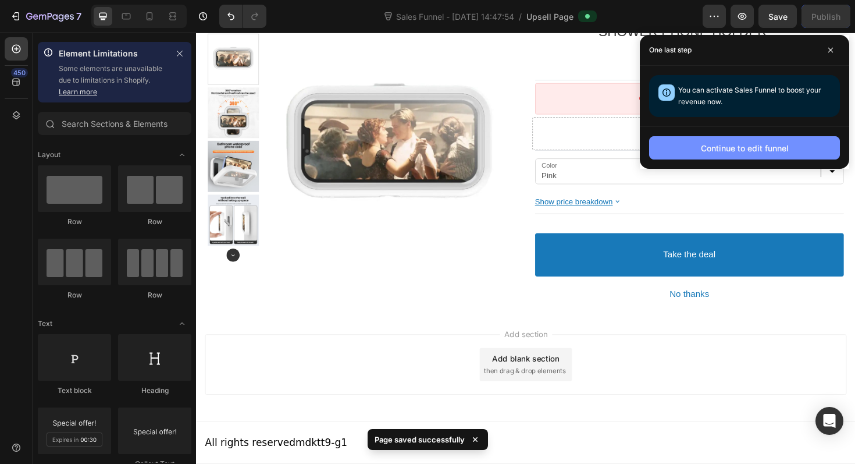
click at [756, 152] on div "Continue to edit funnel" at bounding box center [745, 148] width 88 height 12
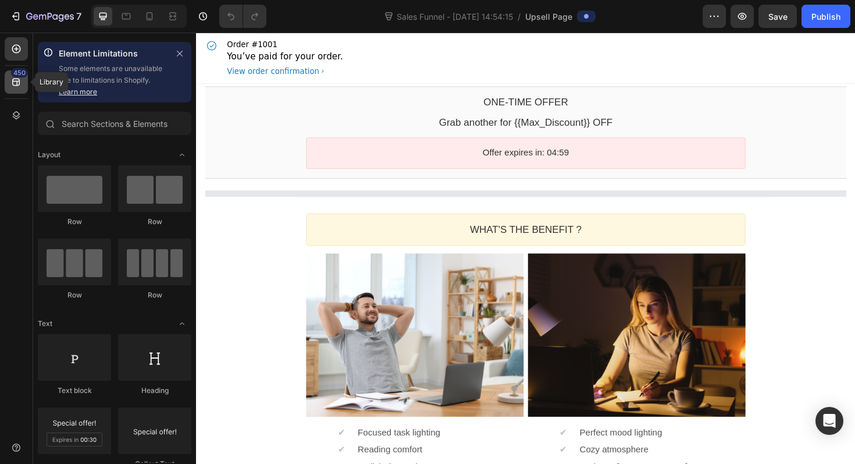
click at [24, 91] on div "450" at bounding box center [16, 81] width 23 height 23
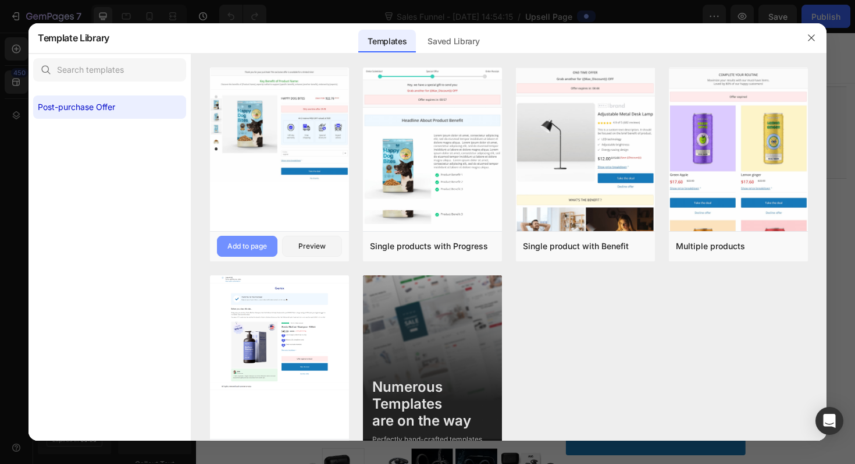
click at [257, 243] on div "Add to page" at bounding box center [247, 246] width 40 height 10
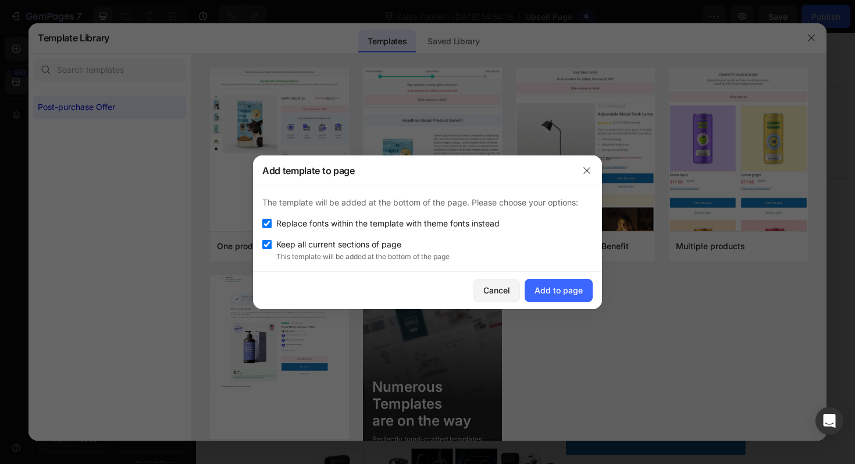
click at [389, 243] on span "Keep all current sections of page" at bounding box center [338, 244] width 125 height 14
checkbox input "false"
click at [570, 292] on div "Add to page" at bounding box center [559, 290] width 48 height 12
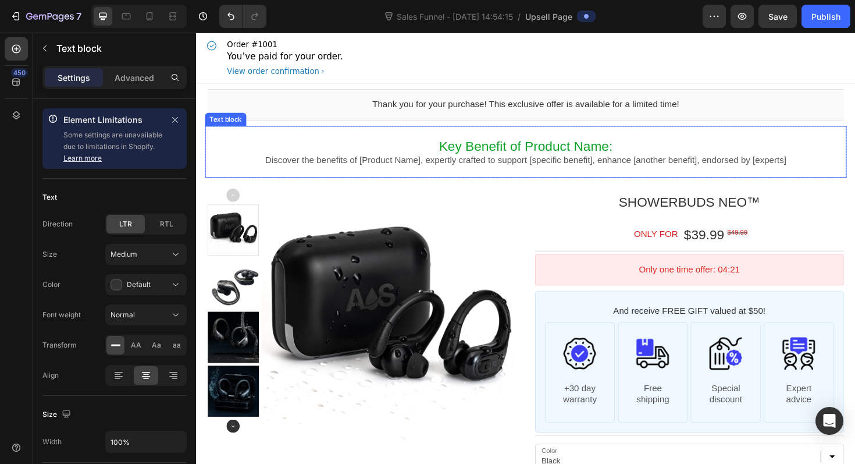
click at [545, 147] on span "Key Benefit of Product Name:" at bounding box center [545, 153] width 184 height 16
click at [631, 151] on span "Key Benefit of Product Name:" at bounding box center [545, 153] width 184 height 16
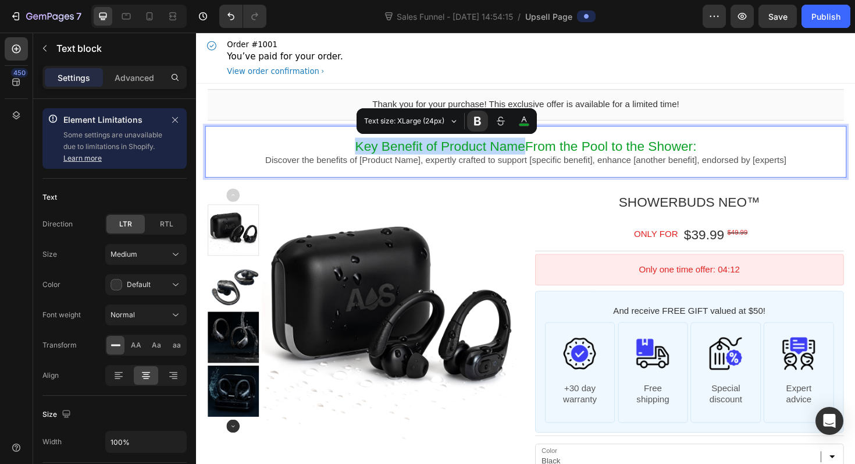
drag, startPoint x: 547, startPoint y: 153, endPoint x: 398, endPoint y: 138, distance: 149.6
click at [398, 138] on div "Key Benefit of Product NameFrom the Pool to the Shower: Discover the benefits o…" at bounding box center [545, 158] width 680 height 55
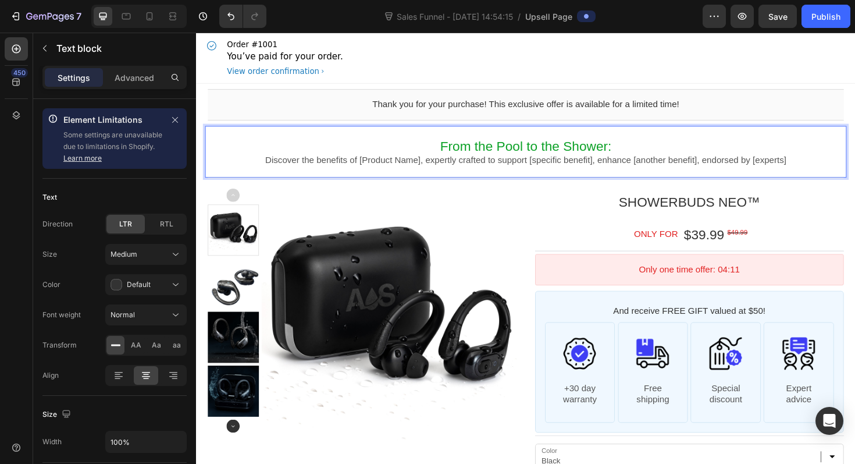
click at [603, 156] on span "From the Pool to the Shower:" at bounding box center [545, 153] width 182 height 16
click at [419, 165] on p "Discover the benefits of [Product Name], expertly crafted to support [specific …" at bounding box center [545, 168] width 674 height 12
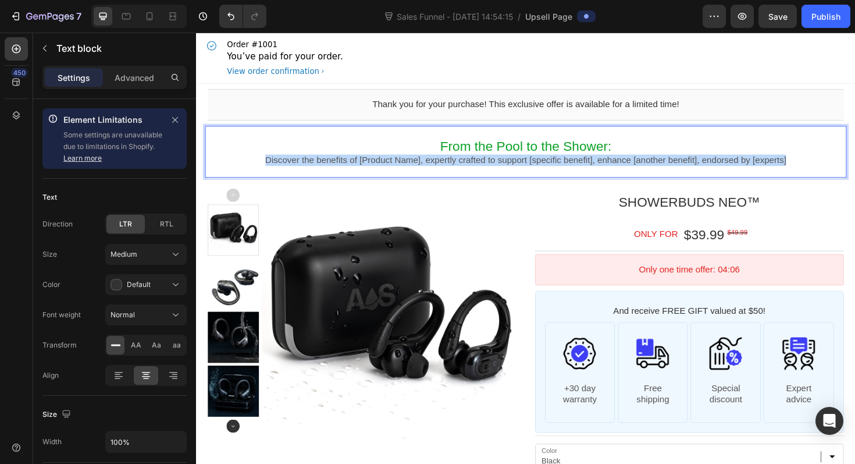
click at [419, 165] on p "Discover the benefits of [Product Name], expertly crafted to support [specific …" at bounding box center [545, 168] width 674 height 12
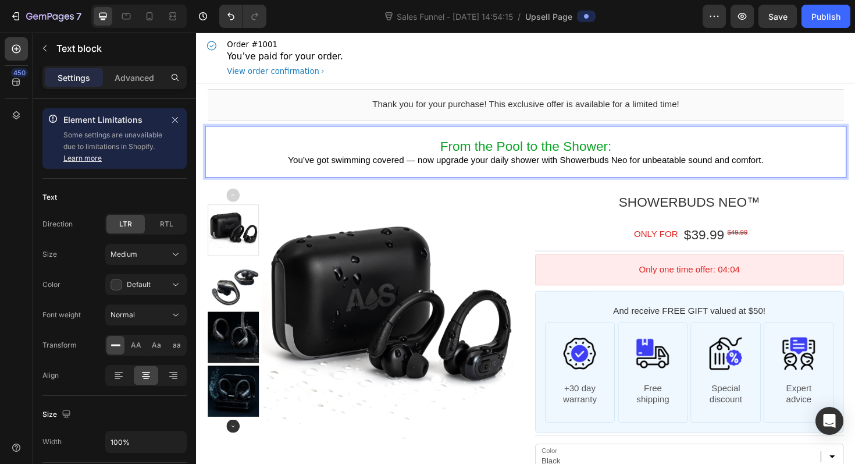
click at [428, 169] on span "You’ve got swimming covered — now upgrade your daily shower with Showerbuds Neo…" at bounding box center [545, 167] width 504 height 10
click at [541, 172] on span "You’ve got swimming covered, now upgrade your daily shower with Showerbuds Neo …" at bounding box center [545, 167] width 495 height 10
click at [792, 166] on span "You’ve got swimming covered, now upgrade your daily shower with Showerbuds Neo …" at bounding box center [545, 167] width 495 height 10
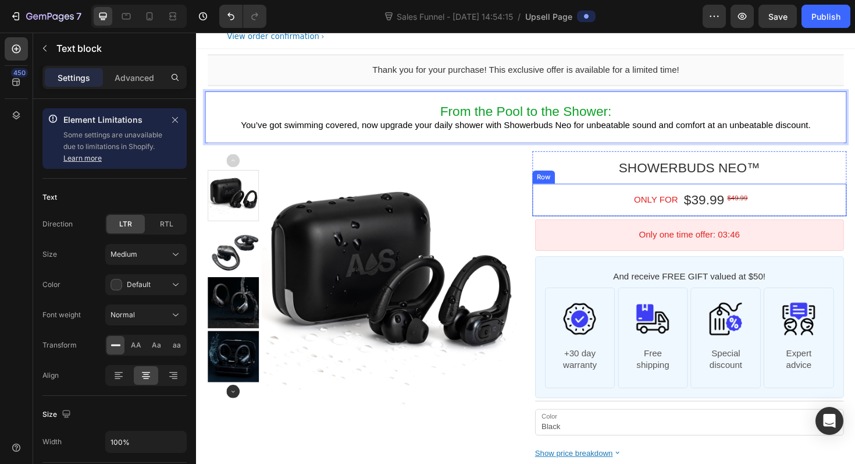
scroll to position [90, 0]
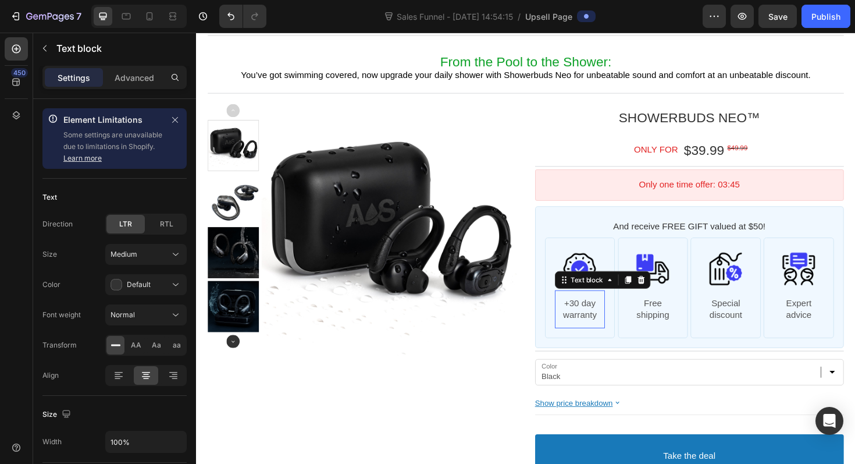
click at [590, 316] on p "+30 day" at bounding box center [603, 320] width 54 height 12
click at [616, 318] on p "+30 day" at bounding box center [603, 320] width 54 height 12
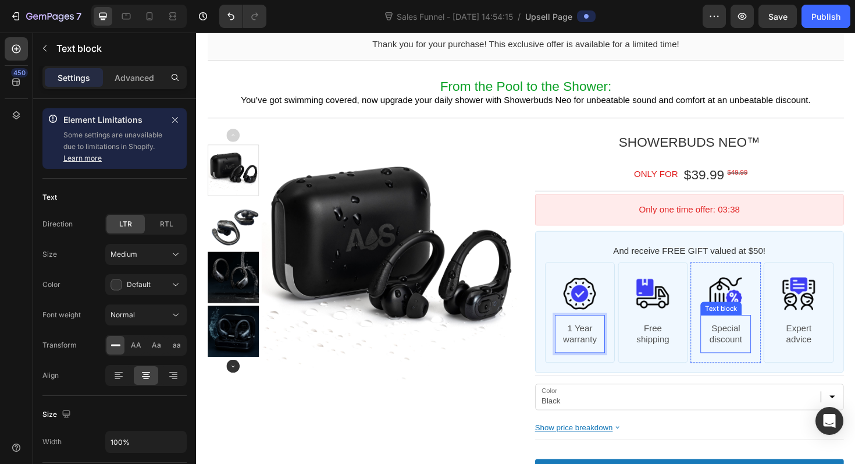
scroll to position [0, 0]
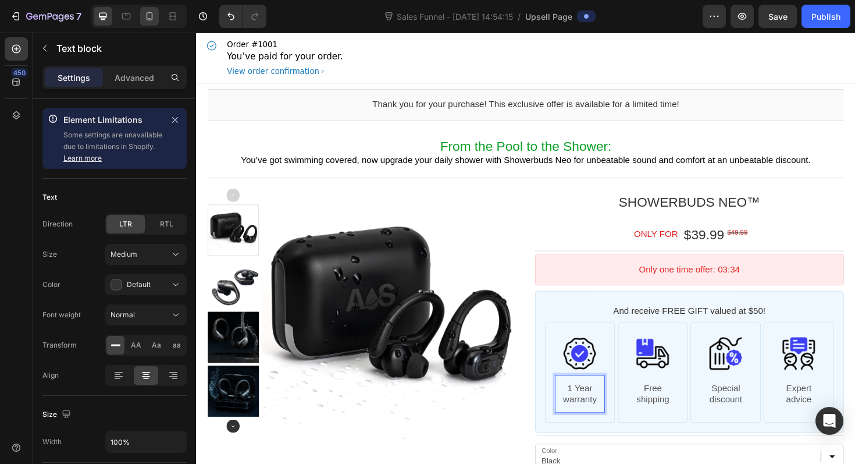
click at [155, 8] on div at bounding box center [149, 16] width 19 height 19
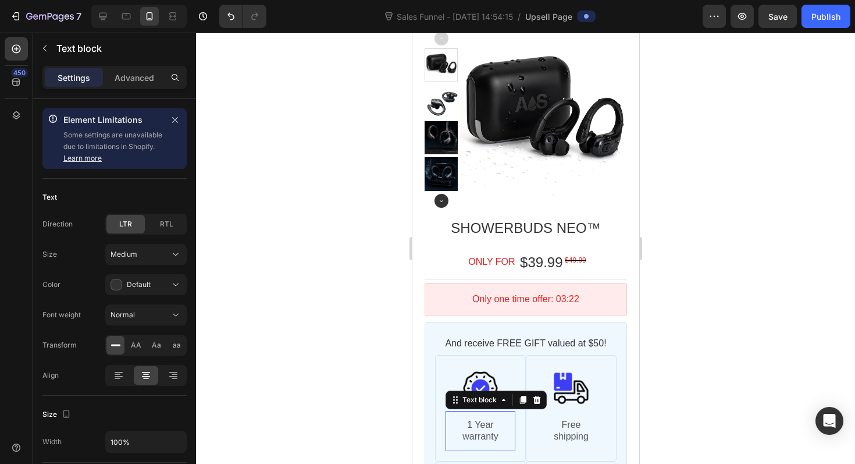
scroll to position [216, 0]
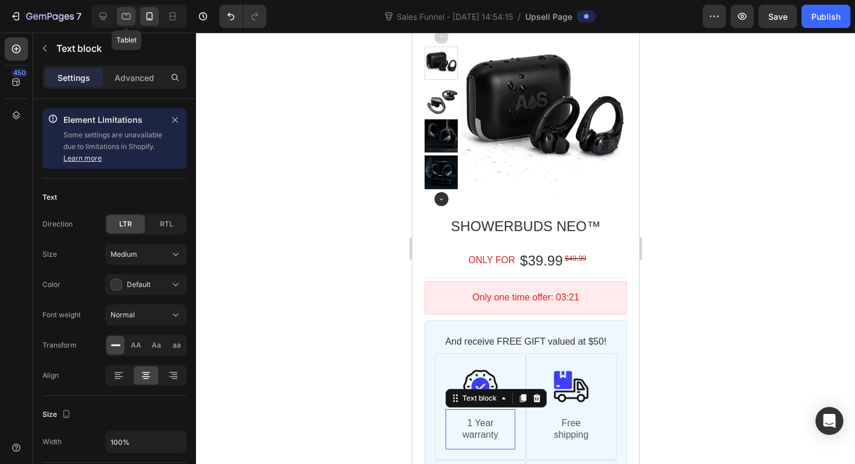
click at [131, 20] on icon at bounding box center [126, 16] width 12 height 12
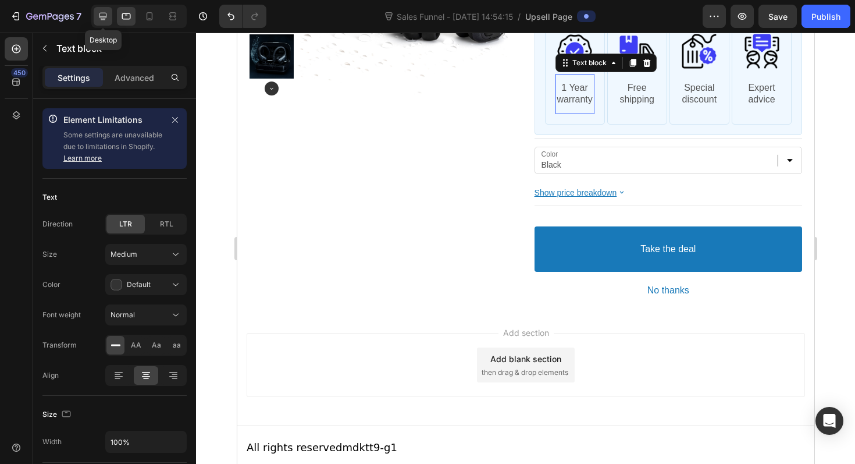
click at [109, 17] on div at bounding box center [103, 16] width 19 height 19
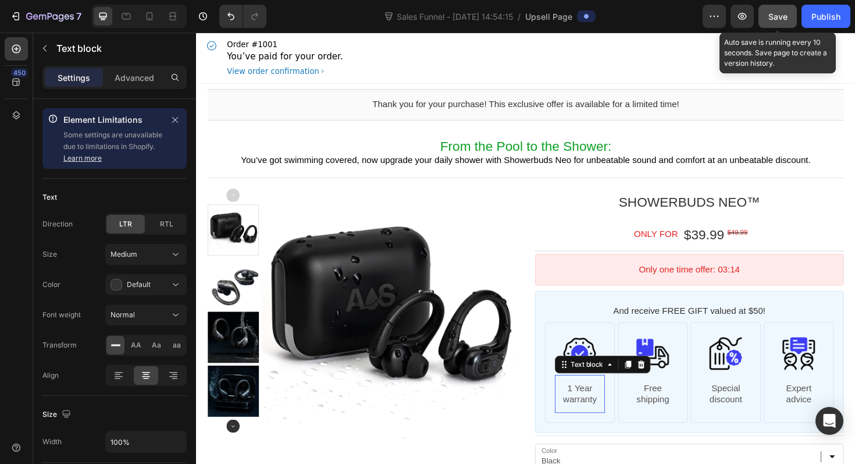
click at [777, 17] on span "Save" at bounding box center [778, 17] width 19 height 10
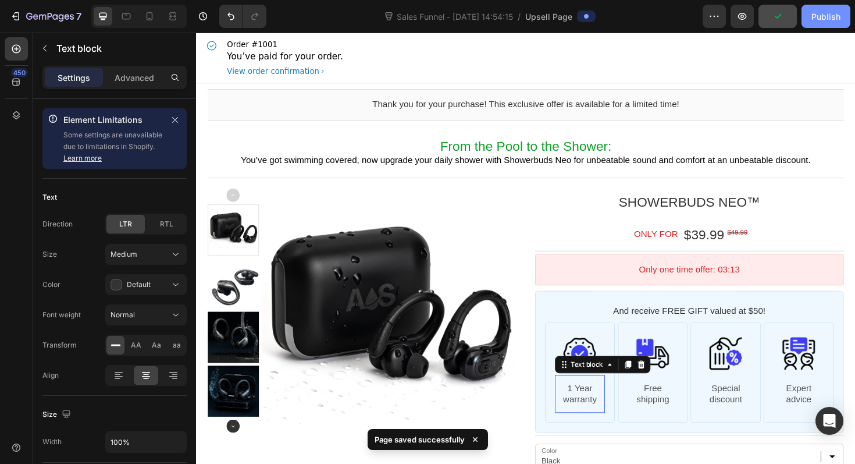
click at [816, 17] on div "Publish" at bounding box center [826, 16] width 29 height 12
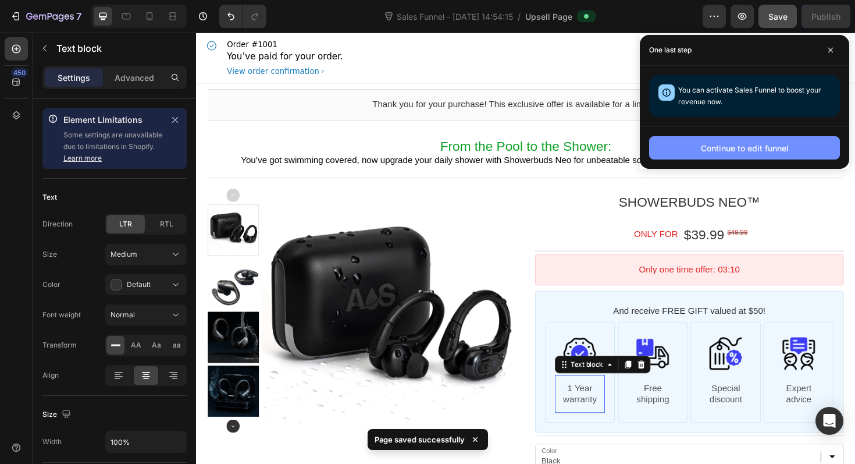
click at [732, 150] on div "Continue to edit funnel" at bounding box center [745, 148] width 88 height 12
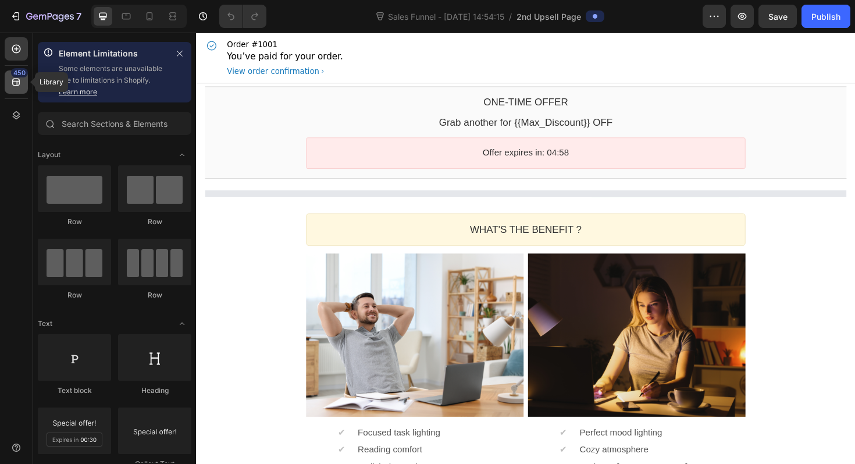
click at [5, 85] on div "450" at bounding box center [16, 81] width 23 height 23
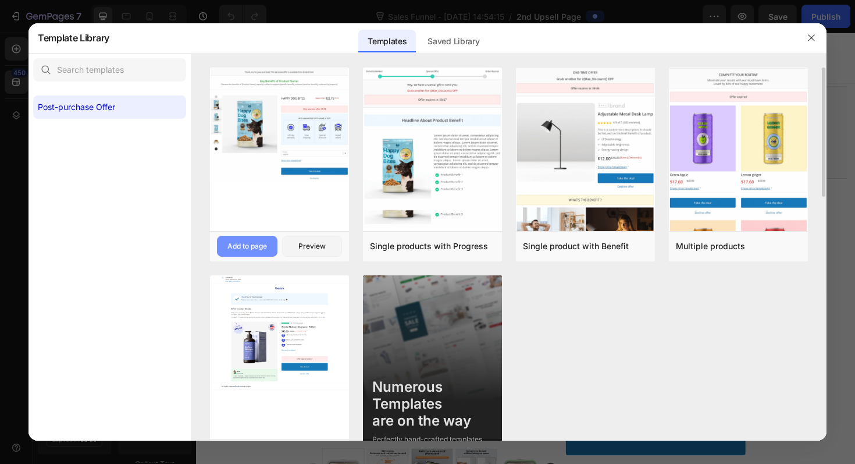
click at [261, 248] on div "Add to page" at bounding box center [247, 246] width 40 height 10
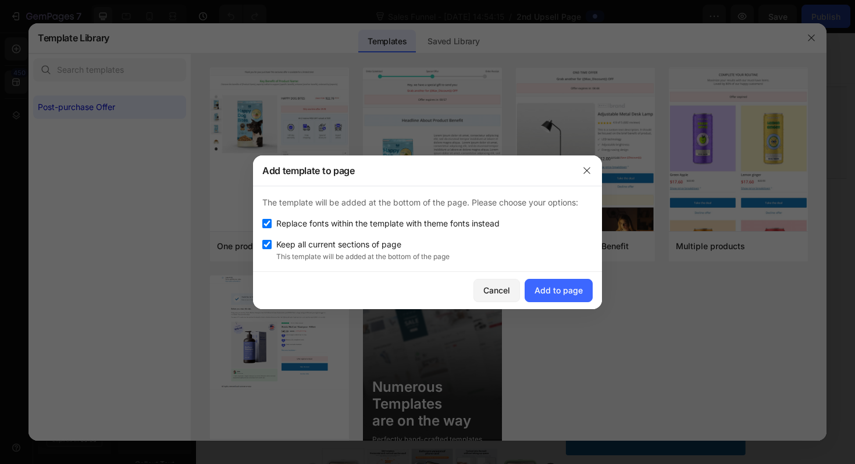
click at [368, 248] on span "Keep all current sections of page" at bounding box center [338, 244] width 125 height 14
checkbox input "false"
click at [561, 284] on div "Add to page" at bounding box center [559, 290] width 48 height 12
select select "Pink"
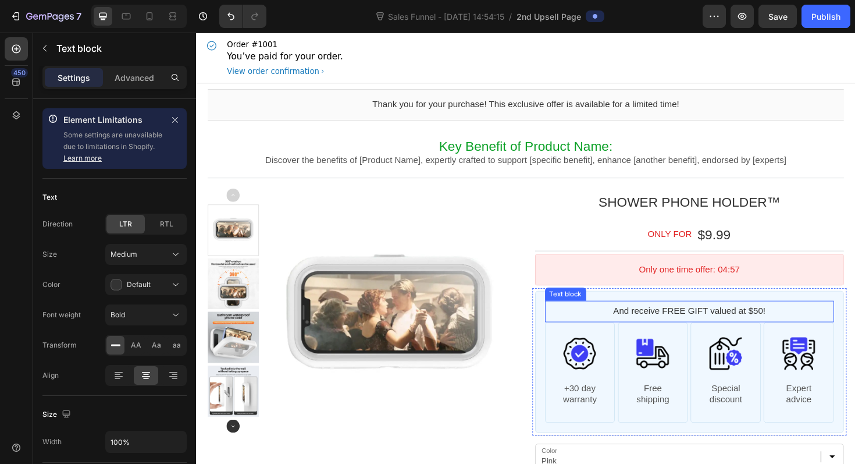
click at [621, 316] on div "And receive FREE GIFT valued at $50! Text block" at bounding box center [718, 327] width 306 height 23
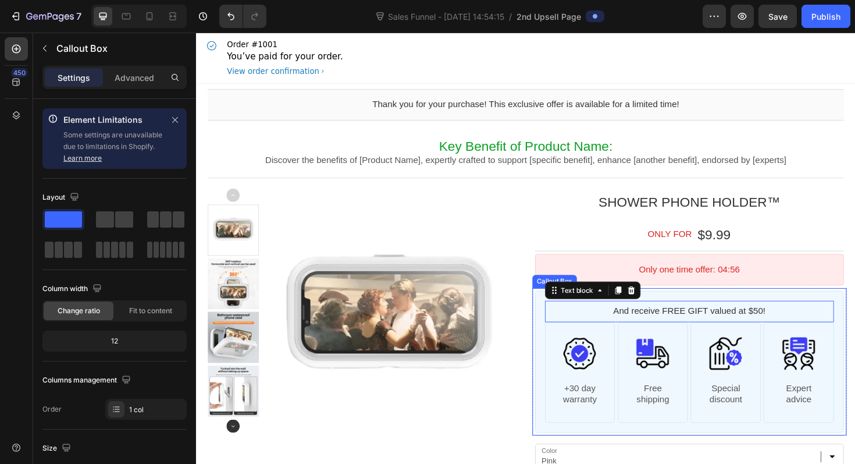
click at [710, 310] on div "And receive FREE GIFT valued at $50! Text block Image +30 day warranty Text blo…" at bounding box center [718, 381] width 327 height 150
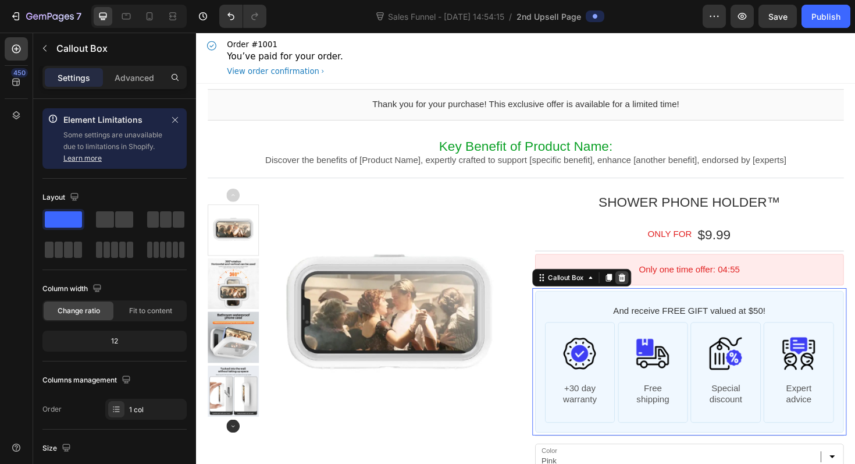
click at [648, 290] on icon at bounding box center [647, 292] width 8 height 8
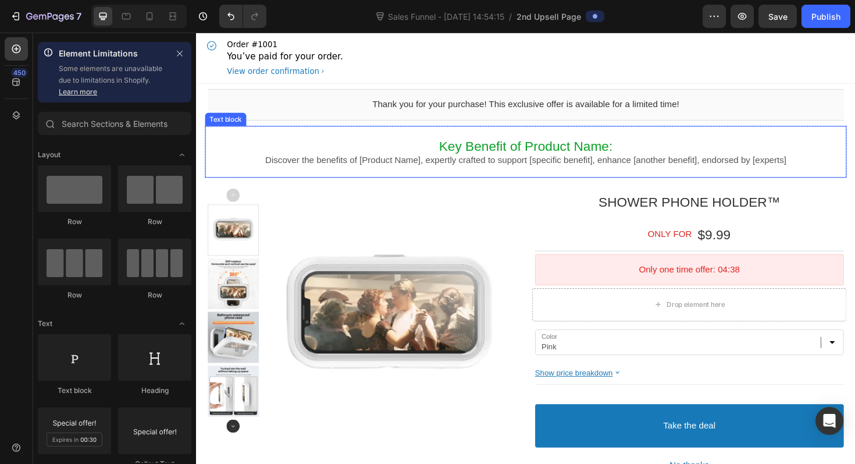
click at [502, 142] on div "Key Benefit of Product Name: Discover the benefits of [Product Name], expertly …" at bounding box center [545, 158] width 680 height 55
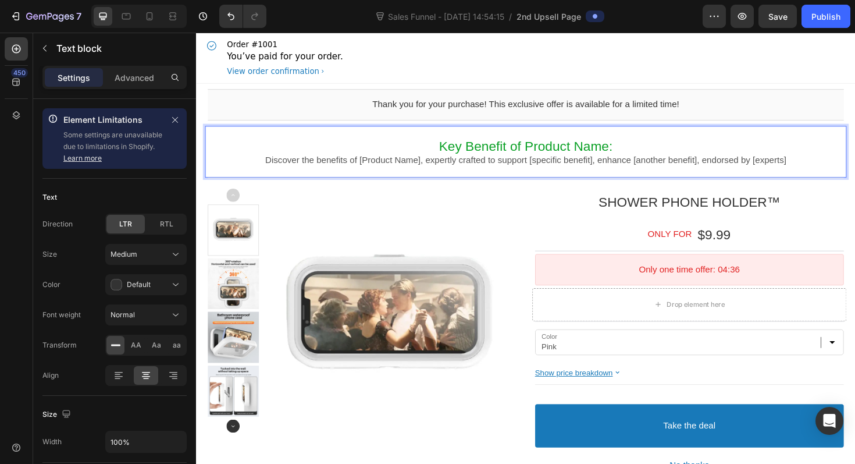
click at [629, 150] on span "Key Benefit of Product Name:" at bounding box center [545, 153] width 184 height 16
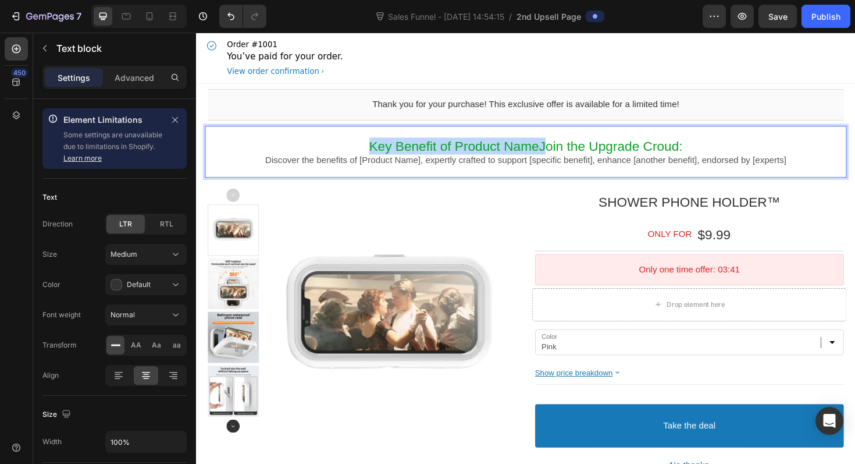
drag, startPoint x: 562, startPoint y: 152, endPoint x: 355, endPoint y: 148, distance: 207.2
click at [355, 148] on p "Key Benefit of Product NameJoin the Upgrade Croud:" at bounding box center [545, 153] width 674 height 18
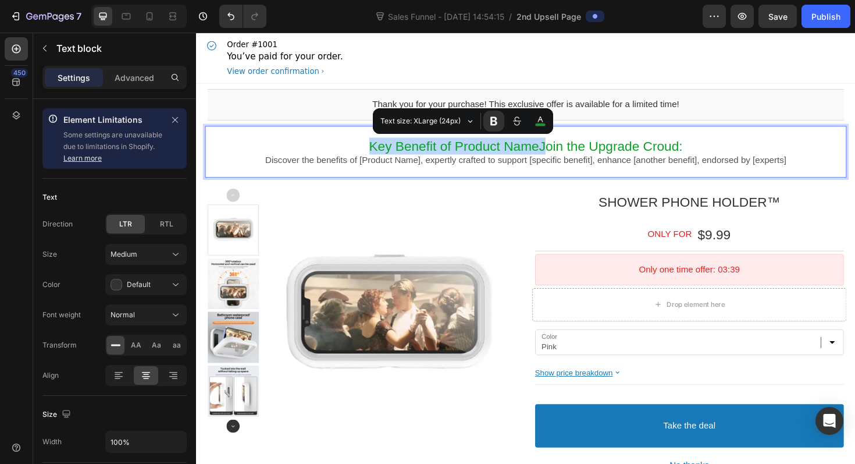
click at [561, 154] on span "Key Benefit of Product NameJoin the Upgrade Croud:" at bounding box center [545, 153] width 332 height 16
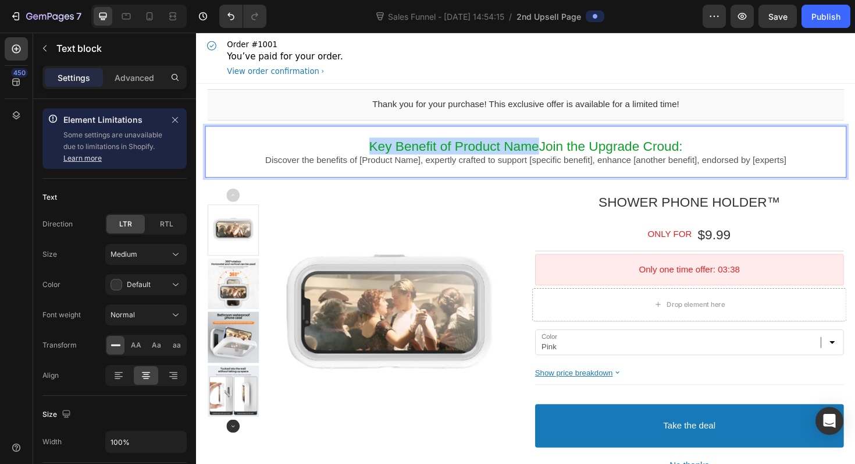
drag, startPoint x: 560, startPoint y: 154, endPoint x: 369, endPoint y: 153, distance: 190.8
click at [369, 153] on p "Key Benefit of Product NameJoin the Upgrade Croud:" at bounding box center [545, 153] width 674 height 18
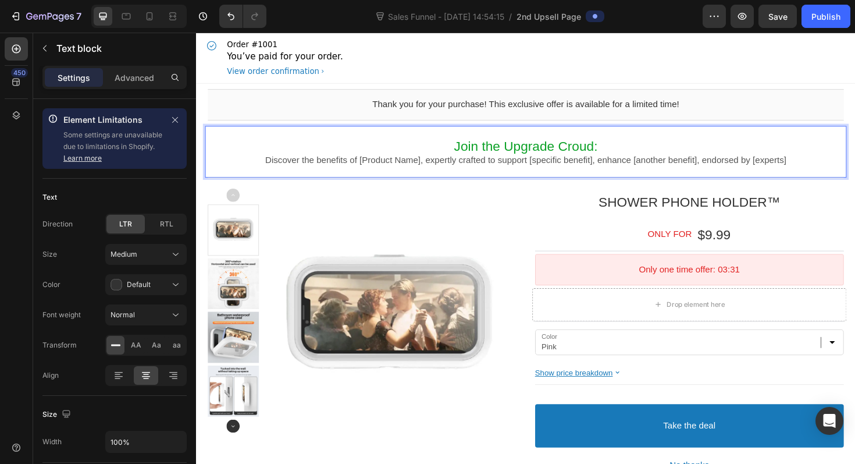
click at [318, 167] on p "Discover the benefits of [Product Name], expertly crafted to support [specific …" at bounding box center [545, 168] width 674 height 12
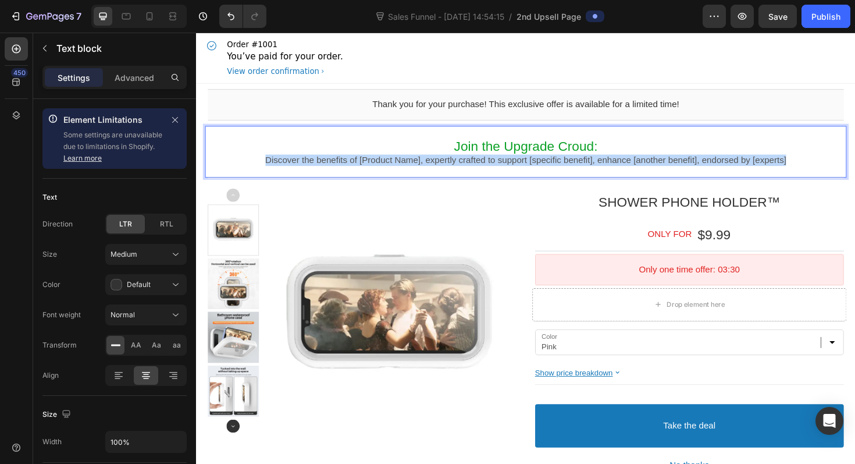
click at [318, 167] on p "Discover the benefits of [Product Name], expertly crafted to support [specific …" at bounding box center [545, 168] width 674 height 12
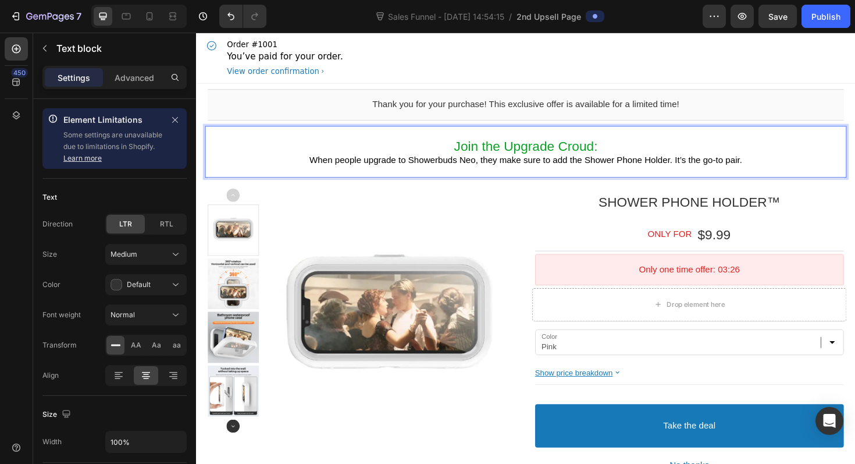
click at [414, 164] on span "When people upgrade to Showerbuds Neo, they make sure to add the Shower Phone H…" at bounding box center [545, 167] width 458 height 10
click at [689, 161] on p "Join the Upgrade Croud:" at bounding box center [545, 153] width 674 height 18
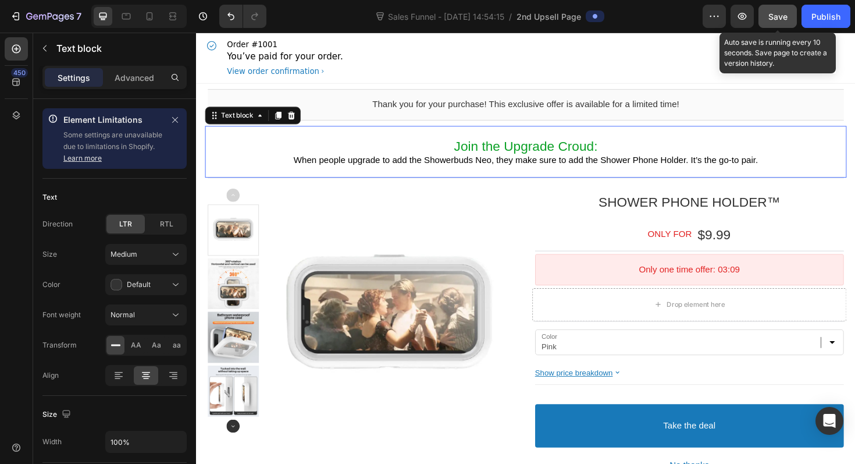
click at [791, 9] on button "Save" at bounding box center [778, 16] width 38 height 23
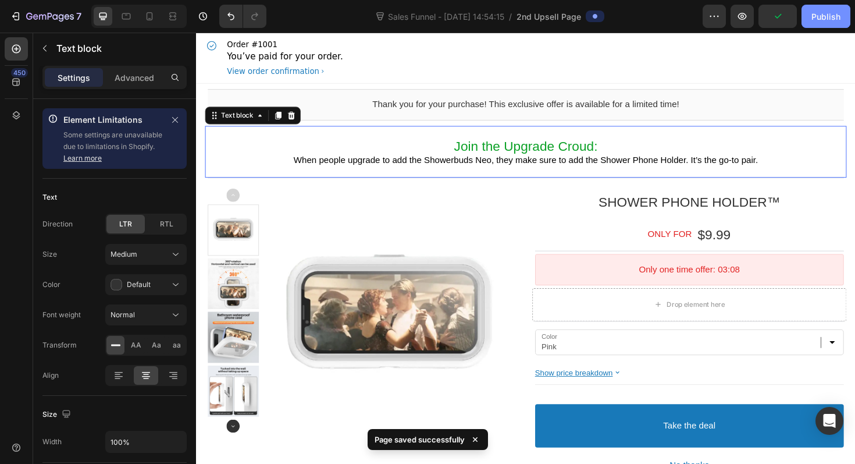
click at [821, 12] on div "Publish" at bounding box center [826, 16] width 29 height 12
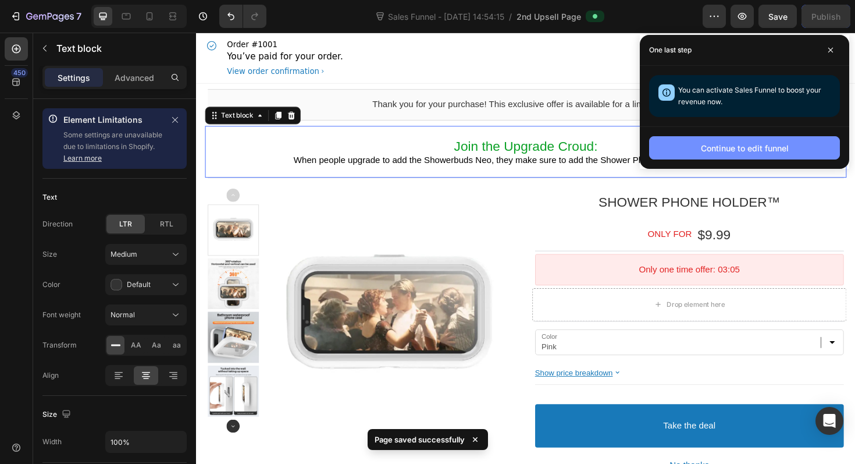
click at [740, 146] on div "Continue to edit funnel" at bounding box center [745, 148] width 88 height 12
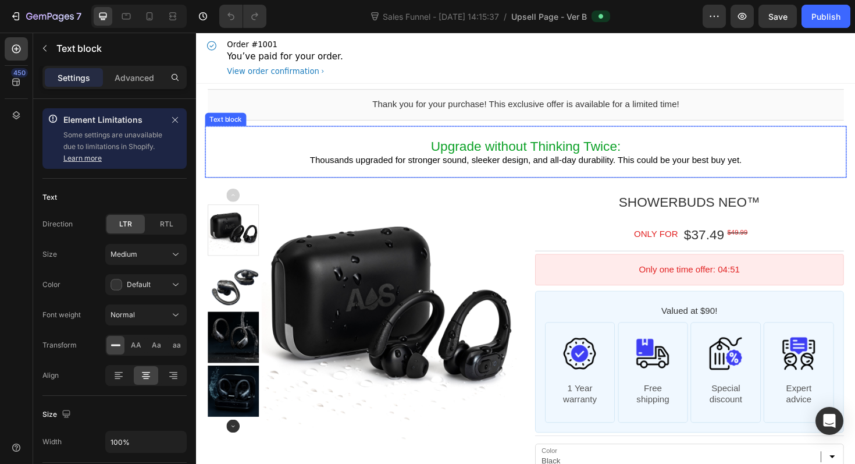
click at [621, 172] on span "Thousands upgraded for stronger sound, sleeker design, and all-day durability. …" at bounding box center [545, 167] width 458 height 10
click at [751, 172] on span "Thousands upgraded for stronger sound, sleeker design, and all-day durability. …" at bounding box center [545, 167] width 458 height 10
click at [781, 170] on p "Thousands upgraded for stronger sound, sleeker design, and all-day durability. …" at bounding box center [545, 168] width 674 height 12
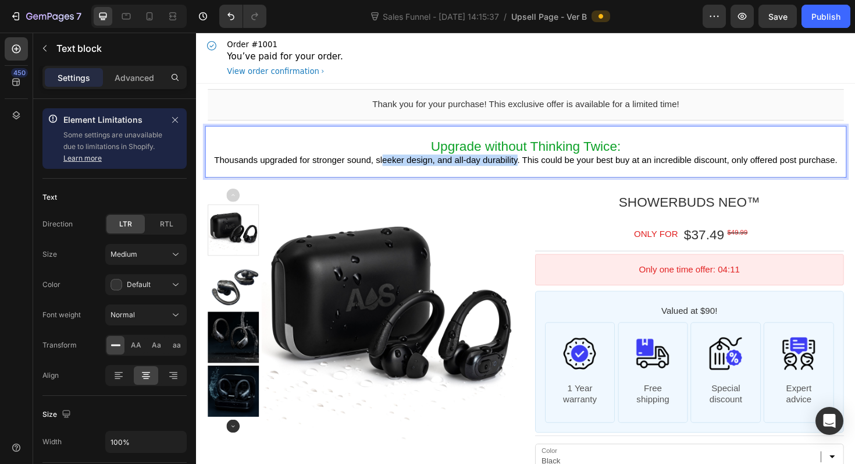
drag, startPoint x: 559, startPoint y: 166, endPoint x: 413, endPoint y: 166, distance: 145.4
click at [413, 166] on span "Thousands upgraded for stronger sound, sleeker design, and all-day durability. …" at bounding box center [545, 167] width 660 height 10
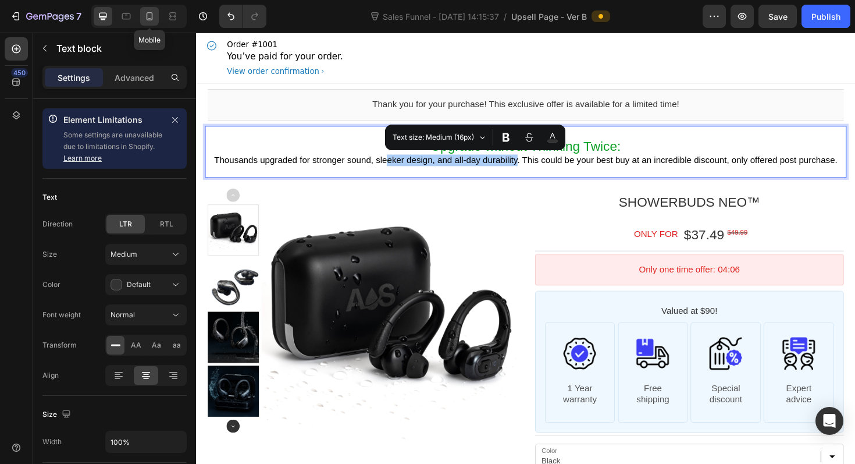
click at [152, 20] on icon at bounding box center [150, 16] width 12 height 12
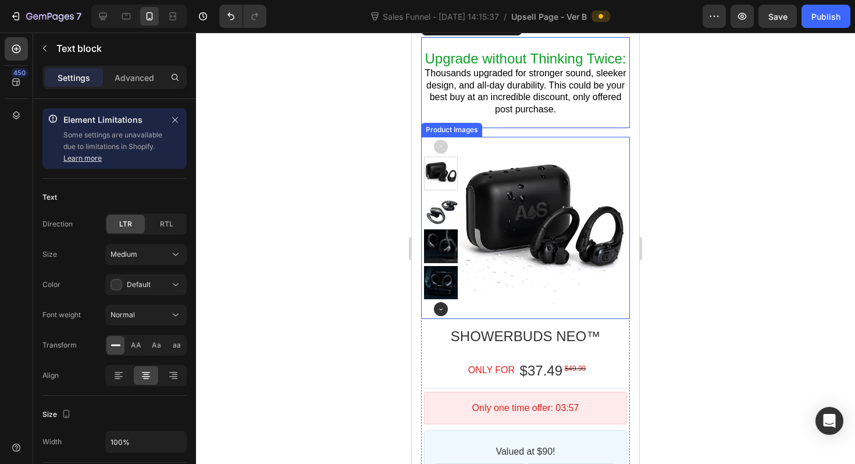
scroll to position [123, 0]
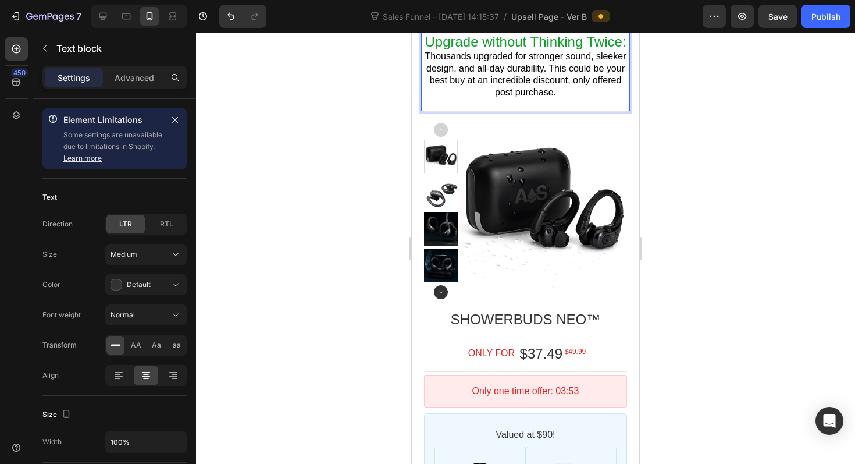
click at [605, 93] on span "Thousands upgraded for stronger sound, sleeker design, and all-day durability. …" at bounding box center [525, 74] width 201 height 46
click at [510, 97] on span "Thousands upgraded for stronger sound, sleeker design, and all-day durability. …" at bounding box center [525, 74] width 201 height 46
click at [687, 231] on div at bounding box center [525, 248] width 659 height 431
click at [604, 94] on span "Thousands upgraded for stronger sound, sleeker design, and all-day durability. …" at bounding box center [525, 74] width 201 height 46
click at [608, 93] on span "Thousands upgraded for stronger sound, sleeker design, and all-day durability. …" at bounding box center [525, 74] width 201 height 46
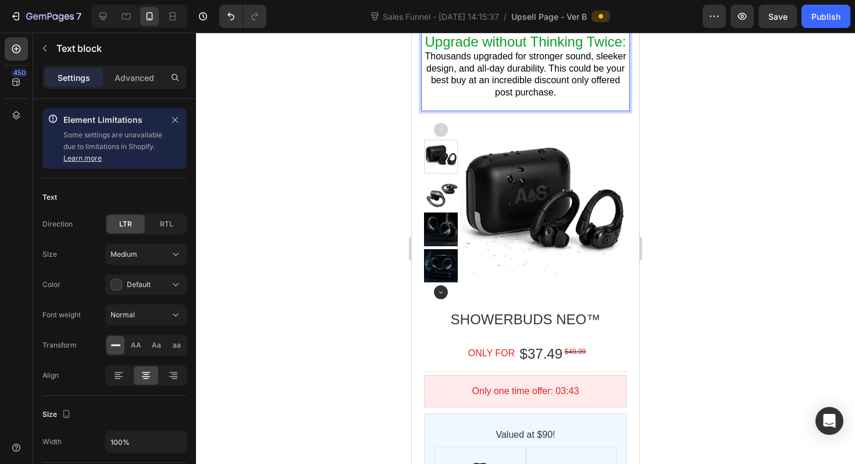
click at [611, 93] on span "Thousands upgraded for stronger sound, sleeker design, and all-day durability. …" at bounding box center [525, 74] width 201 height 46
click at [603, 93] on span "Thousands upgraded for stronger sound, sleeker design, and all-day durability. …" at bounding box center [525, 74] width 201 height 46
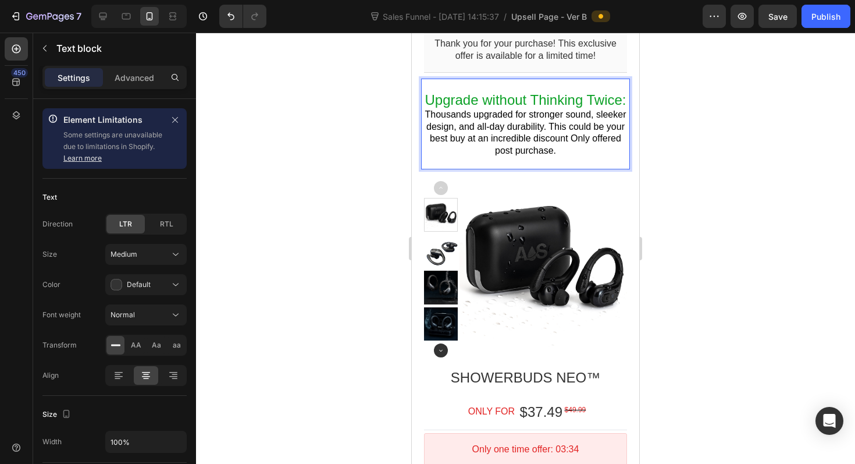
scroll to position [63, 0]
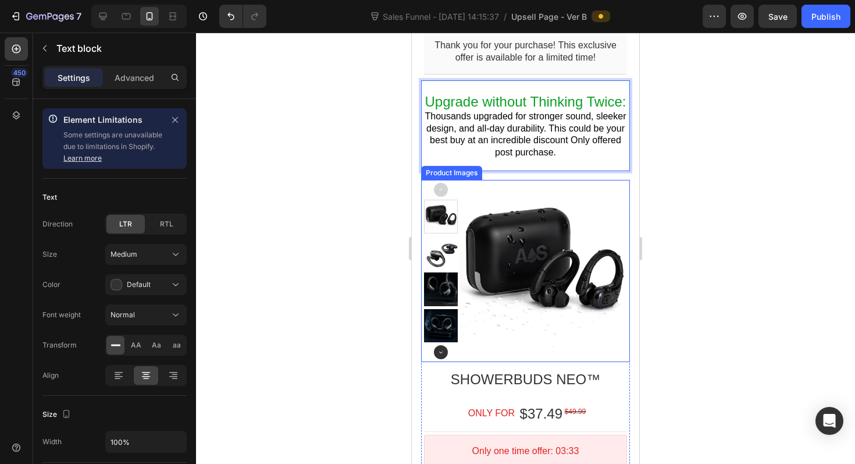
click at [440, 248] on div at bounding box center [441, 253] width 34 height 34
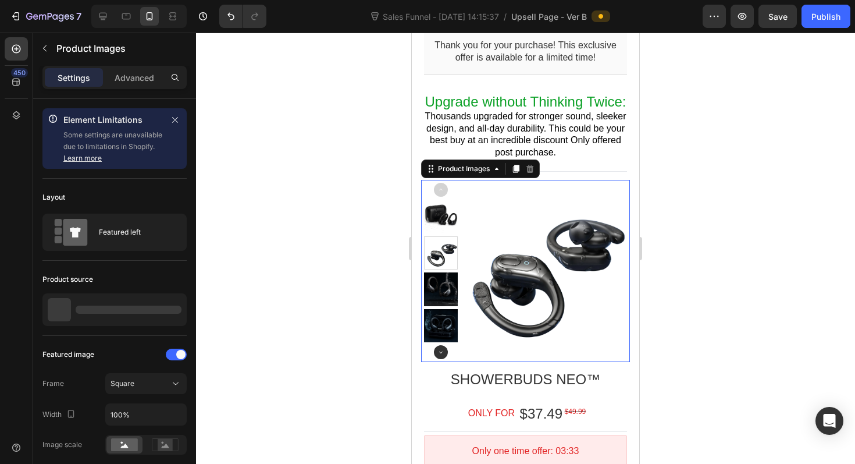
click at [442, 257] on div at bounding box center [441, 253] width 33 height 33
click at [443, 289] on div at bounding box center [441, 289] width 34 height 34
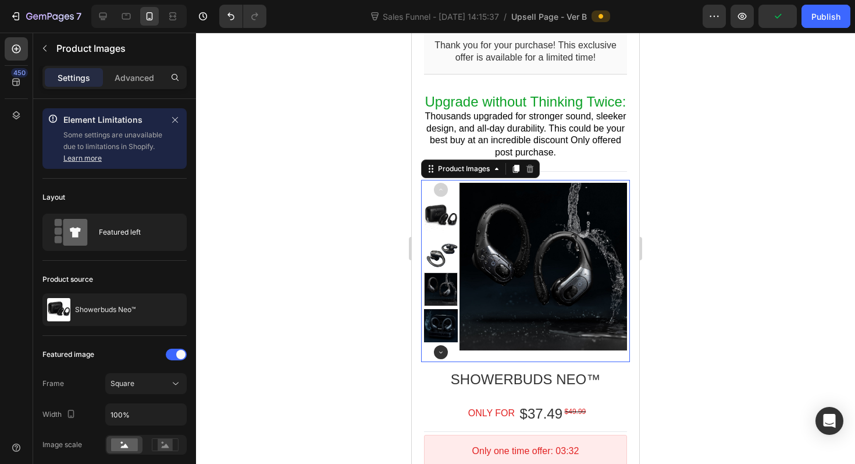
click at [442, 328] on div at bounding box center [441, 326] width 34 height 34
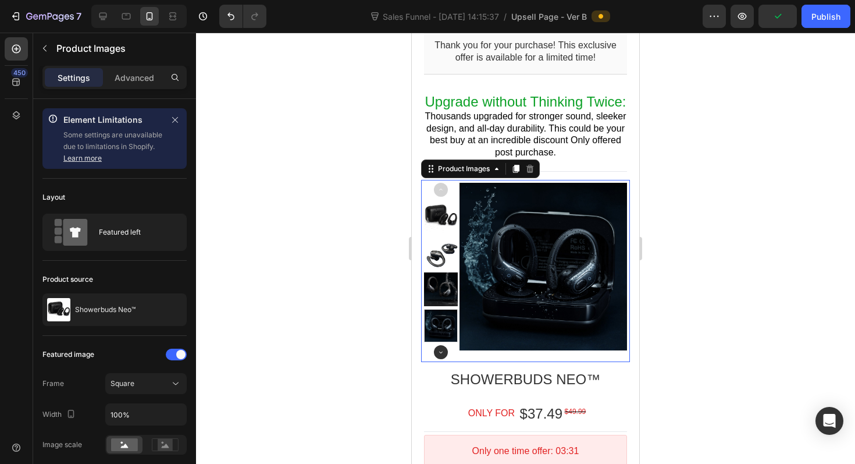
click at [436, 233] on div at bounding box center [441, 217] width 34 height 34
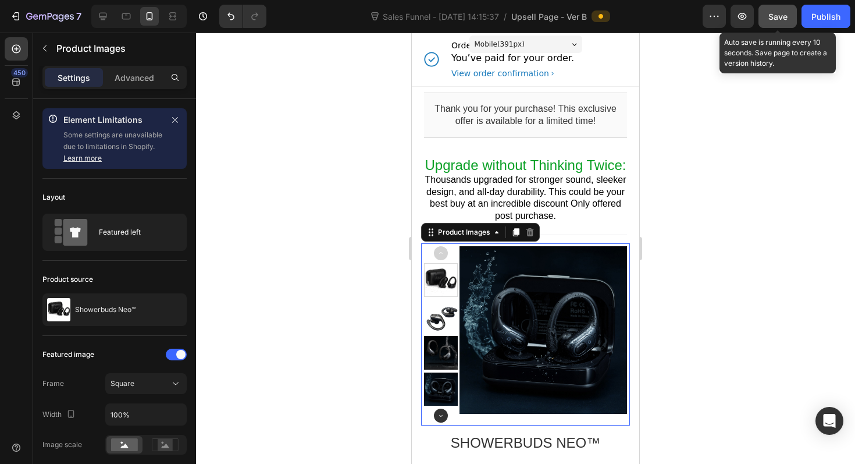
click at [781, 24] on button "Save" at bounding box center [778, 16] width 38 height 23
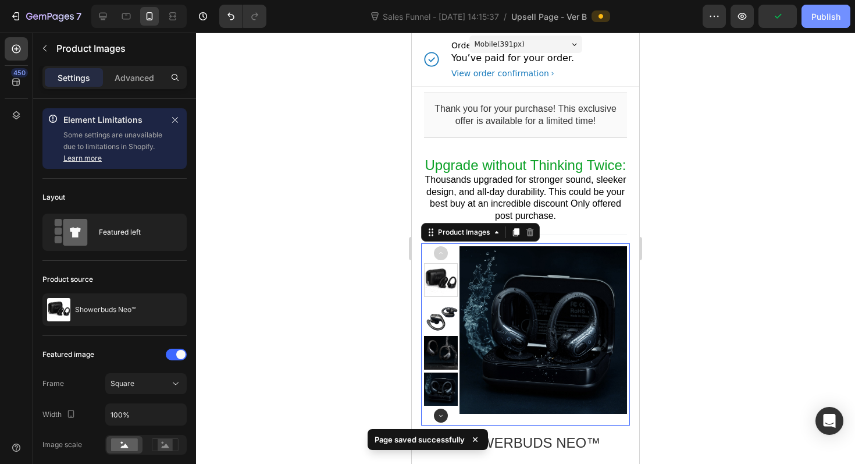
click at [828, 20] on div "Publish" at bounding box center [826, 16] width 29 height 12
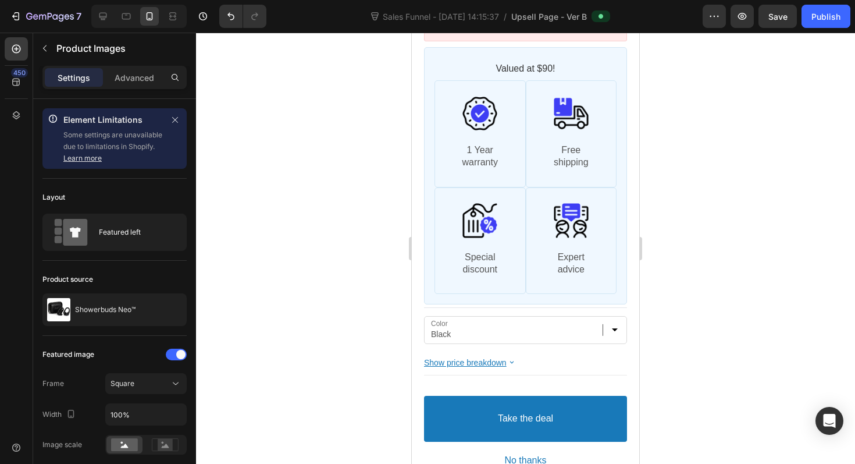
scroll to position [197, 0]
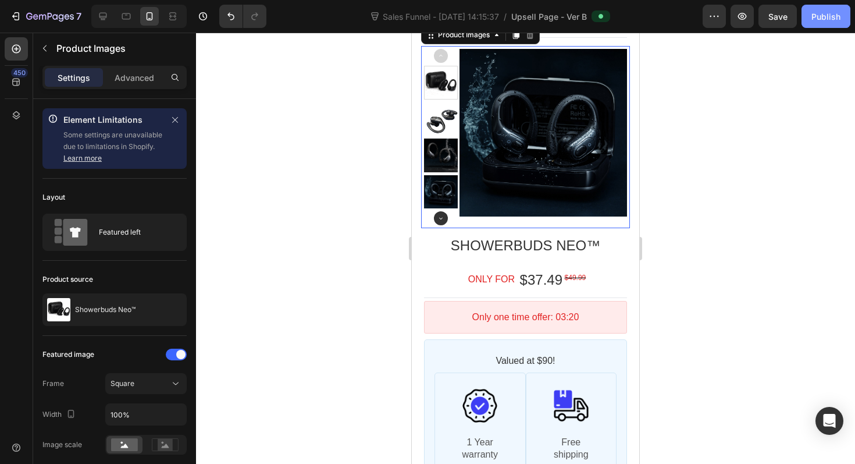
click at [825, 20] on div "Publish" at bounding box center [826, 16] width 29 height 12
click at [829, 12] on div "Publish" at bounding box center [826, 16] width 29 height 12
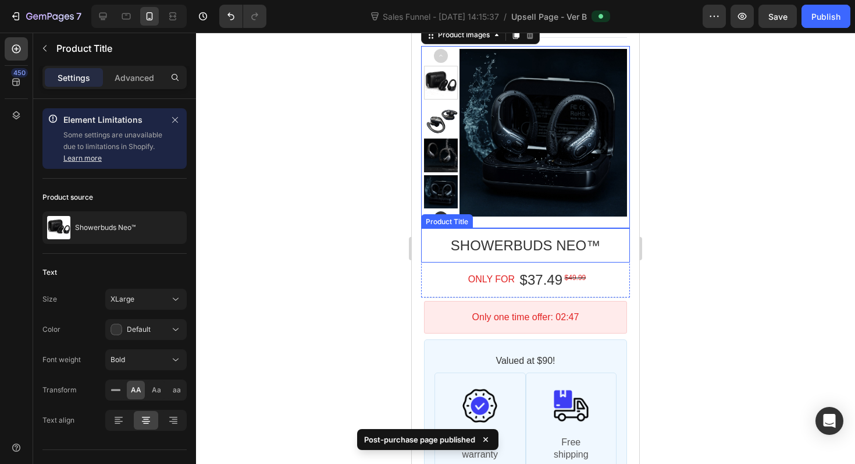
click at [538, 253] on bdo "Showerbuds Neo™" at bounding box center [526, 245] width 150 height 16
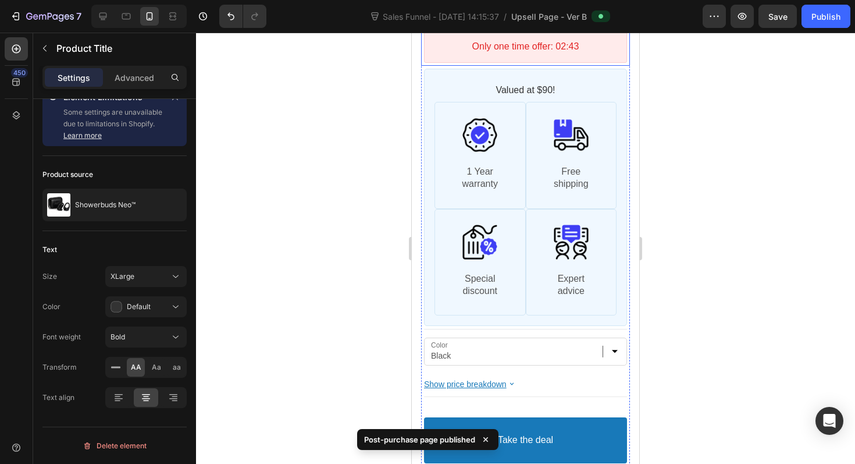
scroll to position [614, 0]
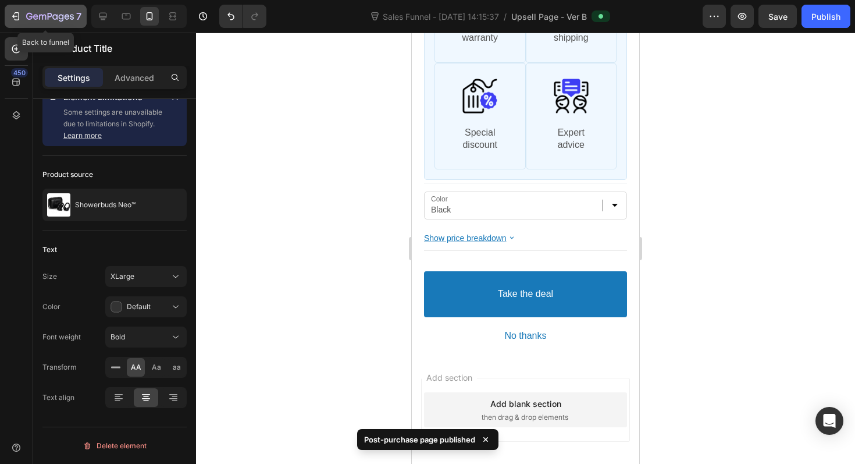
click at [40, 8] on button "7" at bounding box center [46, 16] width 82 height 23
